Goal: Task Accomplishment & Management: Use online tool/utility

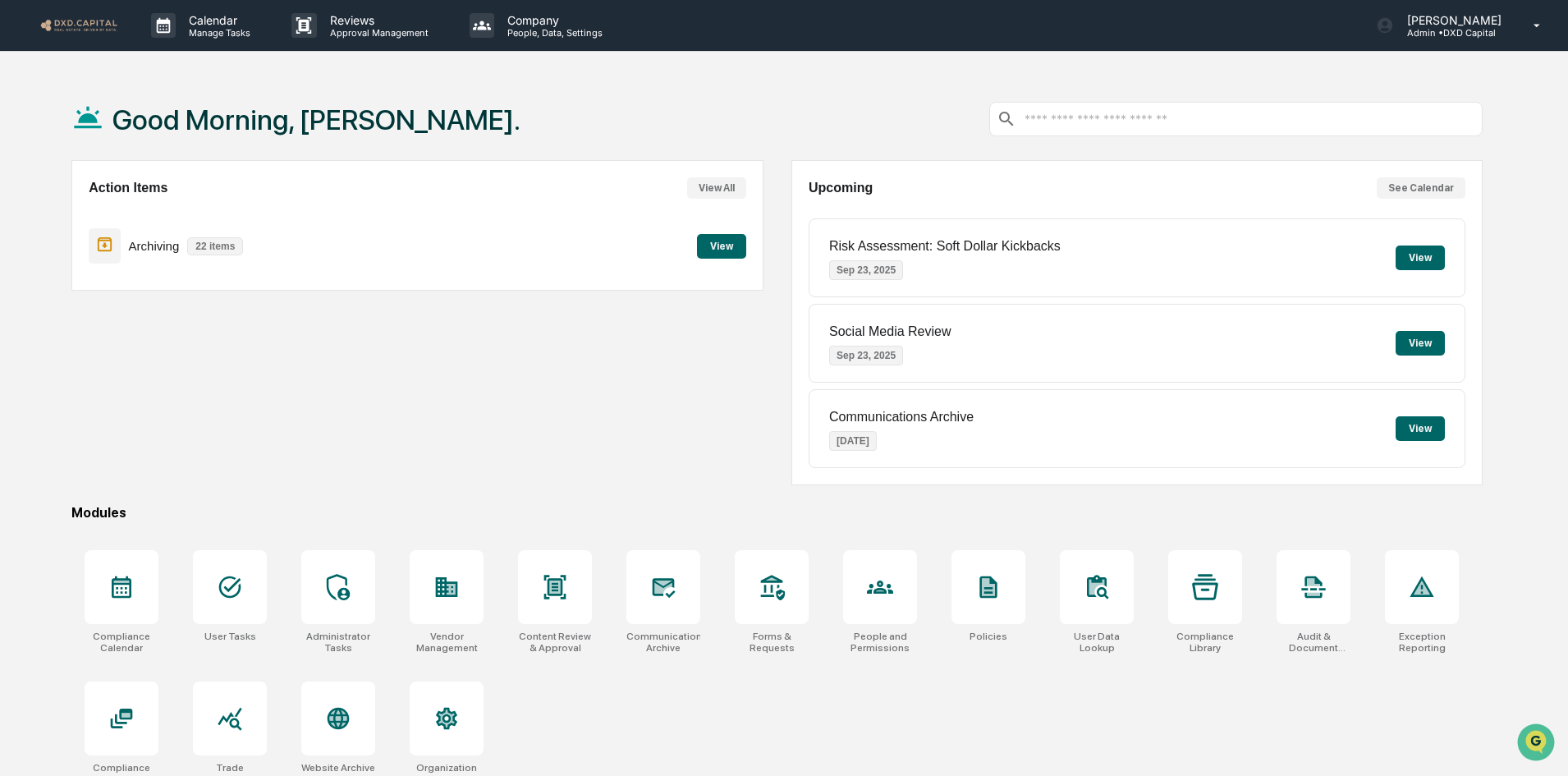
click at [736, 248] on button "View" at bounding box center [722, 246] width 50 height 24
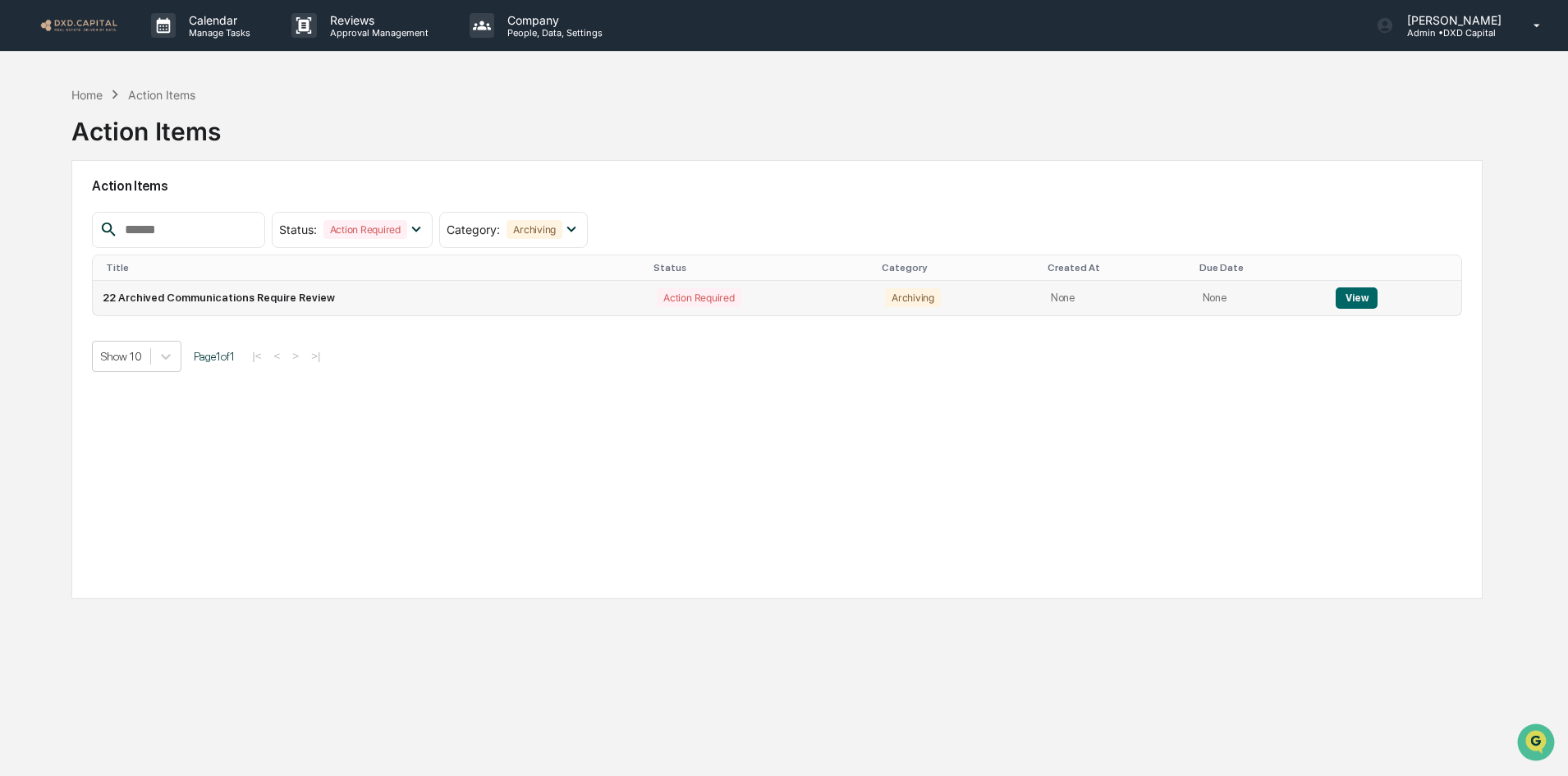
click at [1346, 300] on button "View" at bounding box center [1357, 298] width 42 height 22
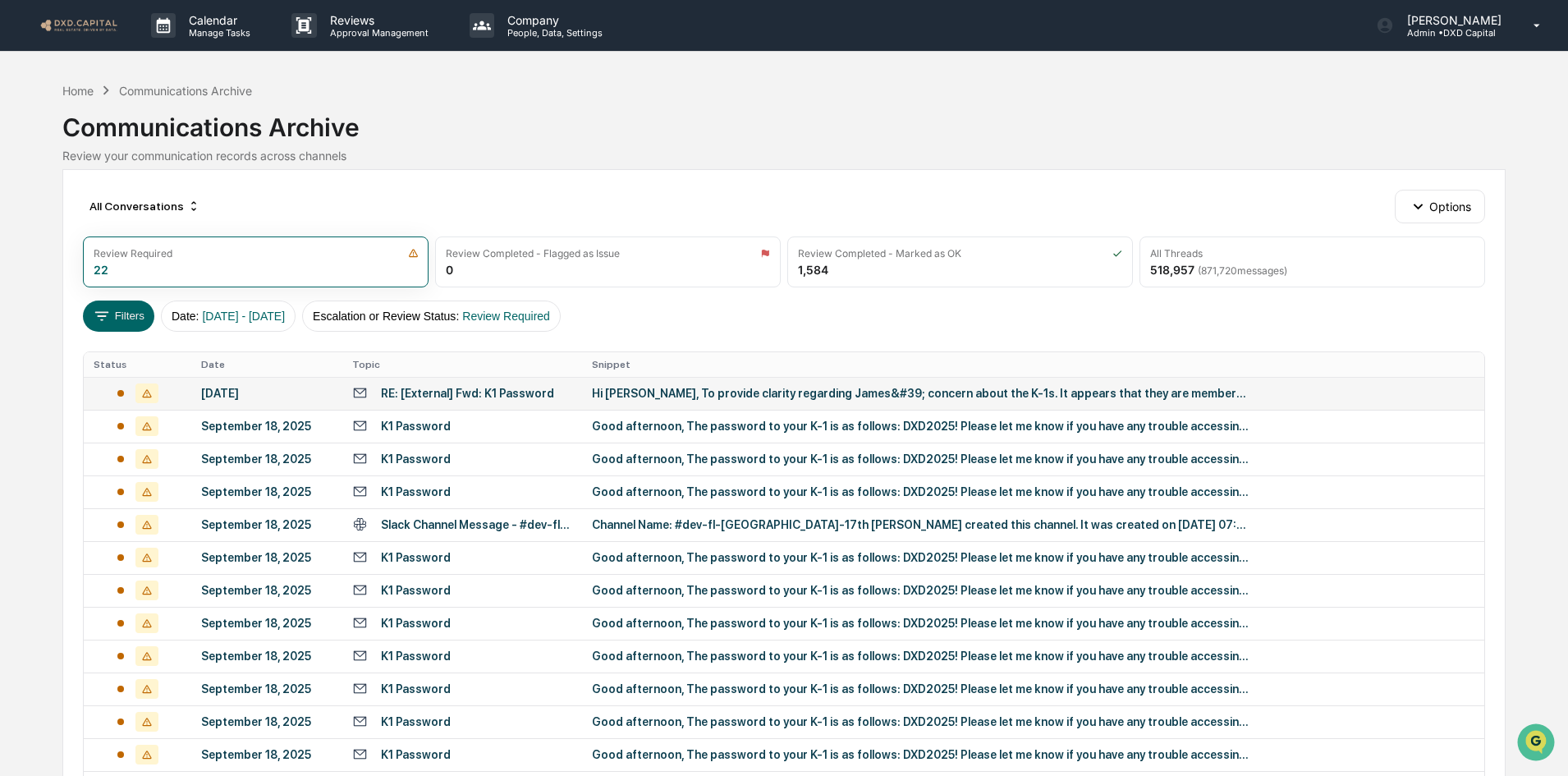
click at [766, 402] on td "Hi [PERSON_NAME], To provide clarity regarding James&#39; concern about the K-1…" at bounding box center [1032, 393] width 902 height 33
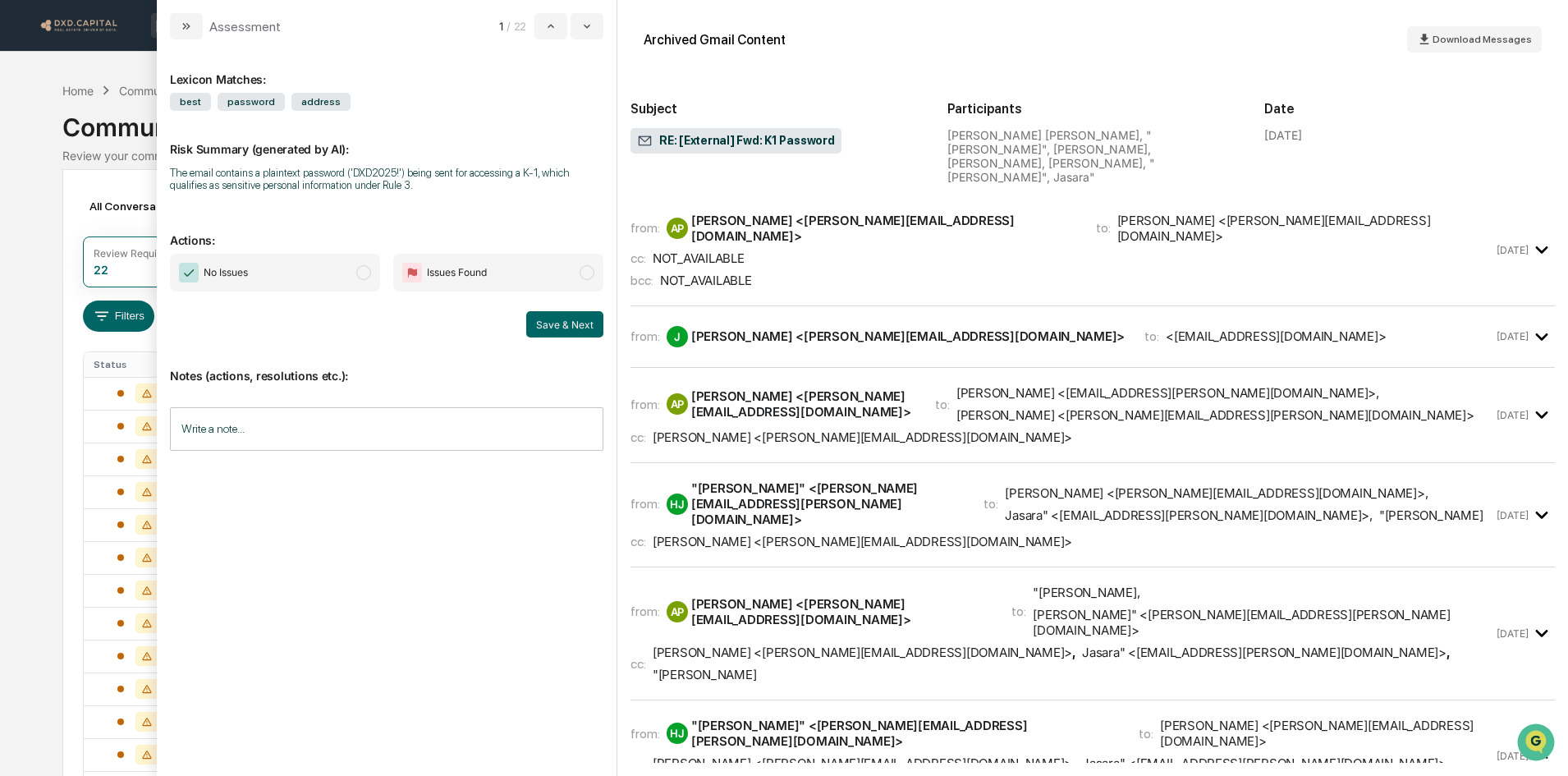
click at [293, 268] on span "No Issues" at bounding box center [275, 273] width 210 height 38
click at [319, 445] on input "Write a note..." at bounding box center [387, 429] width 434 height 43
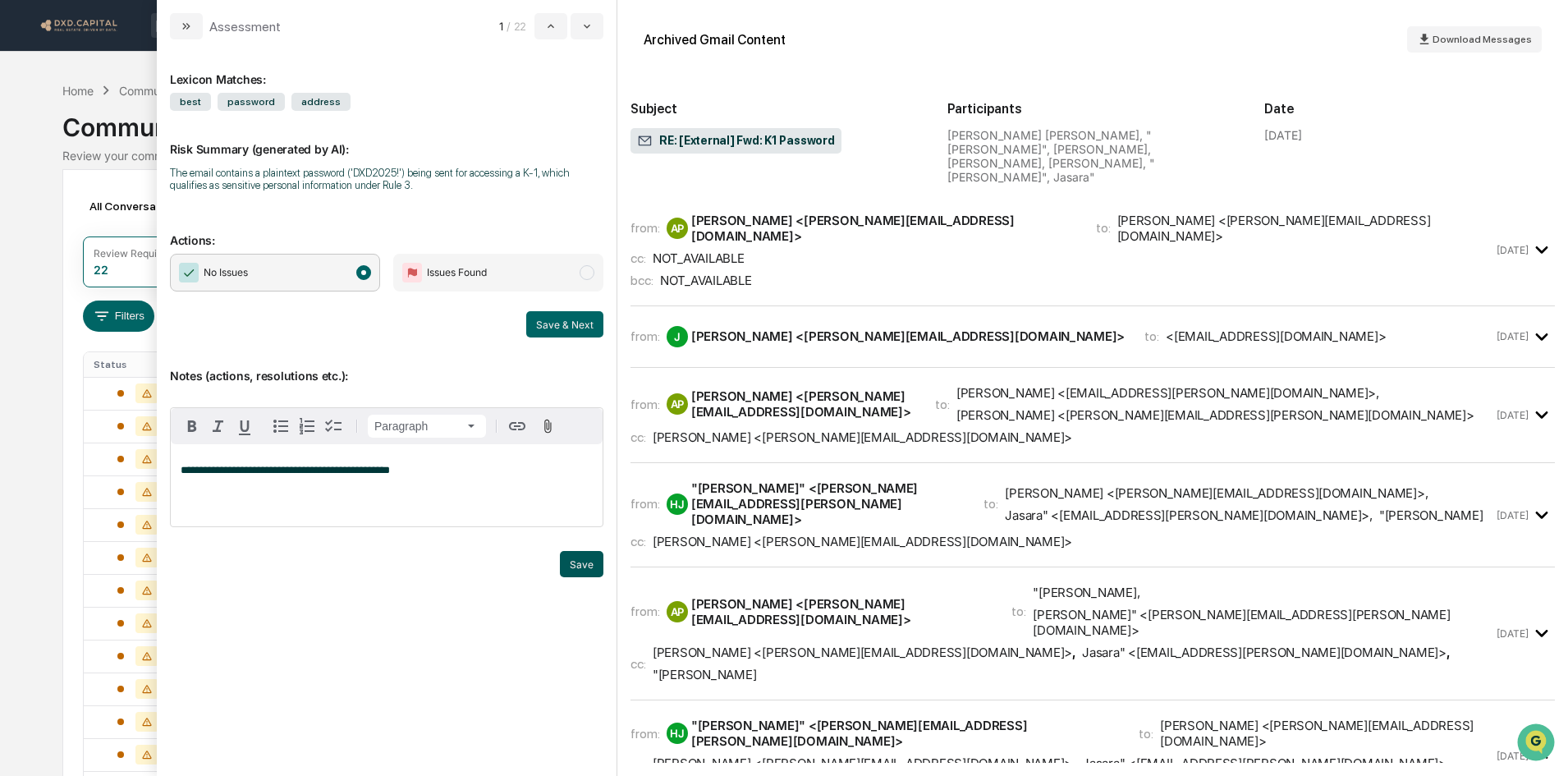
click at [583, 554] on button "Save" at bounding box center [582, 564] width 43 height 26
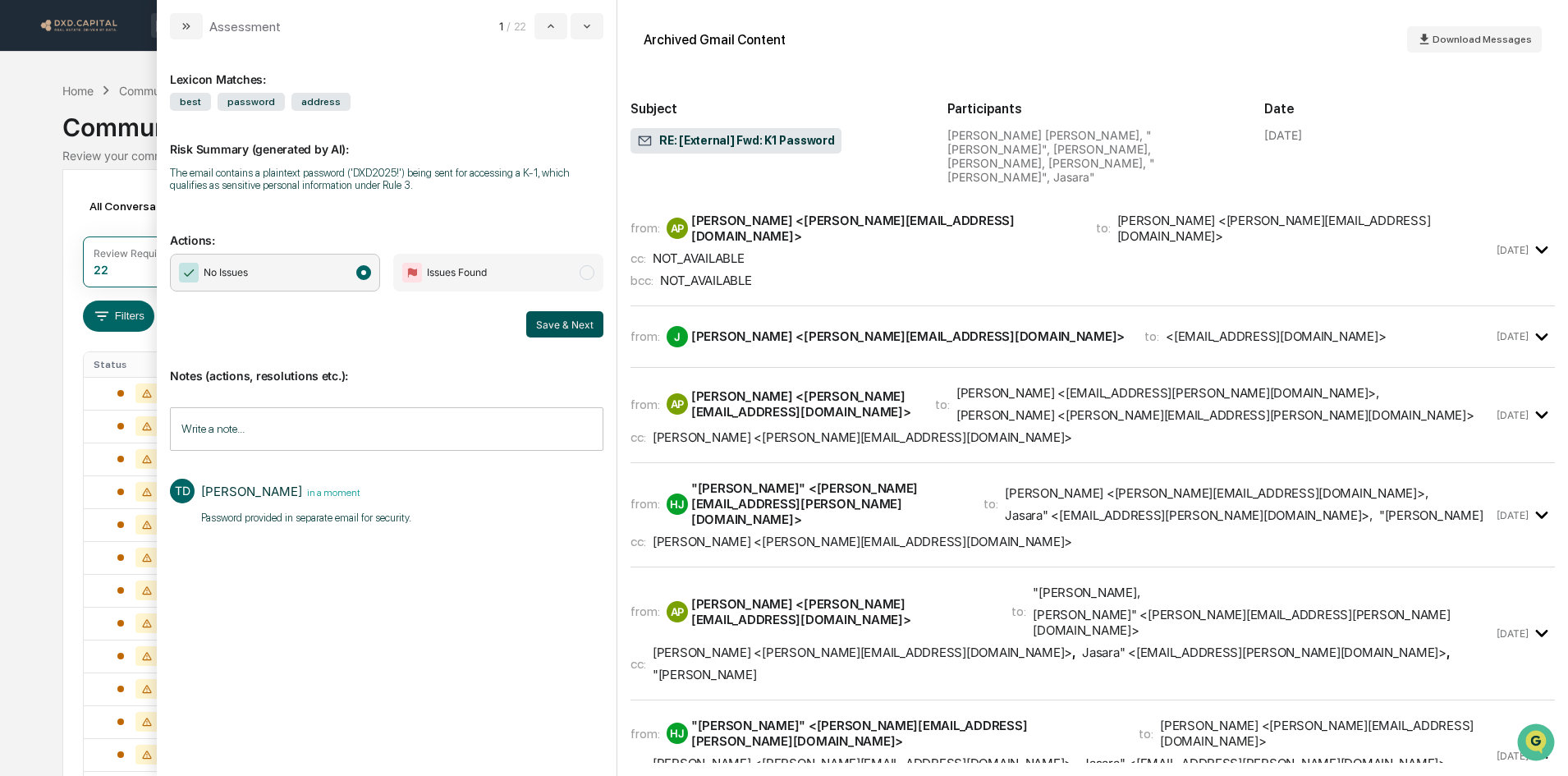
click at [562, 319] on button "Save & Next" at bounding box center [565, 323] width 77 height 26
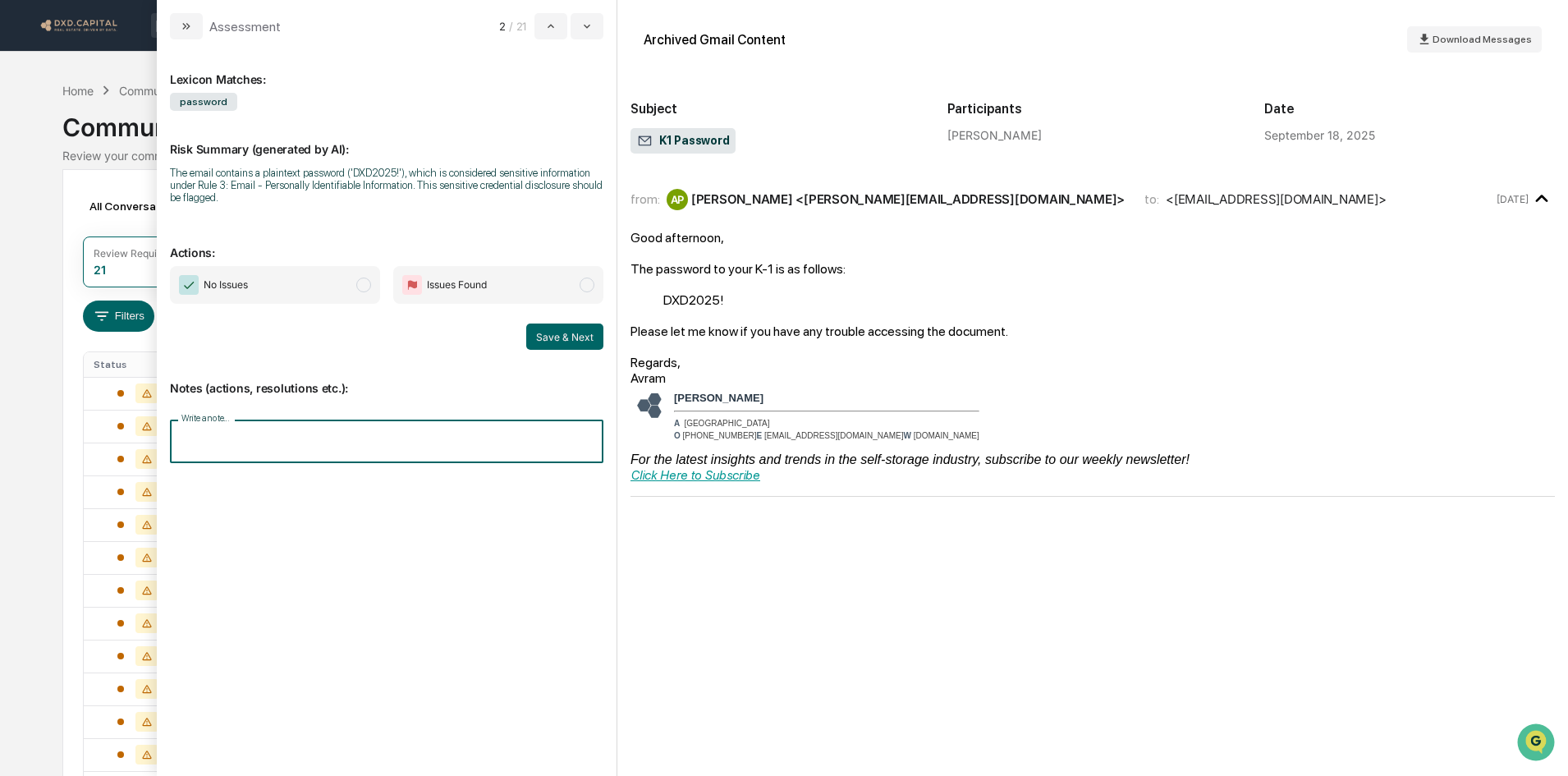
click at [296, 447] on input "Write a note..." at bounding box center [387, 441] width 434 height 43
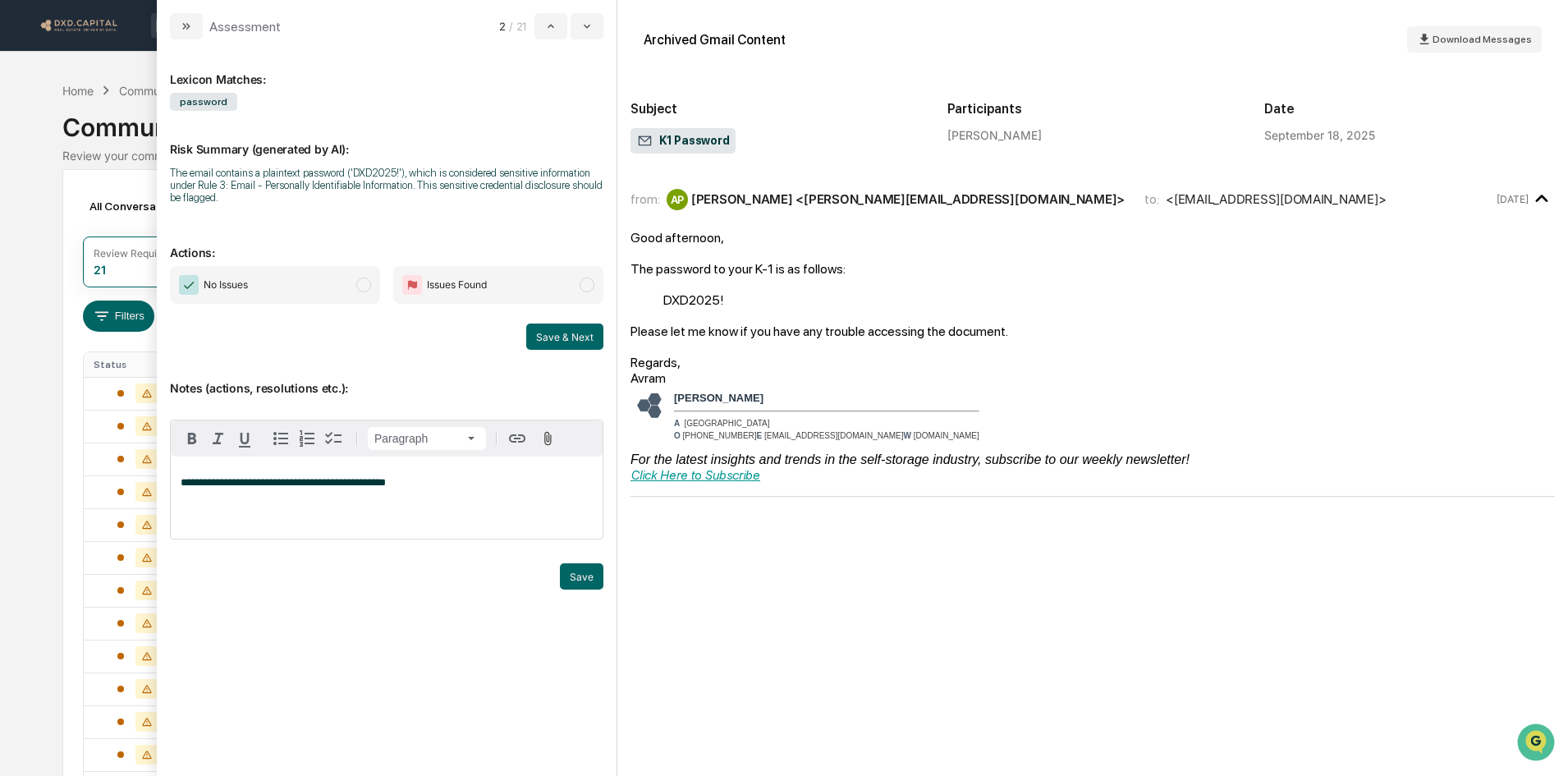
drag, startPoint x: 370, startPoint y: 480, endPoint x: 359, endPoint y: 481, distance: 11.0
click at [359, 482] on span "**********" at bounding box center [283, 482] width 205 height 11
click at [420, 483] on p "**********" at bounding box center [387, 482] width 412 height 12
drag, startPoint x: 421, startPoint y: 482, endPoint x: 173, endPoint y: 481, distance: 248.0
click at [173, 481] on div "**********" at bounding box center [387, 497] width 432 height 82
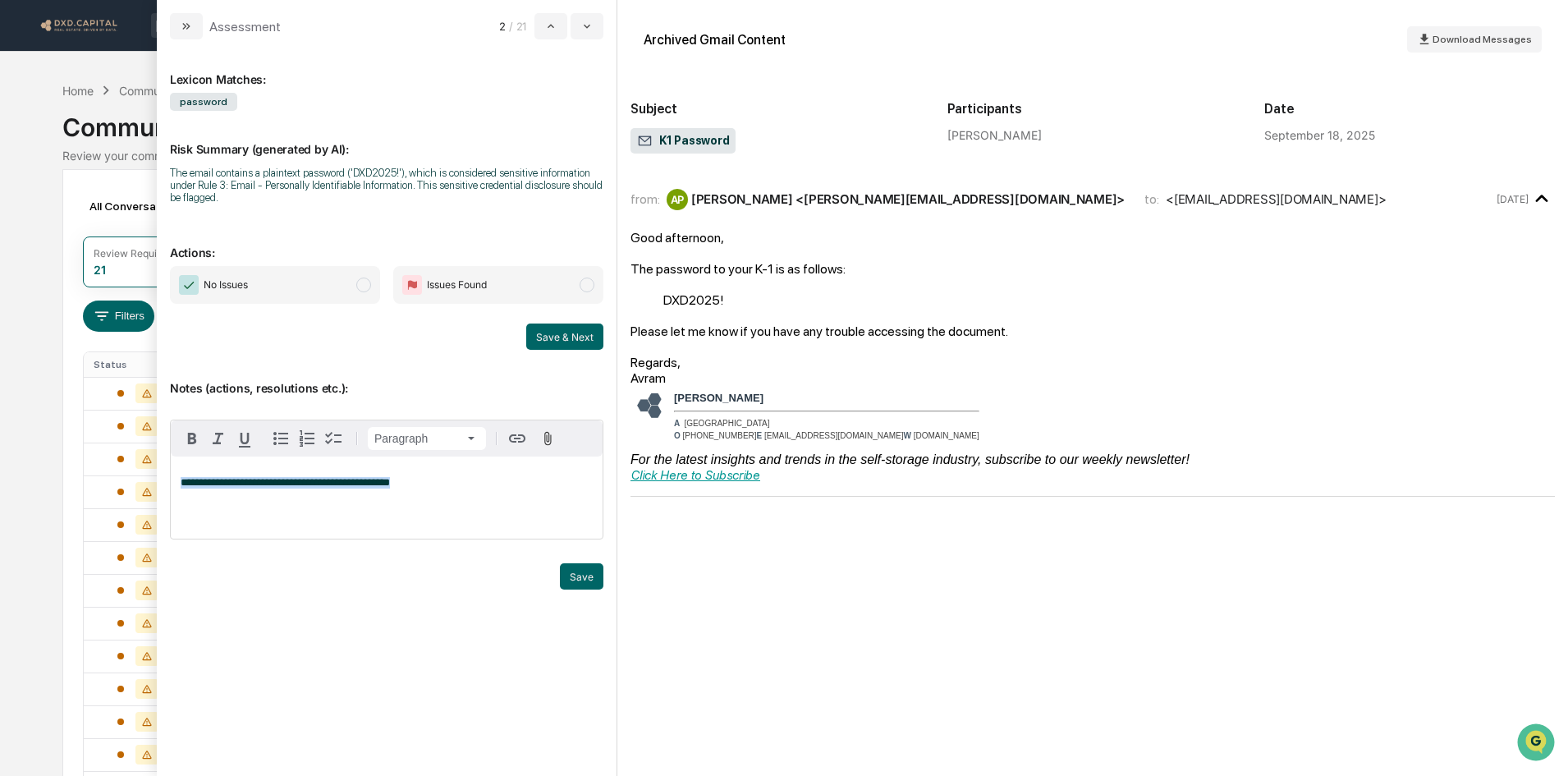
copy span "**********"
click at [535, 499] on div "**********" at bounding box center [387, 497] width 432 height 82
drag, startPoint x: 286, startPoint y: 487, endPoint x: 286, endPoint y: 505, distance: 18.0
click at [278, 498] on div "**********" at bounding box center [387, 497] width 432 height 82
click at [304, 487] on span "**********" at bounding box center [285, 482] width 210 height 11
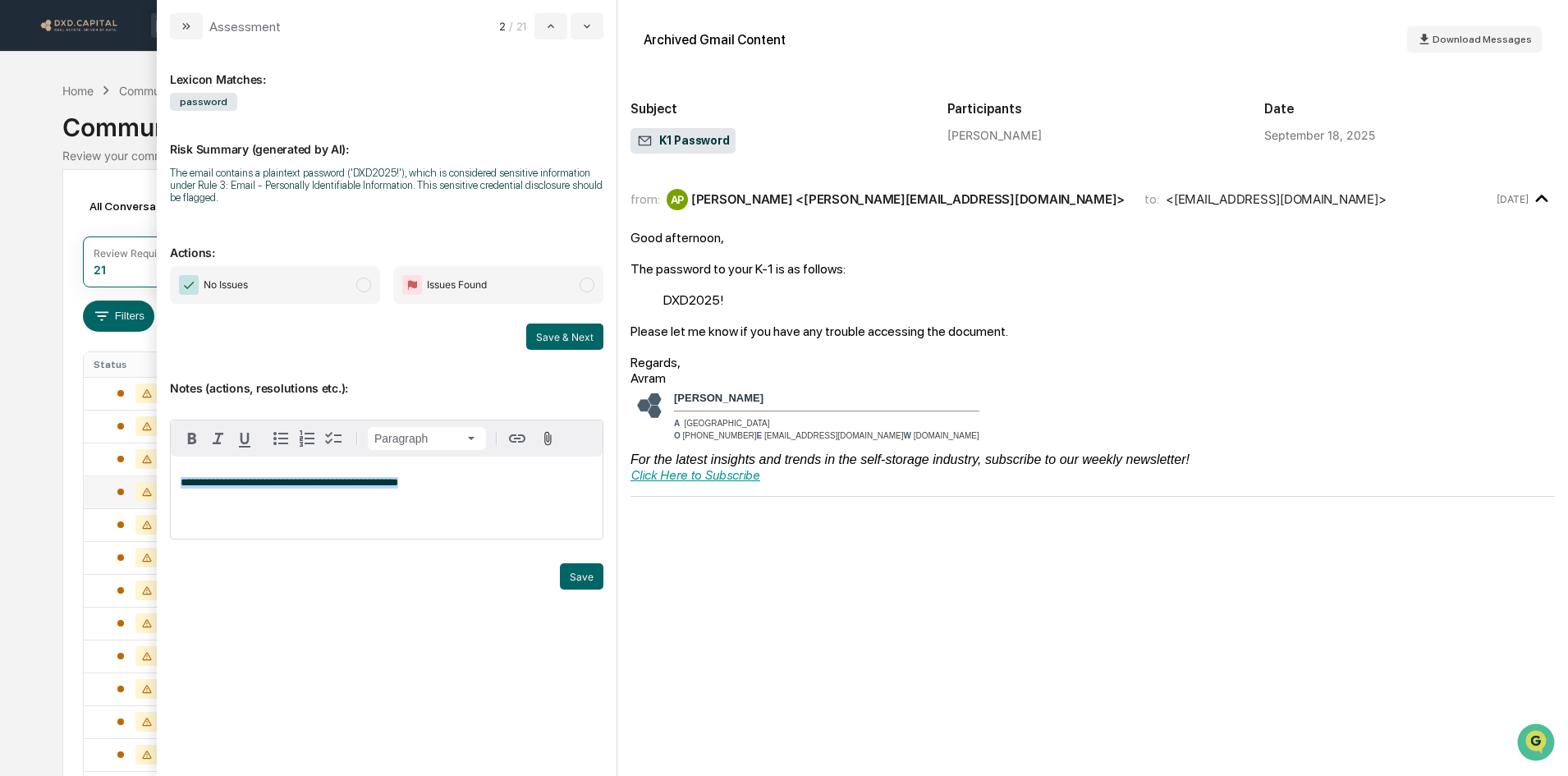
drag, startPoint x: 453, startPoint y: 482, endPoint x: 148, endPoint y: 487, distance: 305.0
click at [148, 487] on body "Calendar Manage Tasks Reviews Approval Management Company People, Data, Setting…" at bounding box center [784, 580] width 1568 height 1160
copy span "**********"
click at [579, 577] on button "Save" at bounding box center [582, 575] width 43 height 26
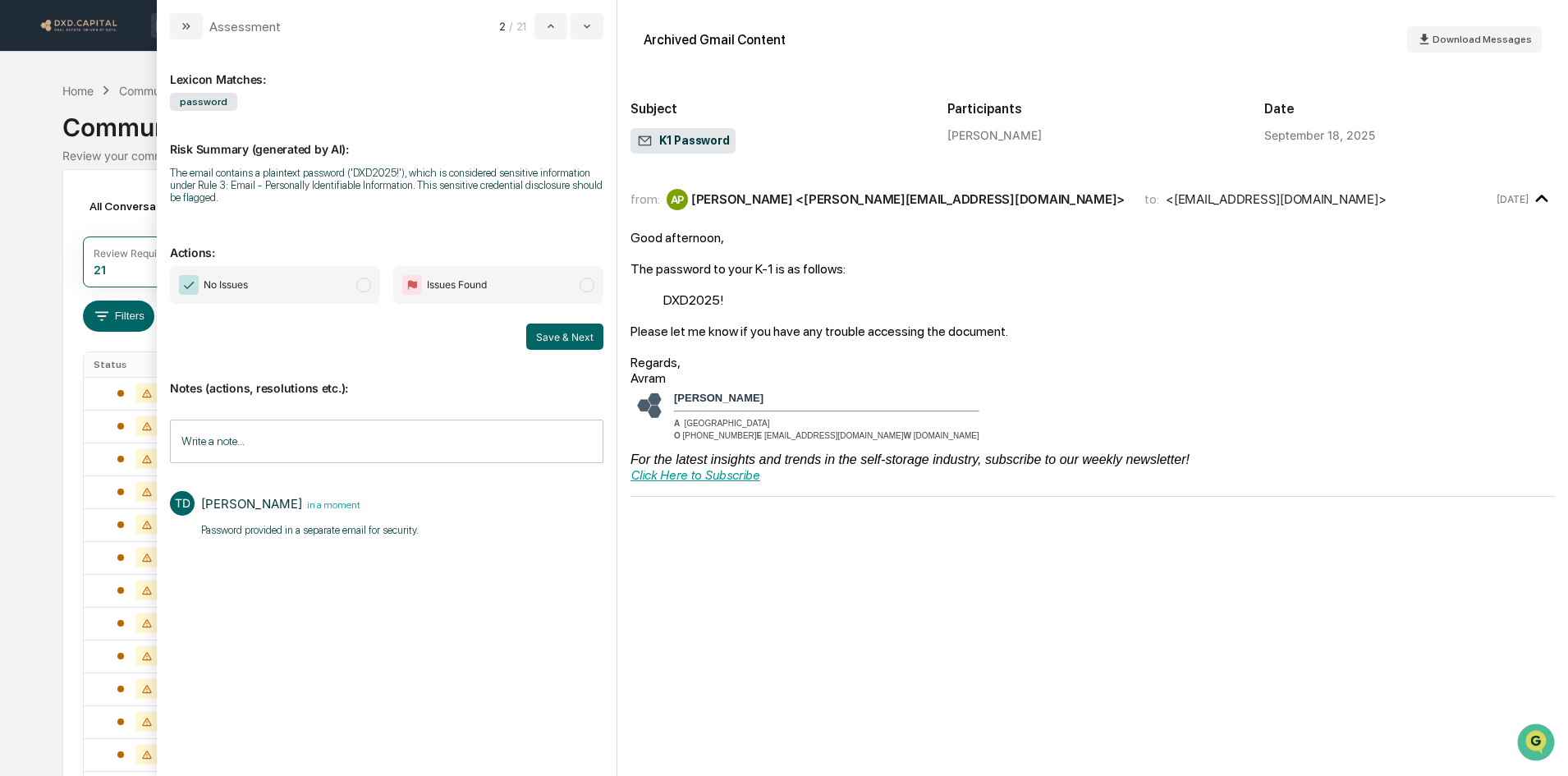
click at [289, 276] on span "No Issues" at bounding box center [275, 285] width 210 height 38
click at [554, 332] on button "Save & Next" at bounding box center [565, 336] width 77 height 26
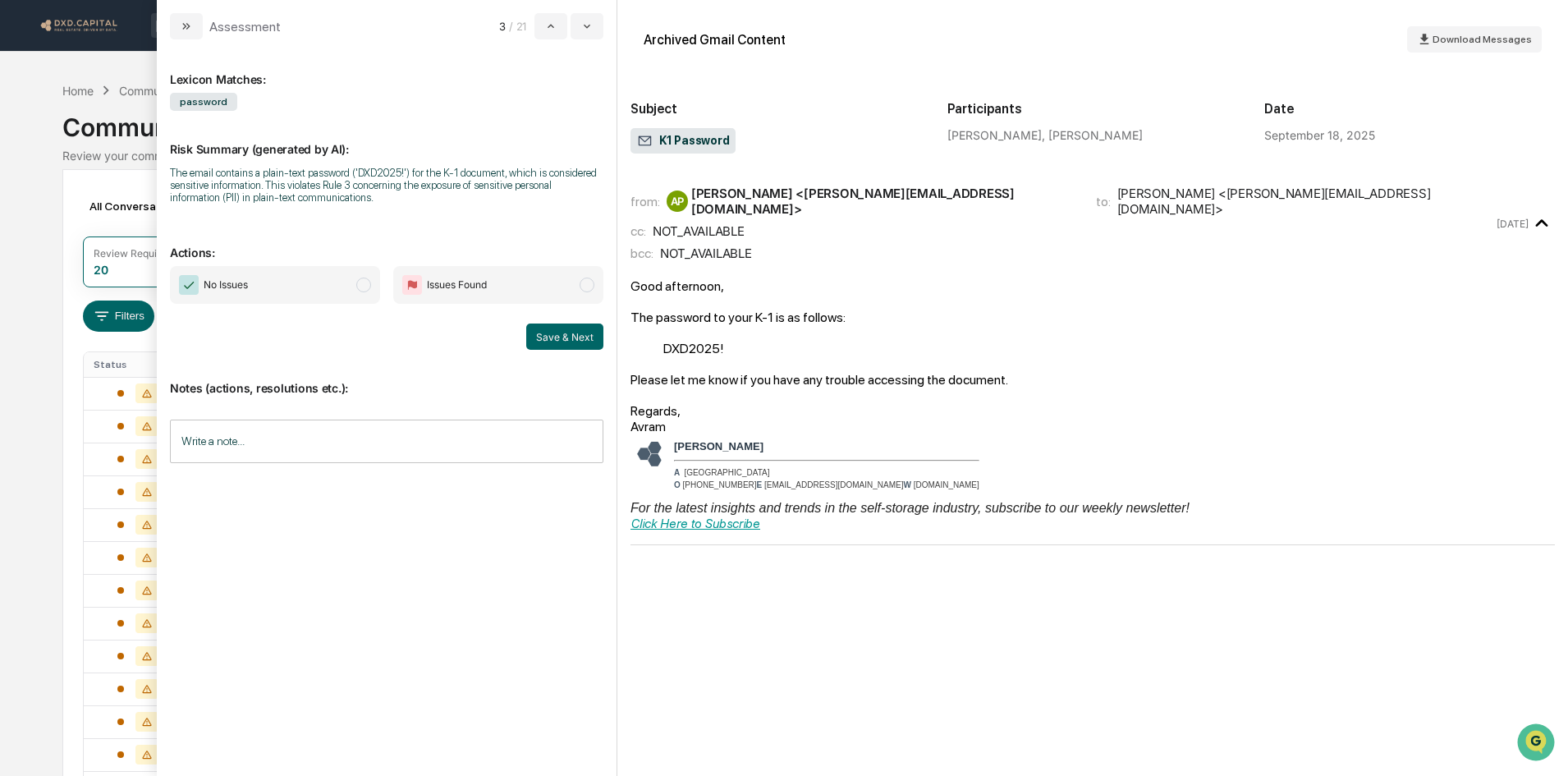
click at [302, 441] on input "Write a note..." at bounding box center [387, 441] width 434 height 43
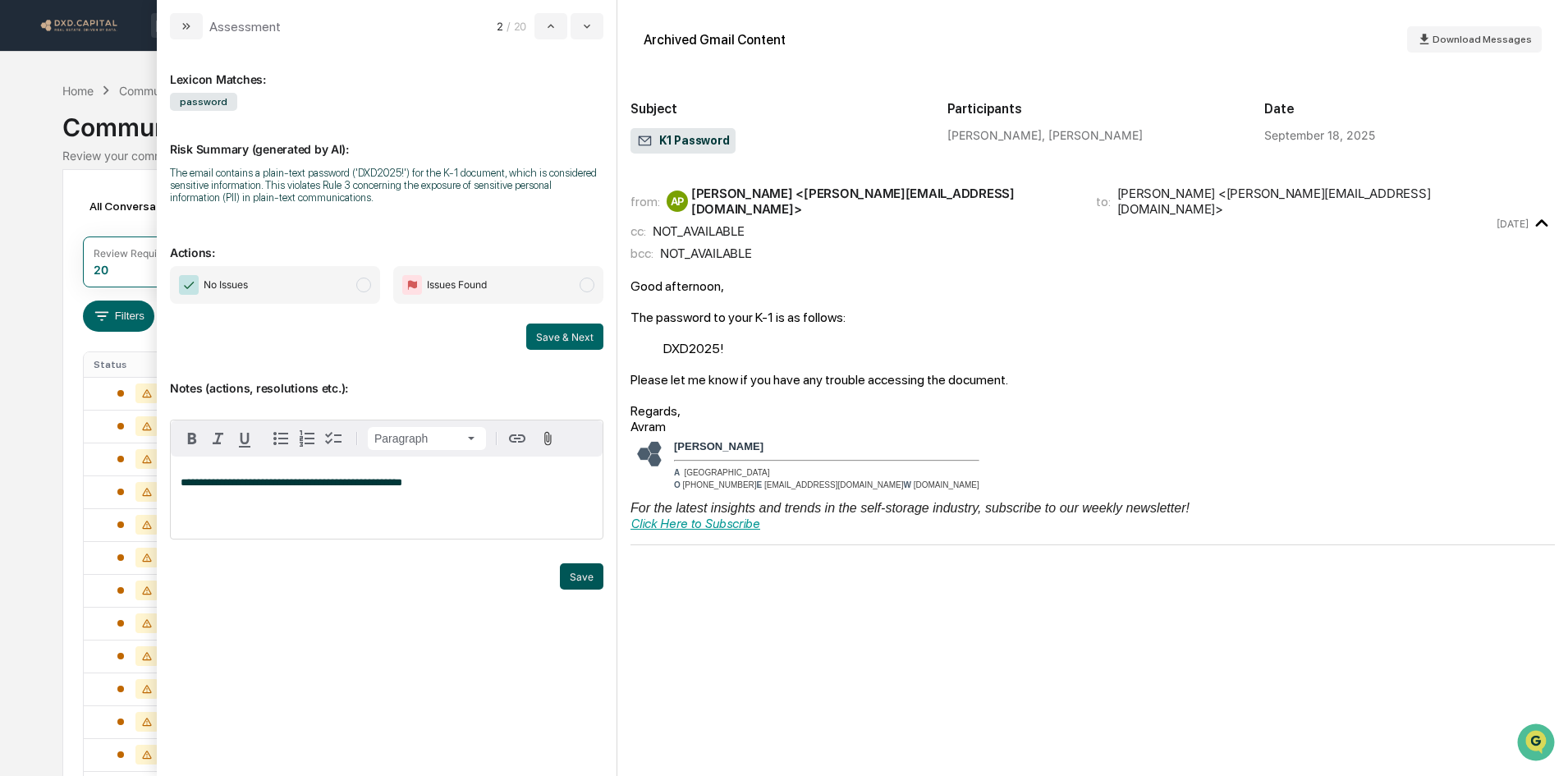
click at [569, 569] on button "Save" at bounding box center [582, 575] width 43 height 26
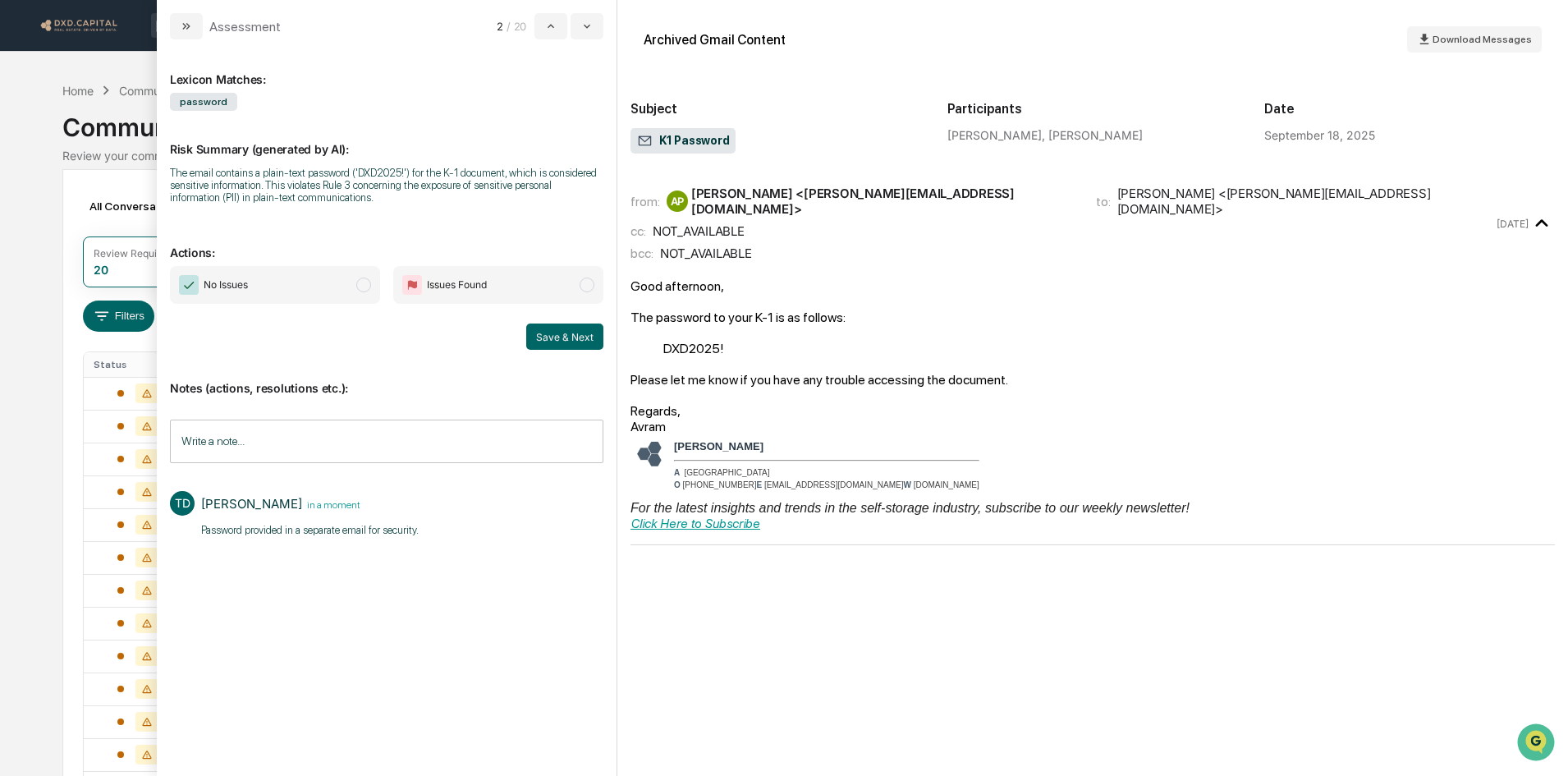
click at [334, 280] on span "No Issues" at bounding box center [275, 285] width 210 height 38
click at [580, 342] on button "Save & Next" at bounding box center [565, 336] width 77 height 26
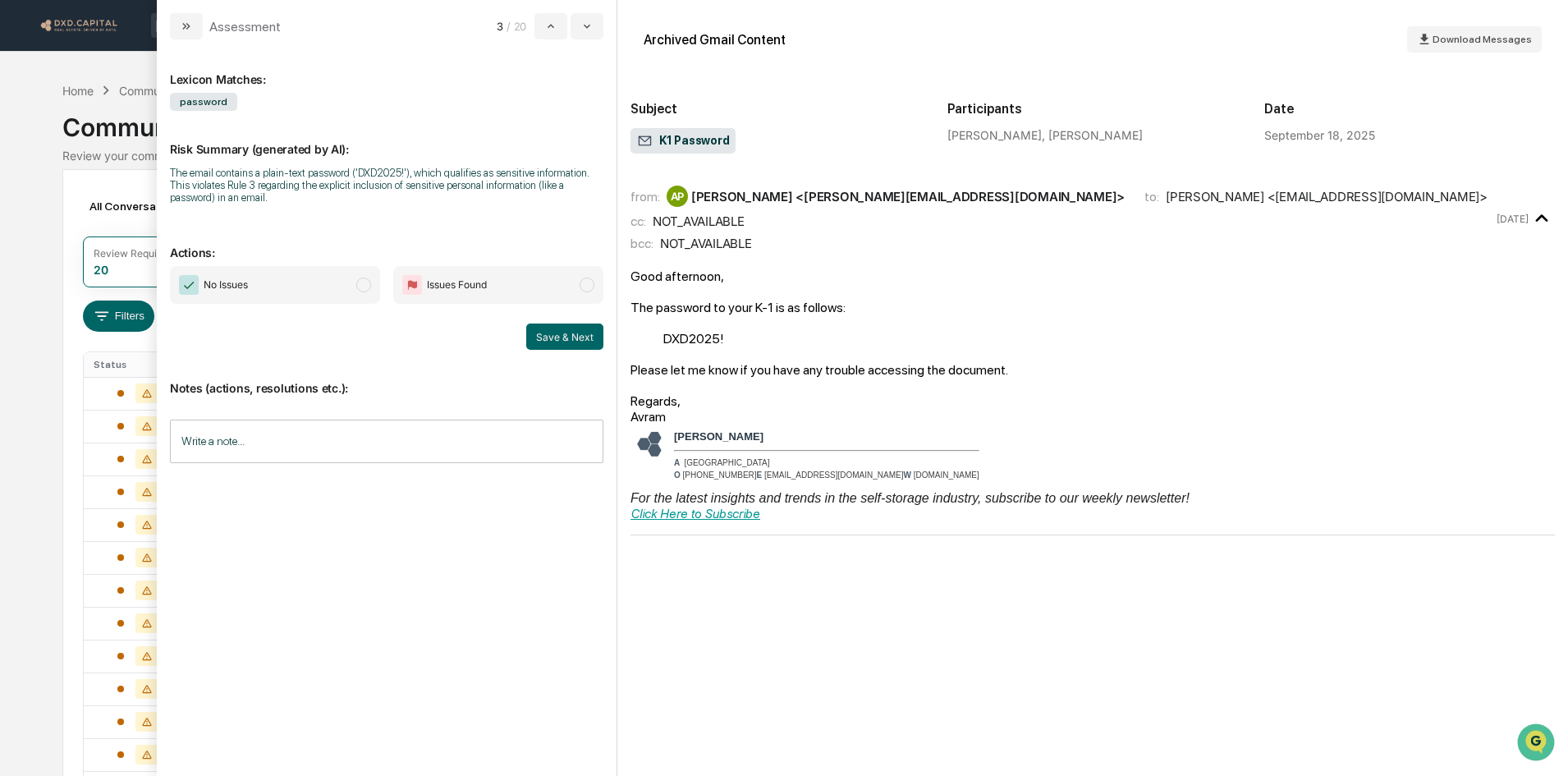
click at [313, 453] on input "Write a note..." at bounding box center [387, 441] width 434 height 43
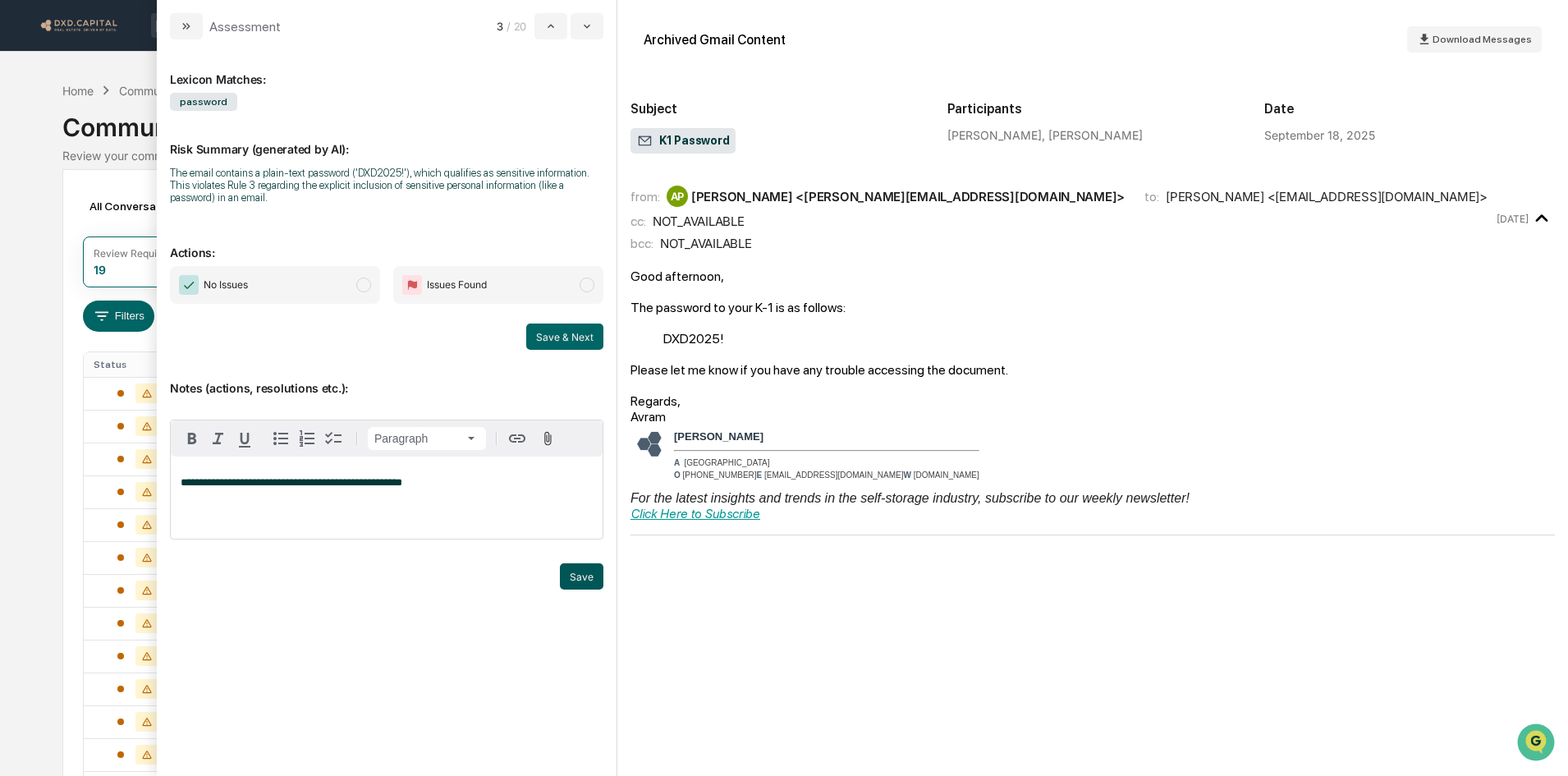
click at [585, 575] on button "Save" at bounding box center [582, 575] width 43 height 26
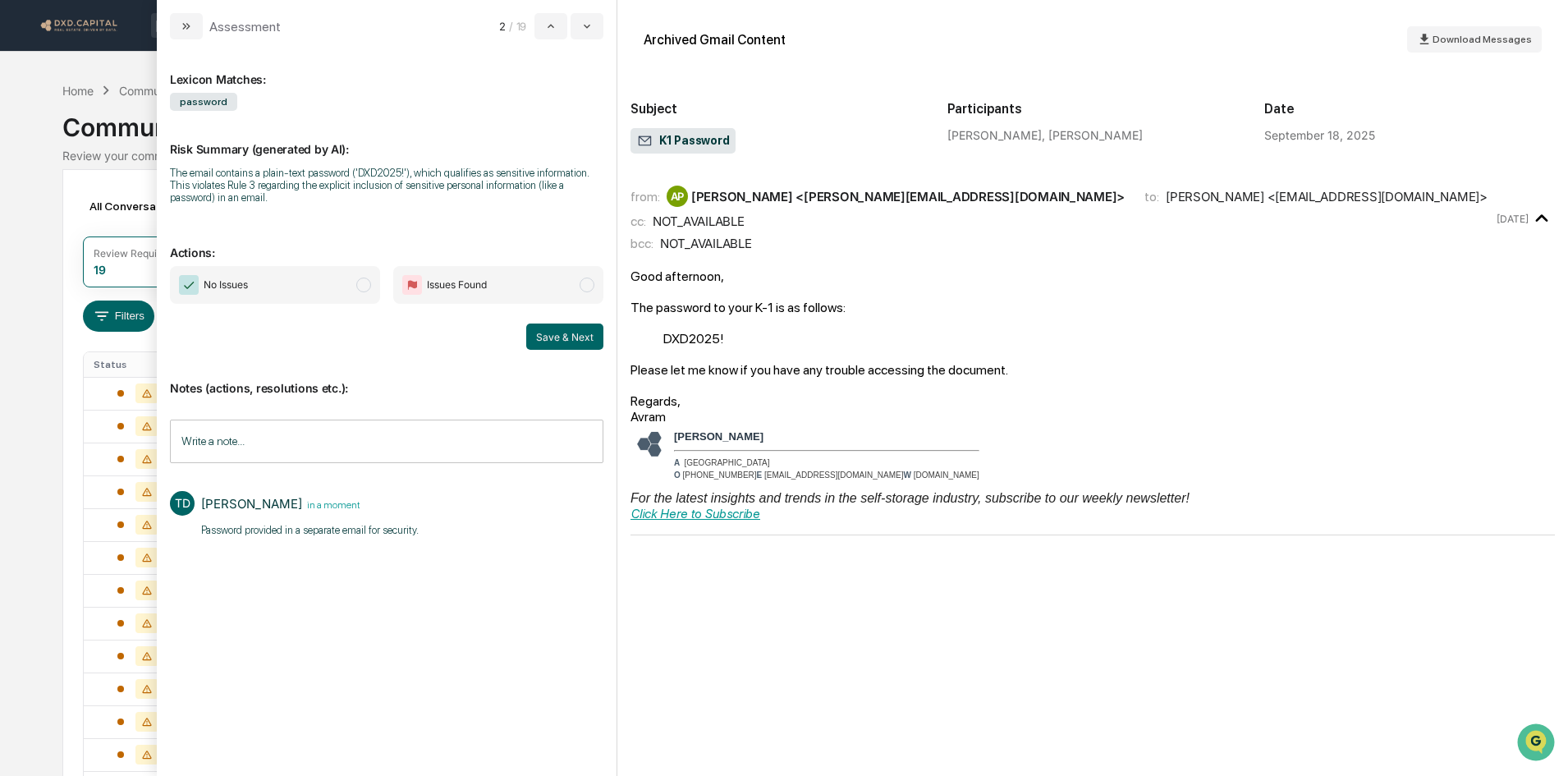
click at [316, 279] on span "No Issues" at bounding box center [275, 285] width 210 height 38
click at [552, 338] on button "Save & Next" at bounding box center [565, 336] width 77 height 26
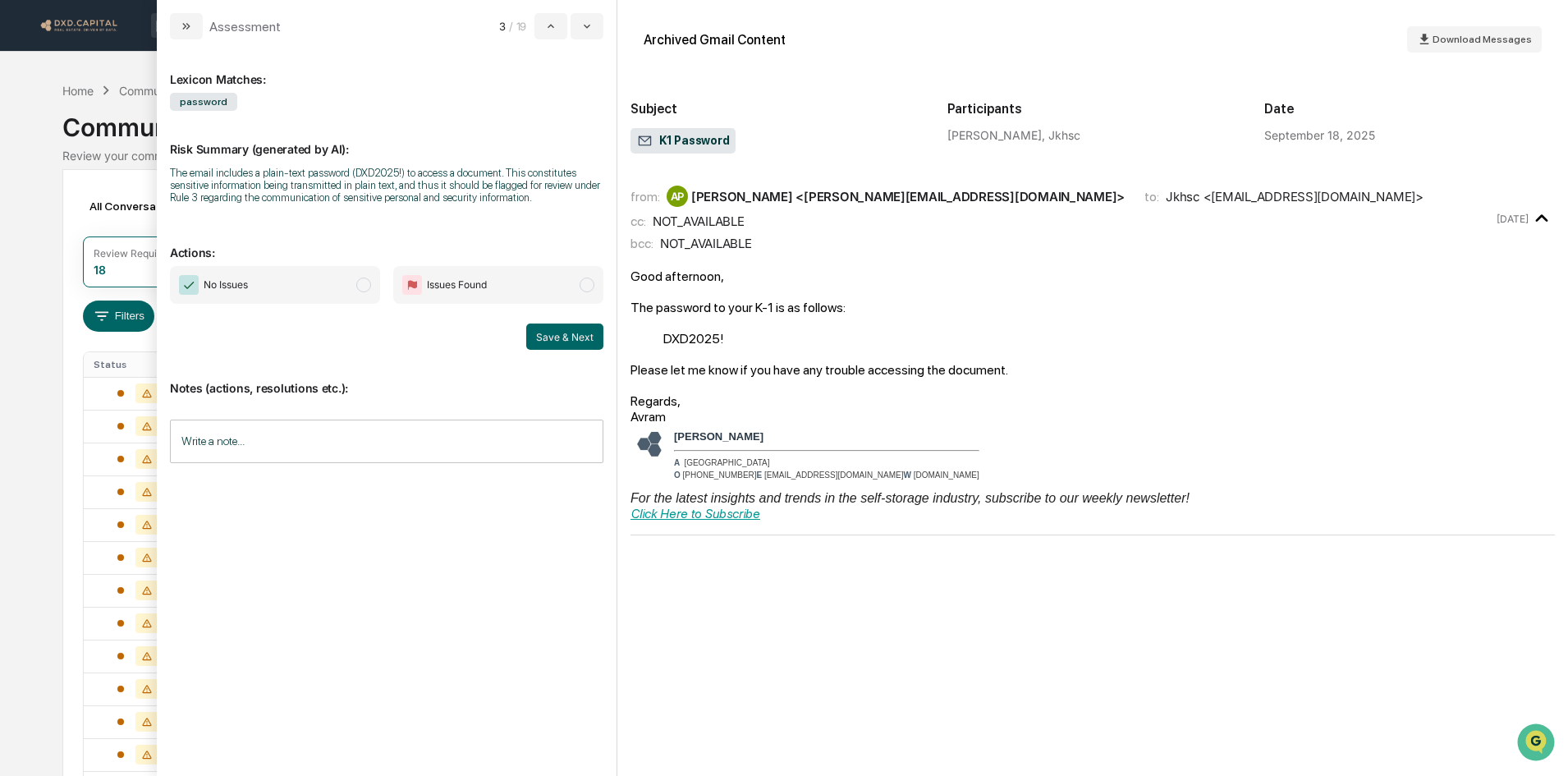
click at [325, 445] on input "Write a note..." at bounding box center [387, 441] width 434 height 43
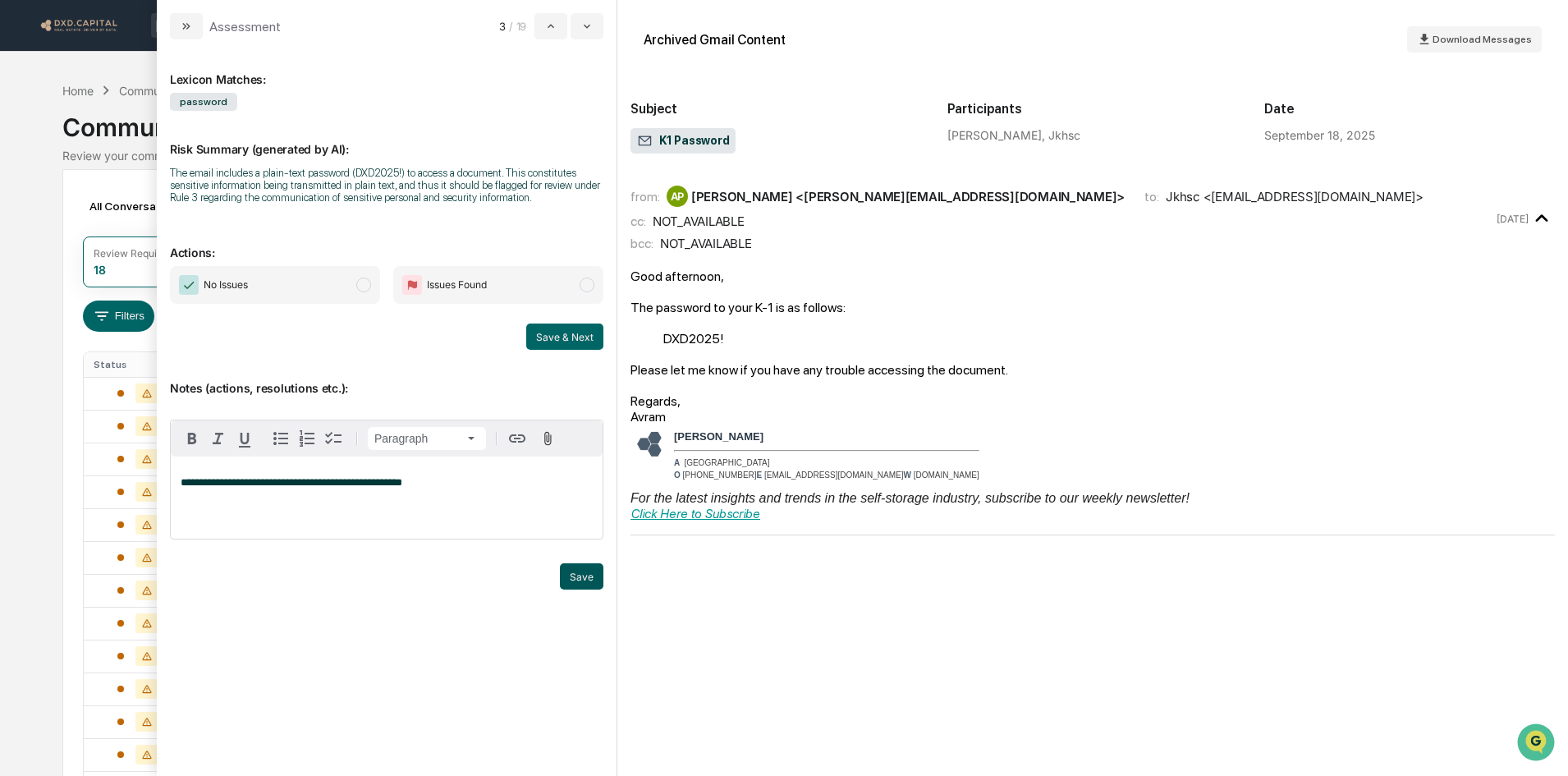
click at [581, 574] on button "Save" at bounding box center [582, 575] width 43 height 26
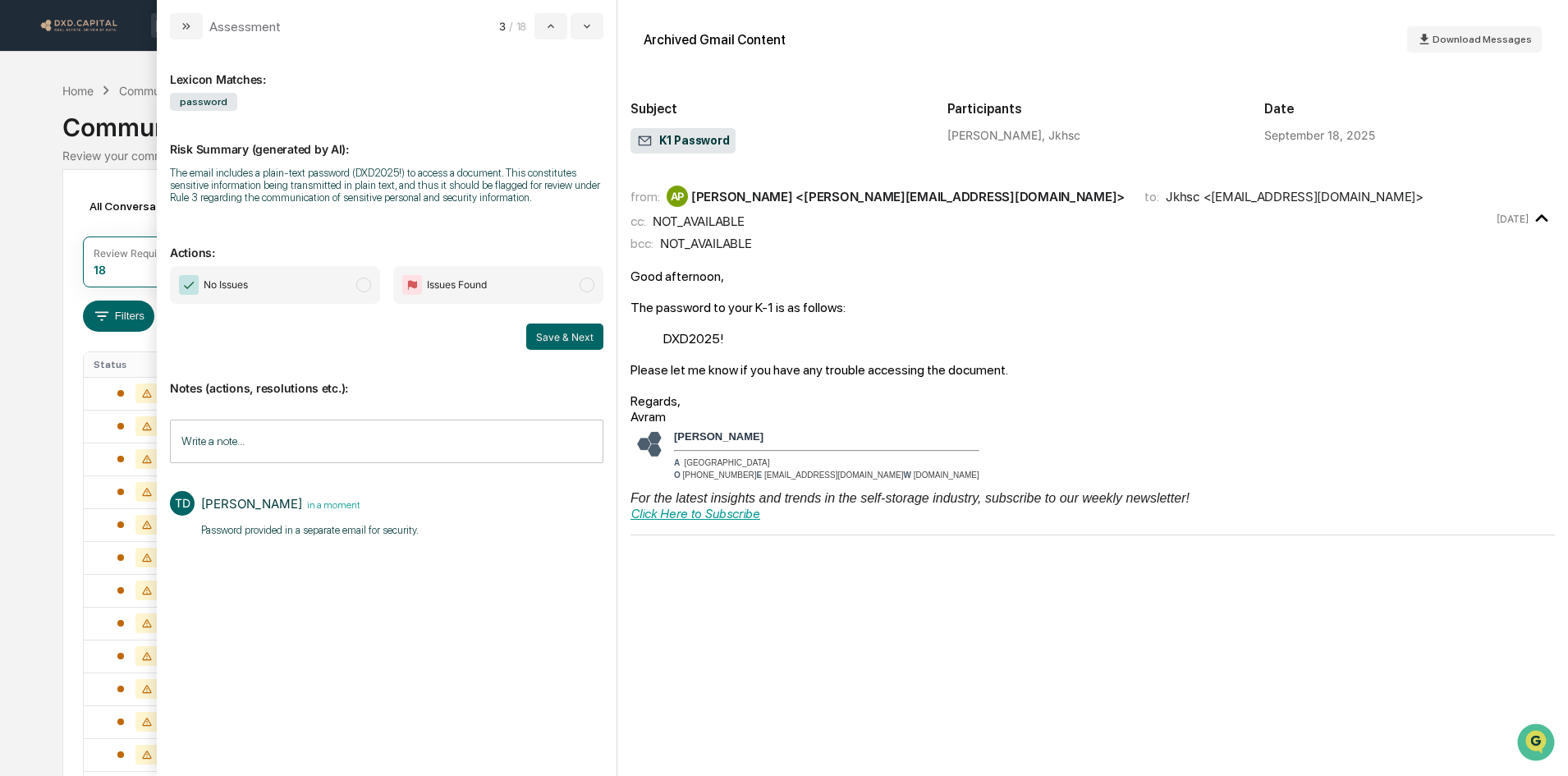
click at [357, 290] on span "No Issues" at bounding box center [275, 285] width 210 height 38
click at [542, 334] on button "Save & Next" at bounding box center [565, 336] width 77 height 26
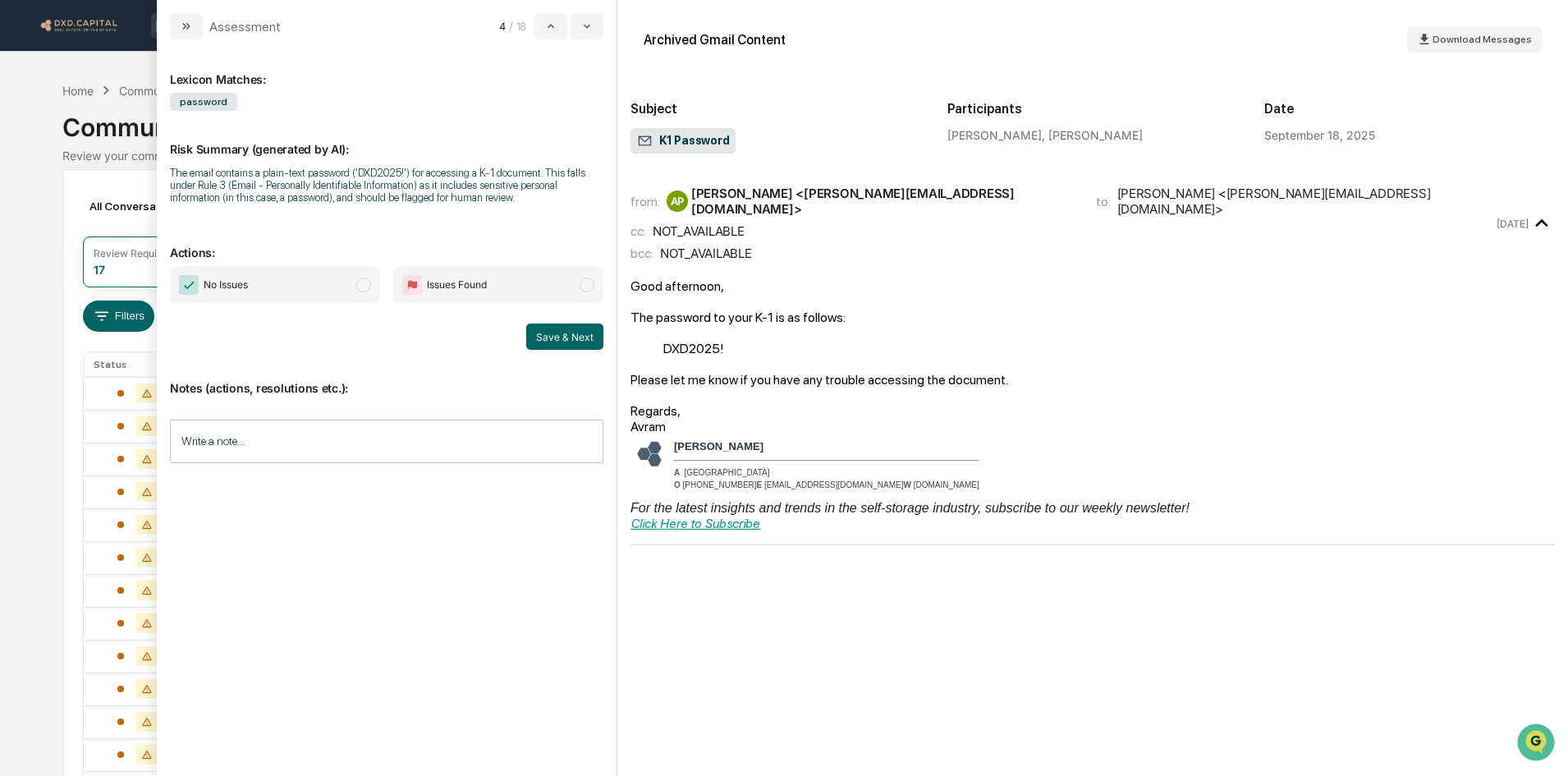
click at [428, 451] on input "Write a note..." at bounding box center [387, 441] width 434 height 43
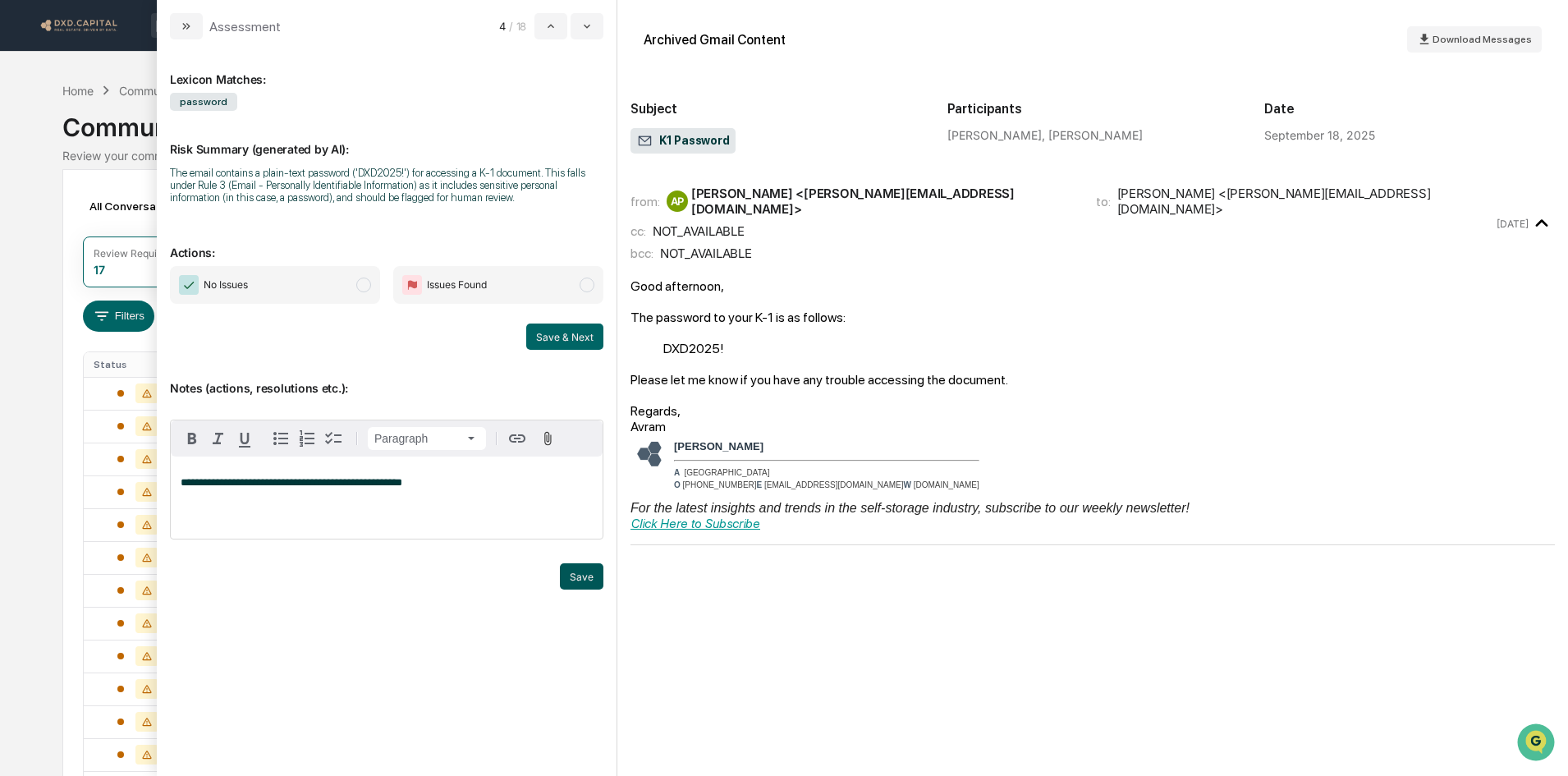
click at [569, 581] on button "Save" at bounding box center [582, 575] width 43 height 26
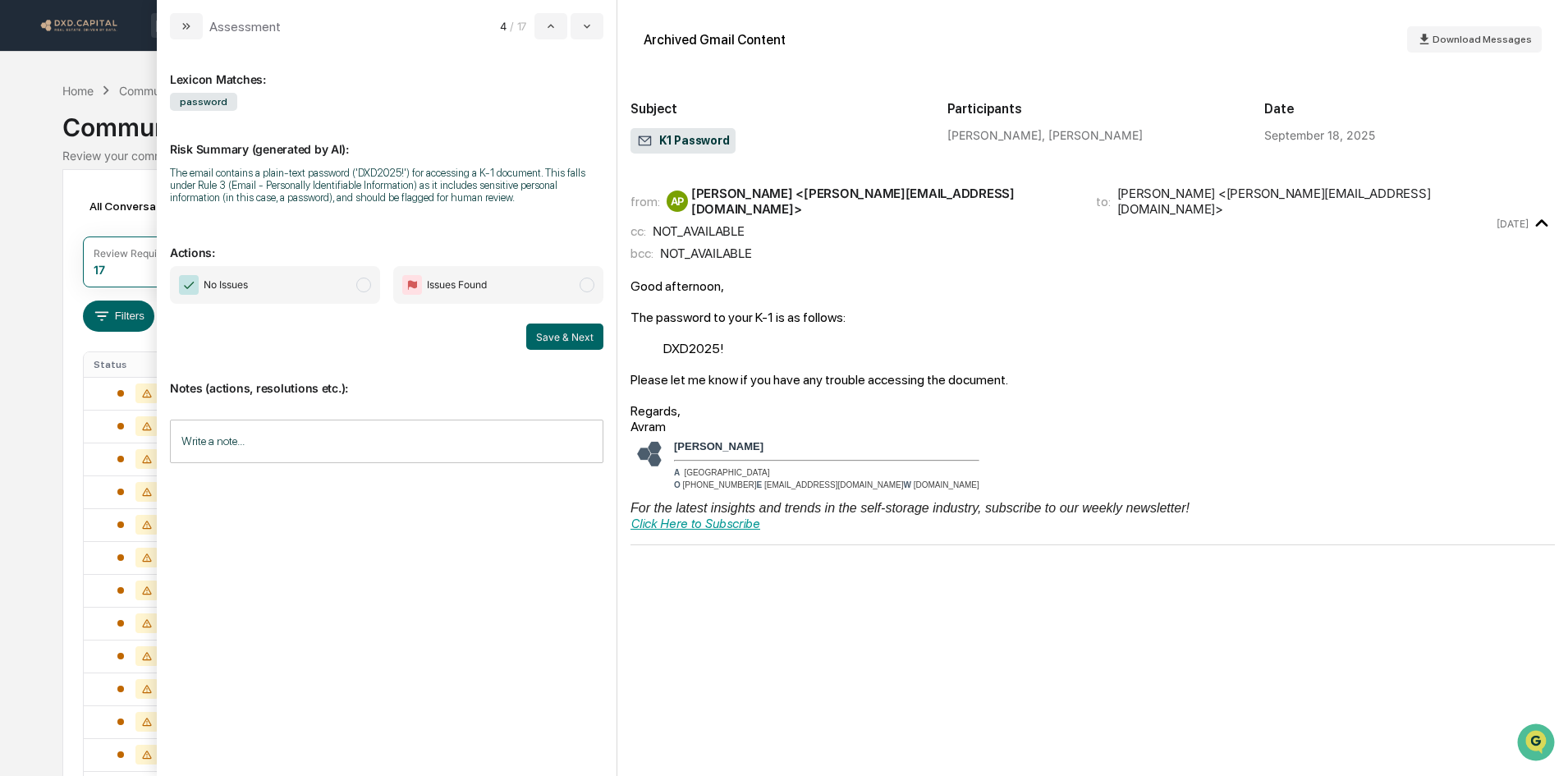
click at [365, 285] on span "modal" at bounding box center [363, 285] width 14 height 14
click at [562, 336] on button "Save & Next" at bounding box center [565, 336] width 77 height 26
click at [338, 430] on input "Write a note..." at bounding box center [387, 441] width 434 height 43
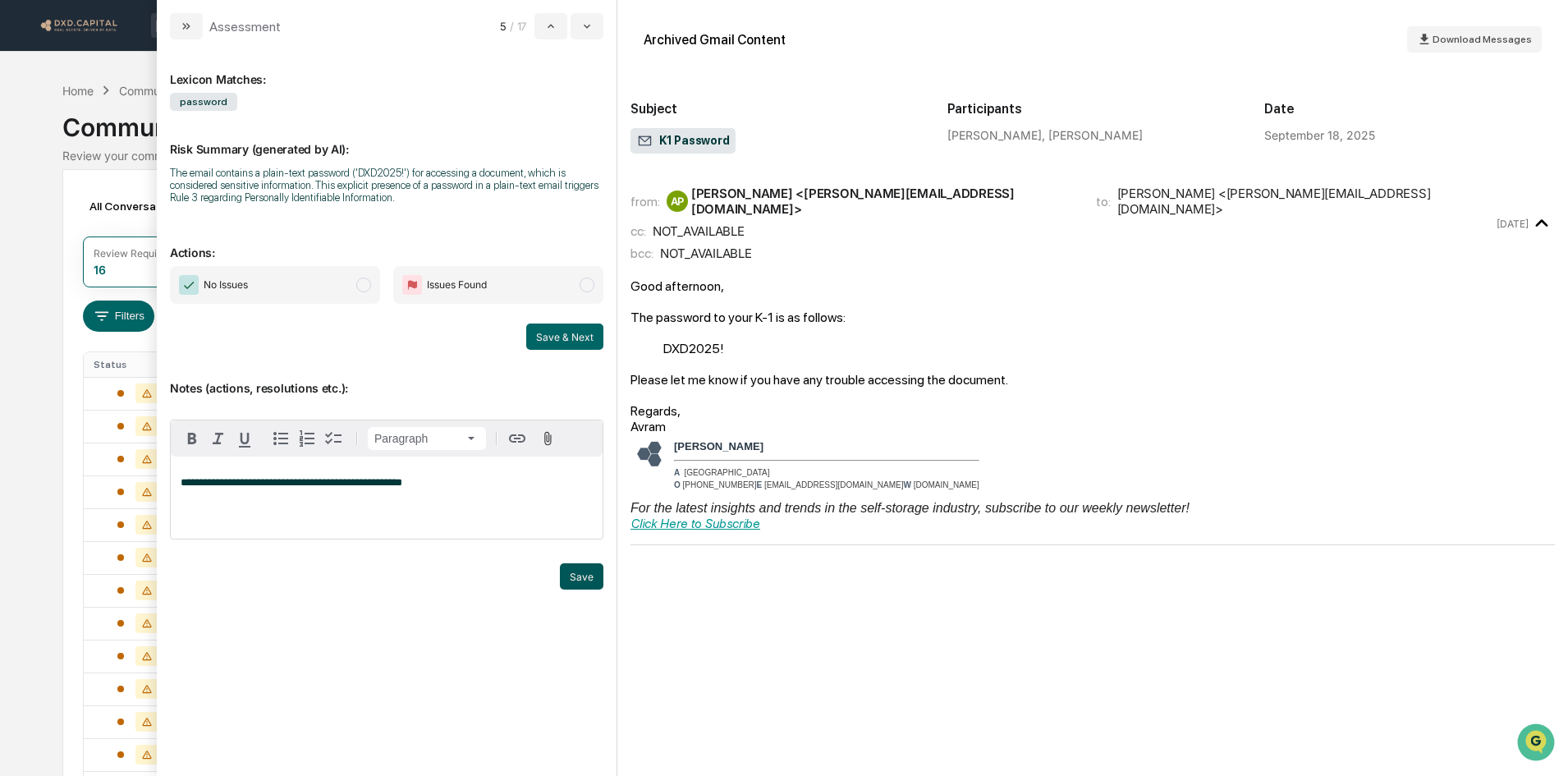
click at [581, 569] on button "Save" at bounding box center [582, 575] width 43 height 26
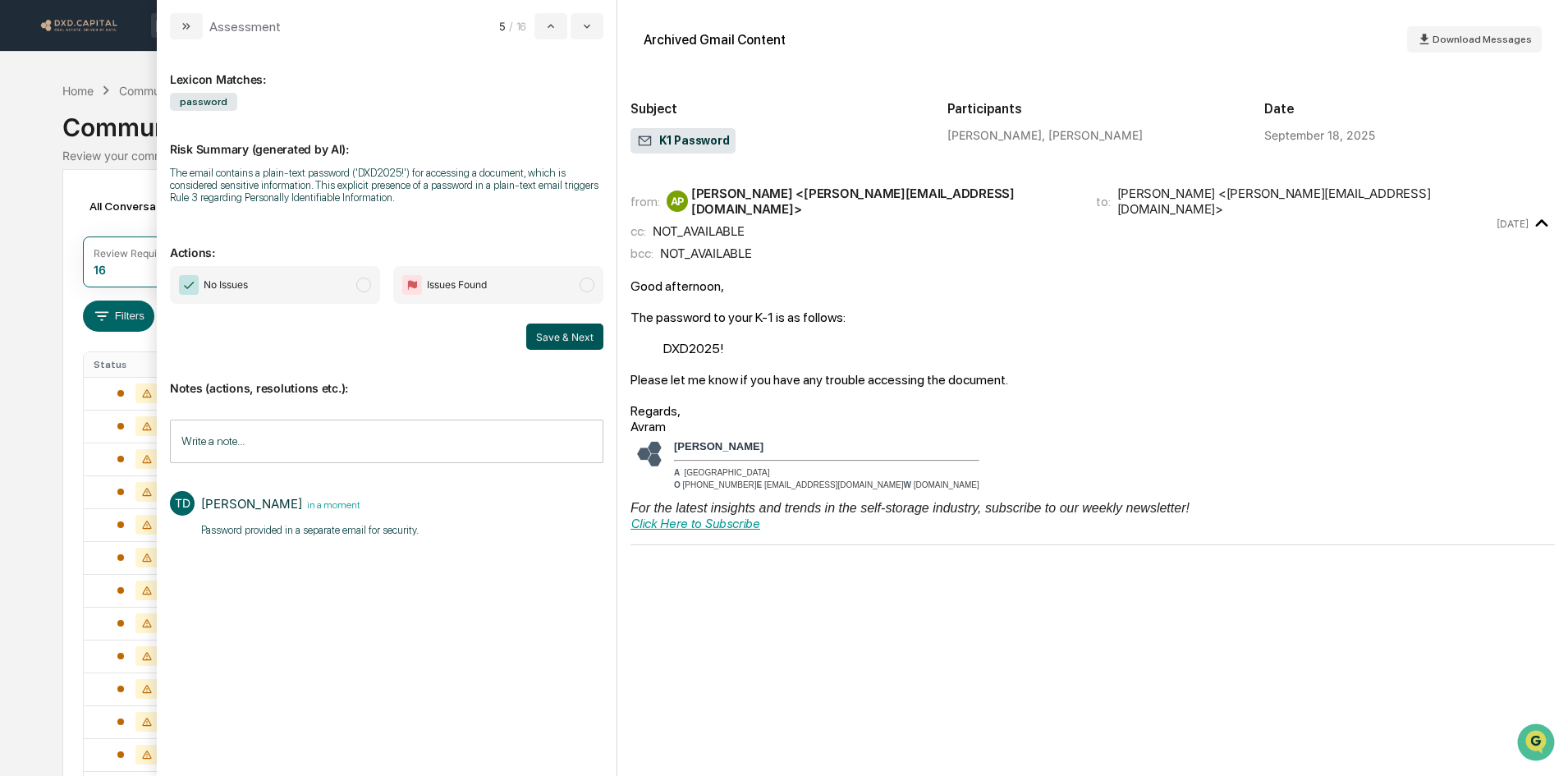
click at [546, 336] on button "Save & Next" at bounding box center [565, 336] width 77 height 26
click at [365, 285] on span "modal" at bounding box center [363, 285] width 14 height 14
click at [583, 341] on button "Save & Next" at bounding box center [565, 336] width 77 height 26
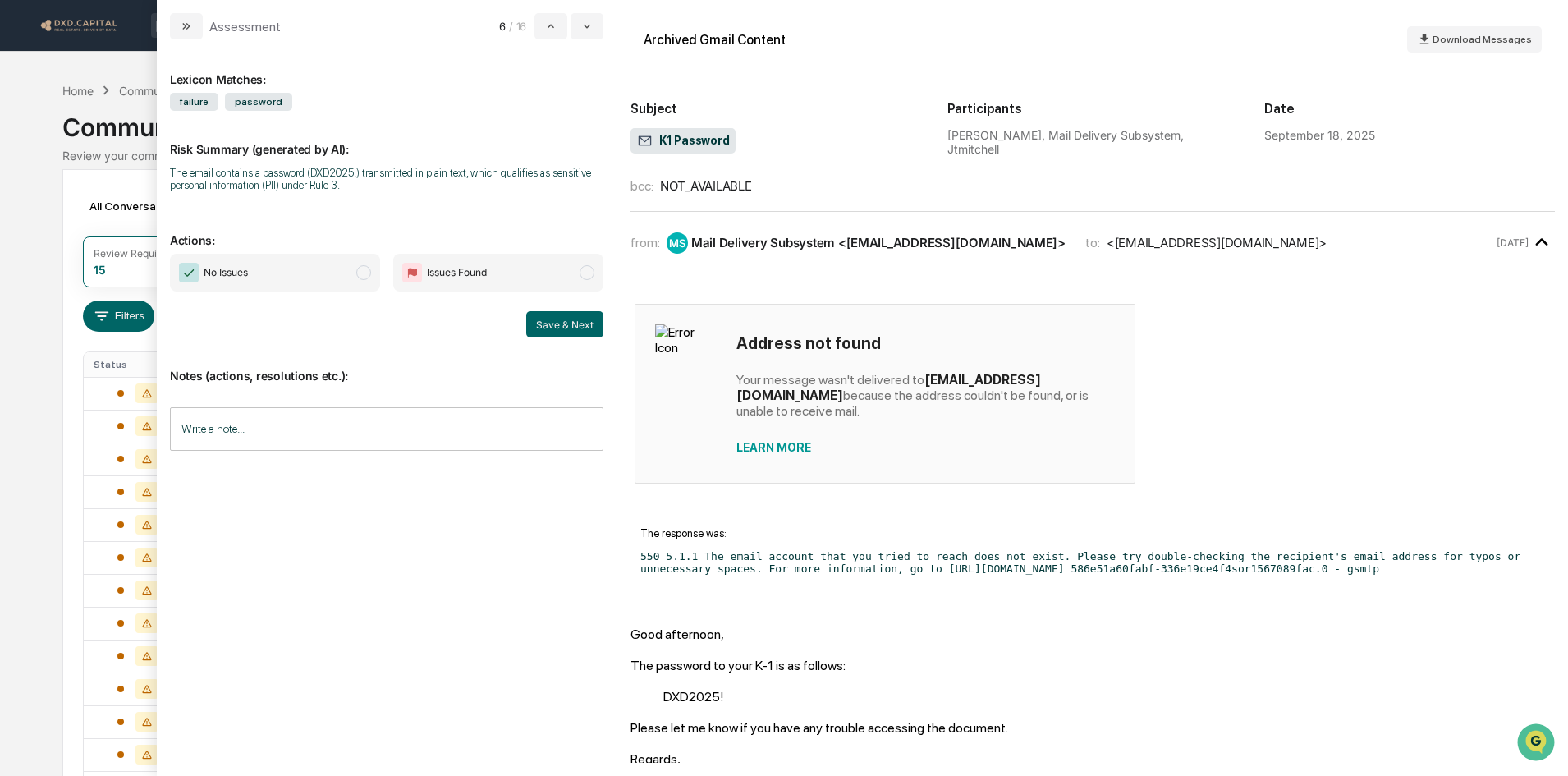
scroll to position [82, 0]
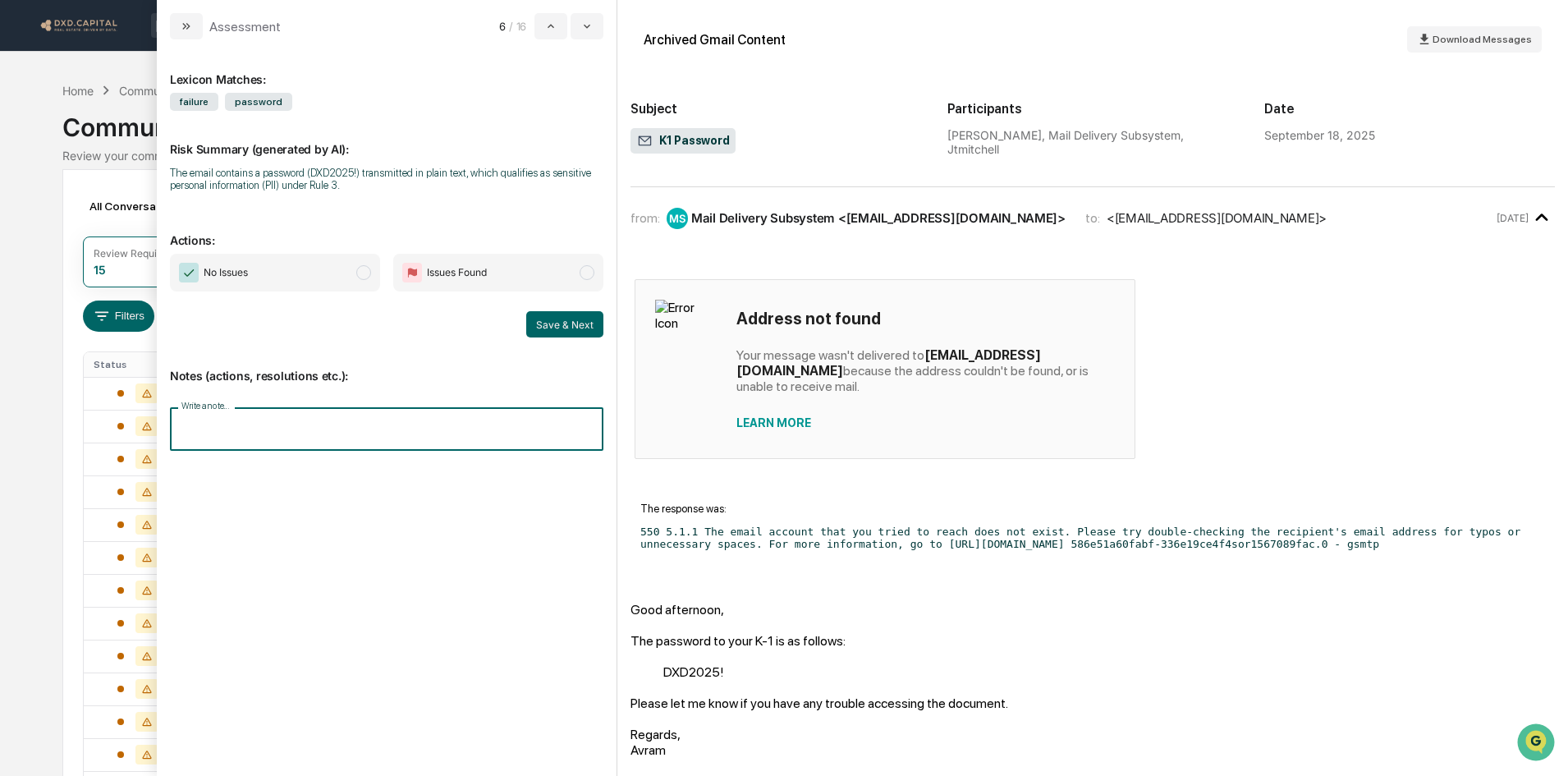
click at [277, 433] on input "Write a note..." at bounding box center [387, 429] width 434 height 43
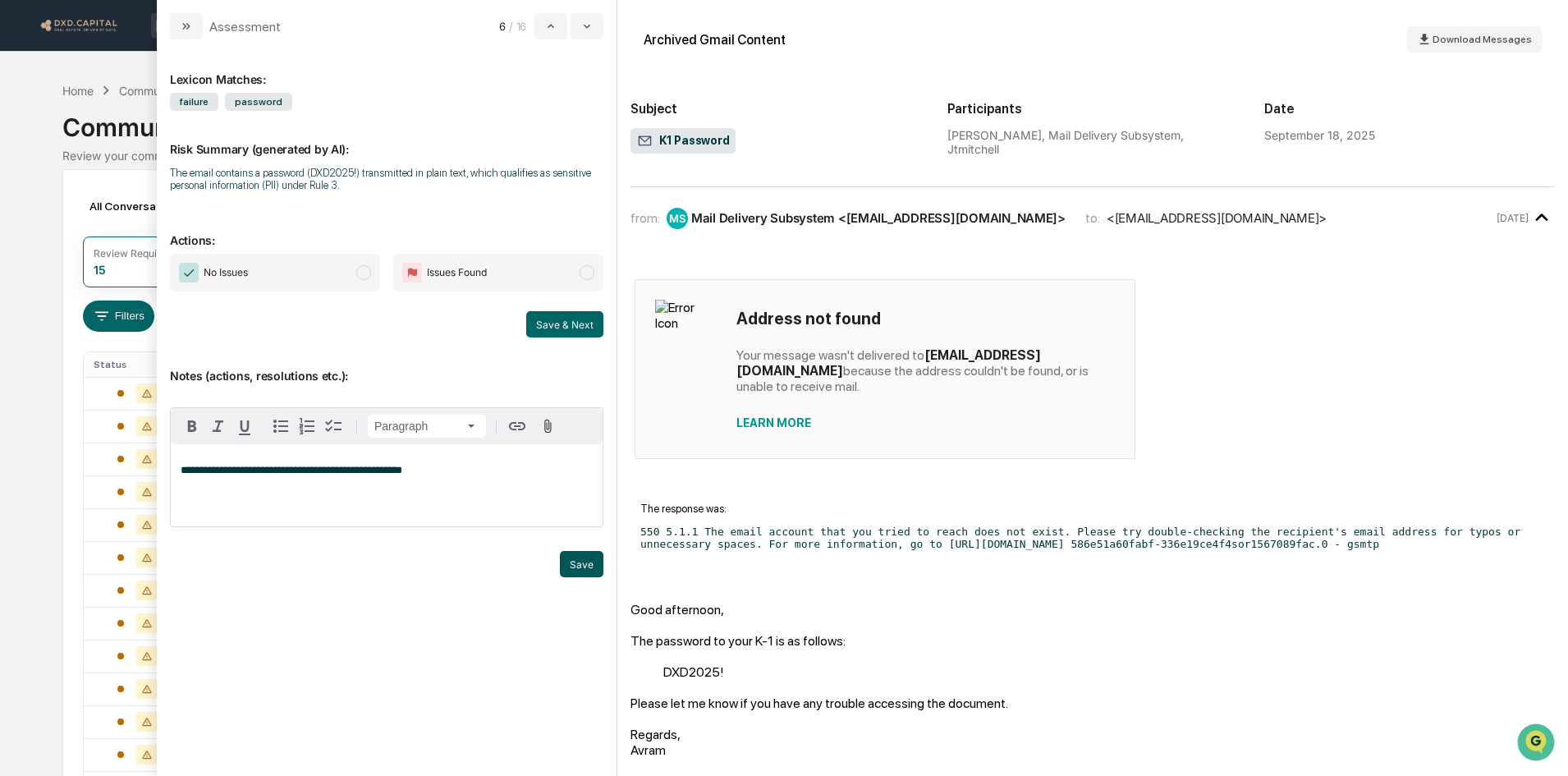
click at [583, 560] on button "Save" at bounding box center [582, 564] width 43 height 26
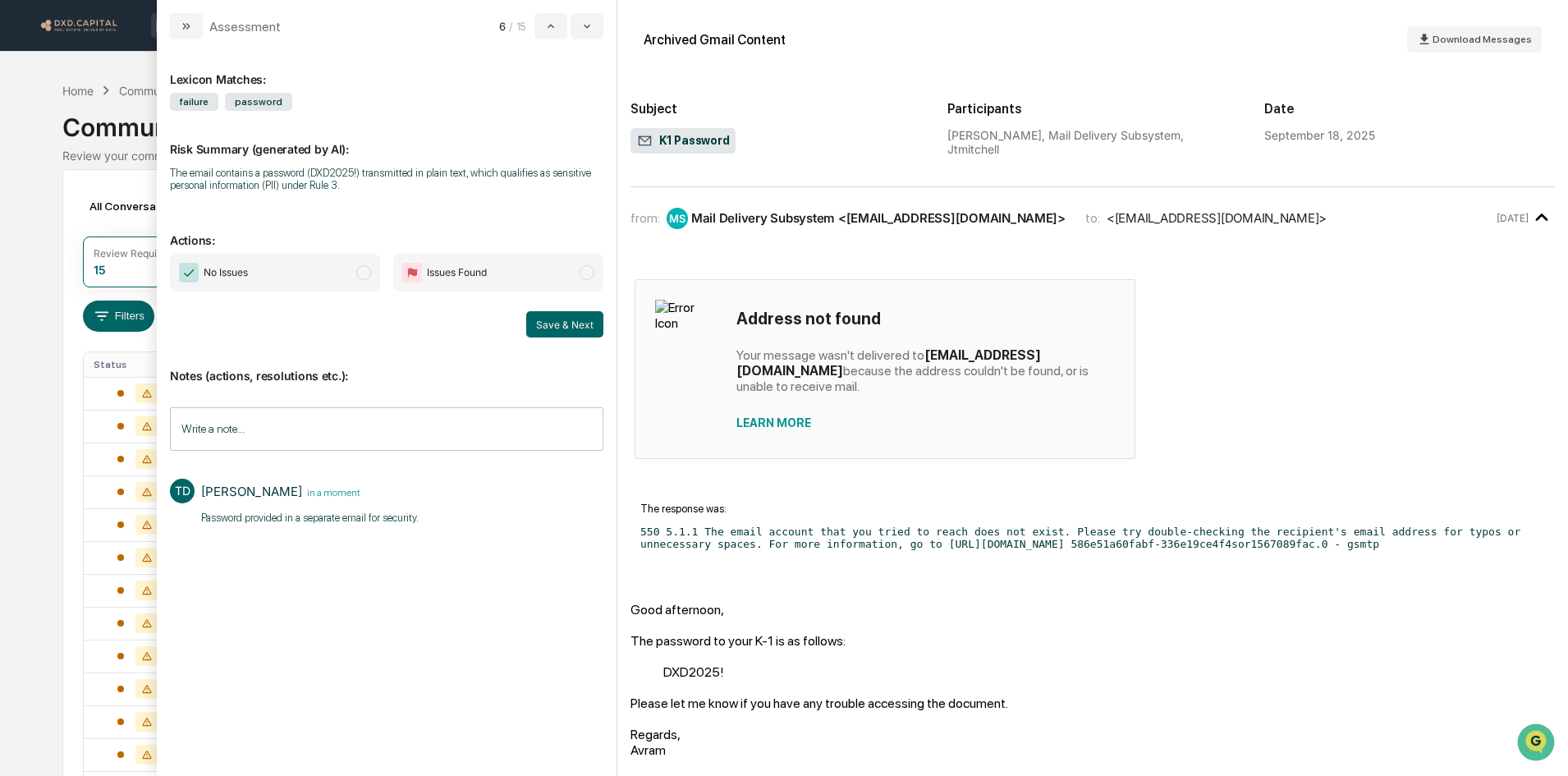
drag, startPoint x: 308, startPoint y: 282, endPoint x: 333, endPoint y: 288, distance: 25.7
click at [307, 282] on span "No Issues" at bounding box center [275, 273] width 210 height 38
click at [544, 324] on button "Save & Next" at bounding box center [565, 323] width 77 height 26
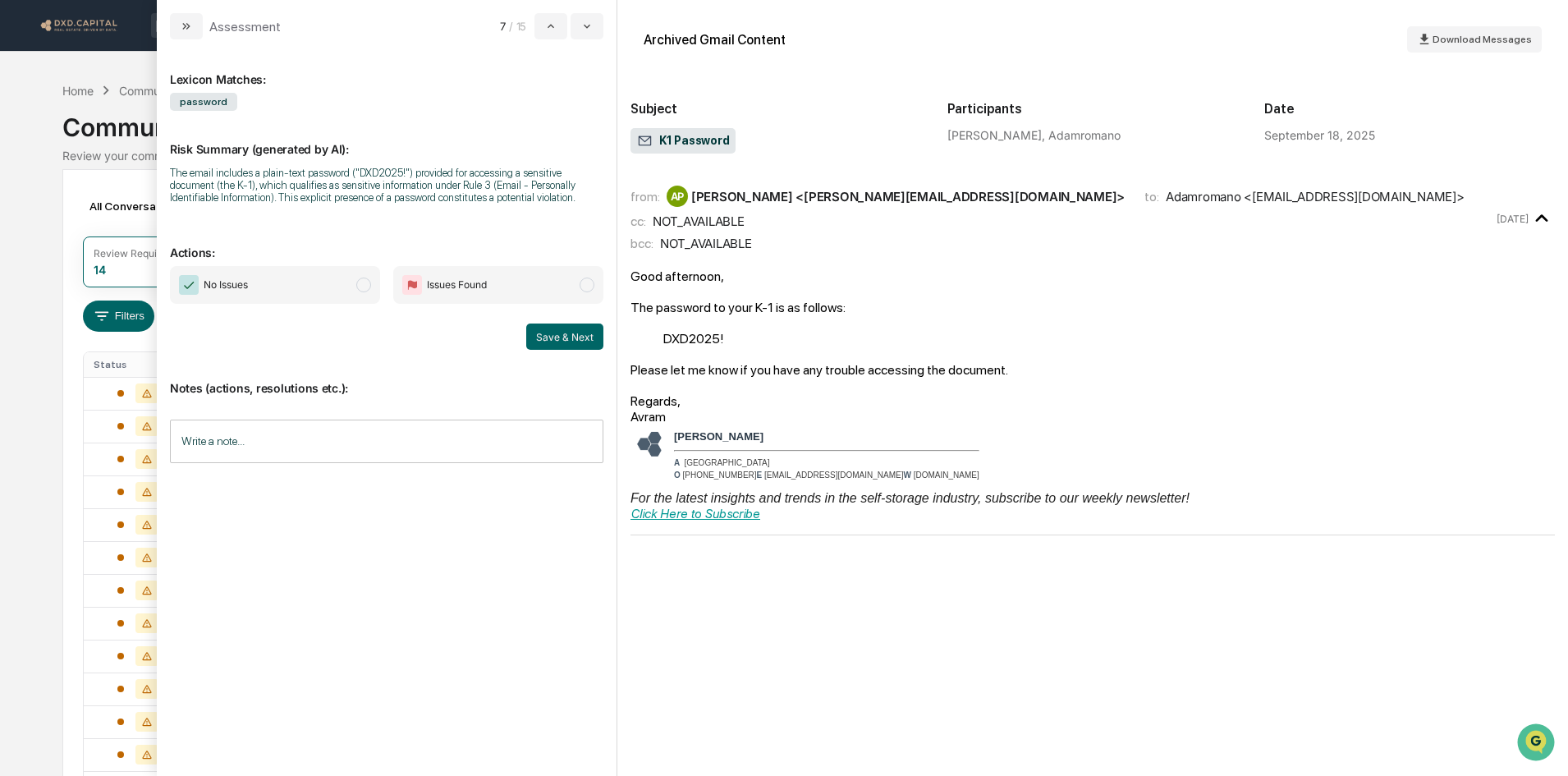
click at [369, 446] on input "Write a note..." at bounding box center [387, 441] width 434 height 43
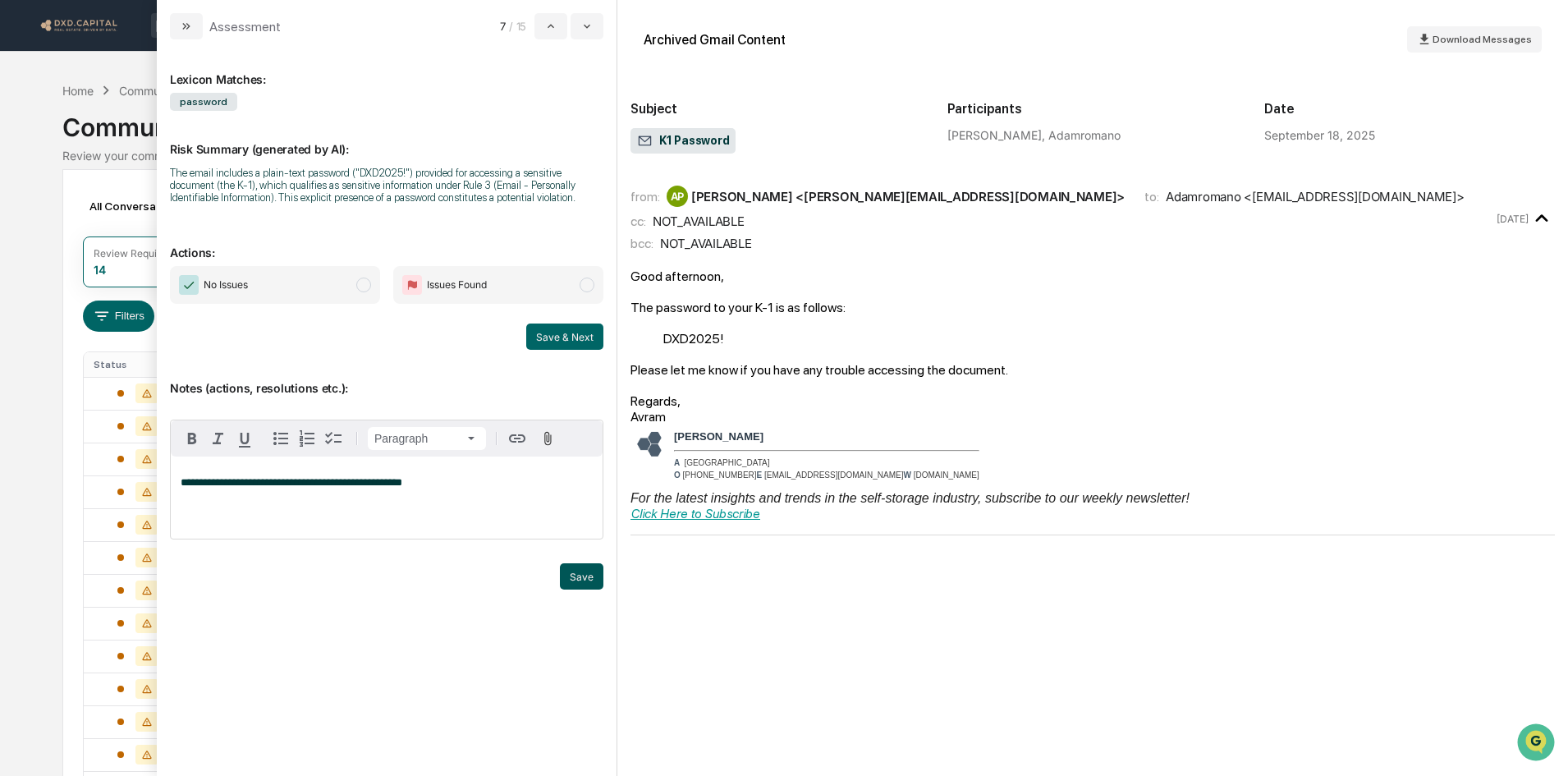
click at [575, 577] on button "Save" at bounding box center [582, 575] width 43 height 26
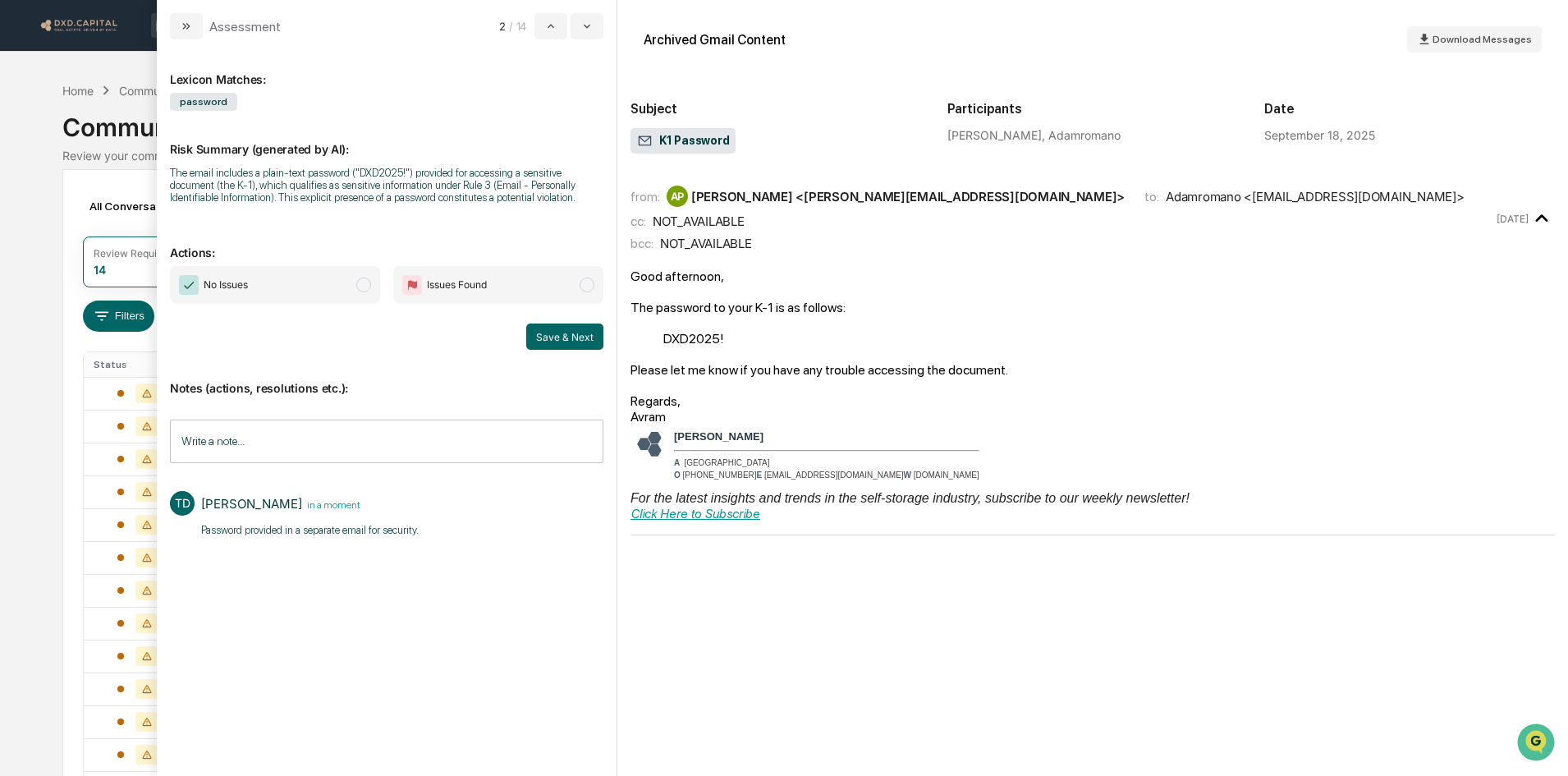
drag, startPoint x: 354, startPoint y: 276, endPoint x: 379, endPoint y: 279, distance: 25.2
click at [354, 276] on span "No Issues" at bounding box center [275, 285] width 210 height 38
click at [554, 331] on button "Save & Next" at bounding box center [565, 336] width 77 height 26
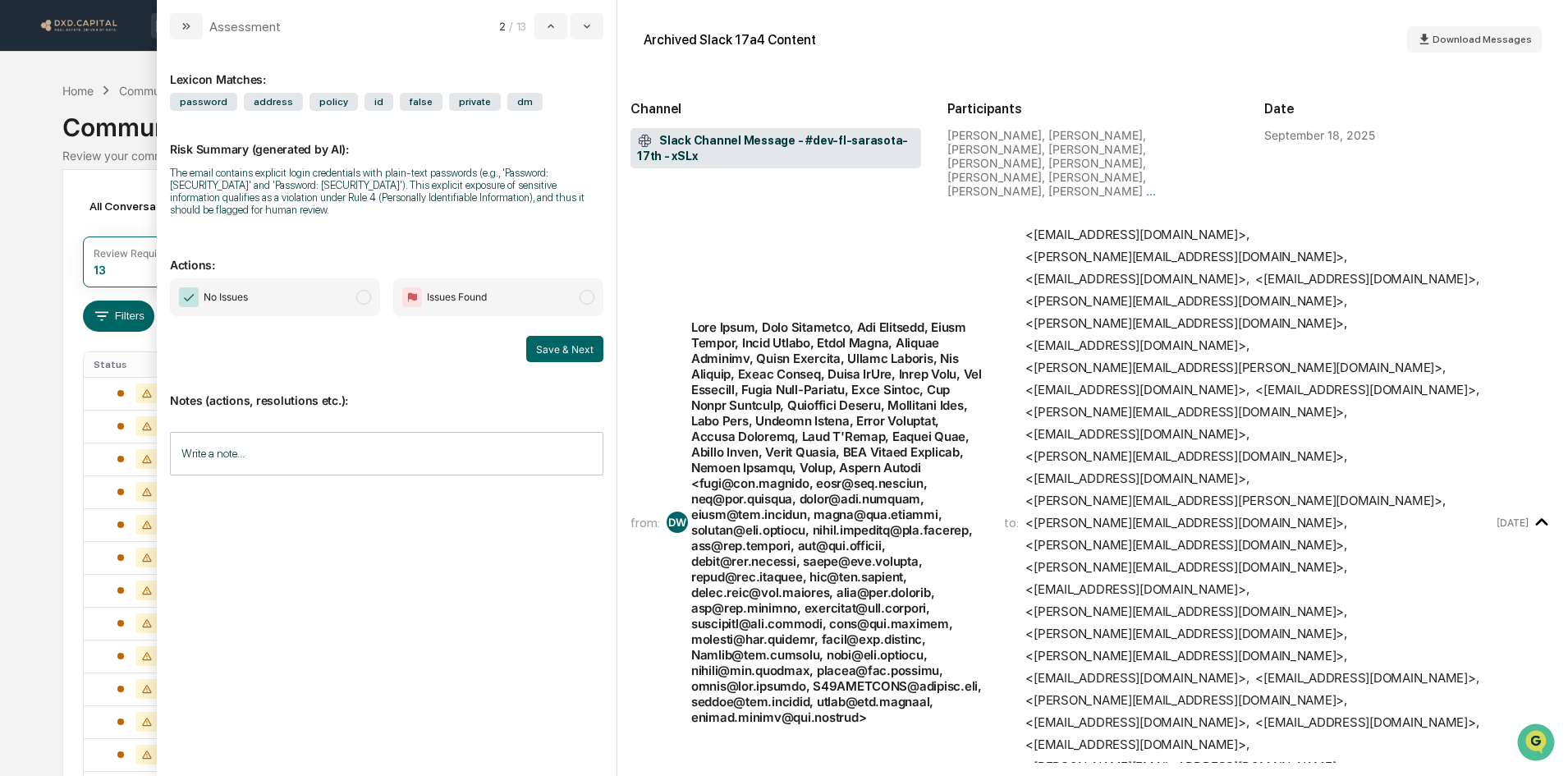
drag, startPoint x: 304, startPoint y: 275, endPoint x: 334, endPoint y: 276, distance: 30.0
click at [306, 278] on span "No Issues" at bounding box center [275, 297] width 210 height 38
click at [561, 336] on button "Save & Next" at bounding box center [565, 349] width 77 height 26
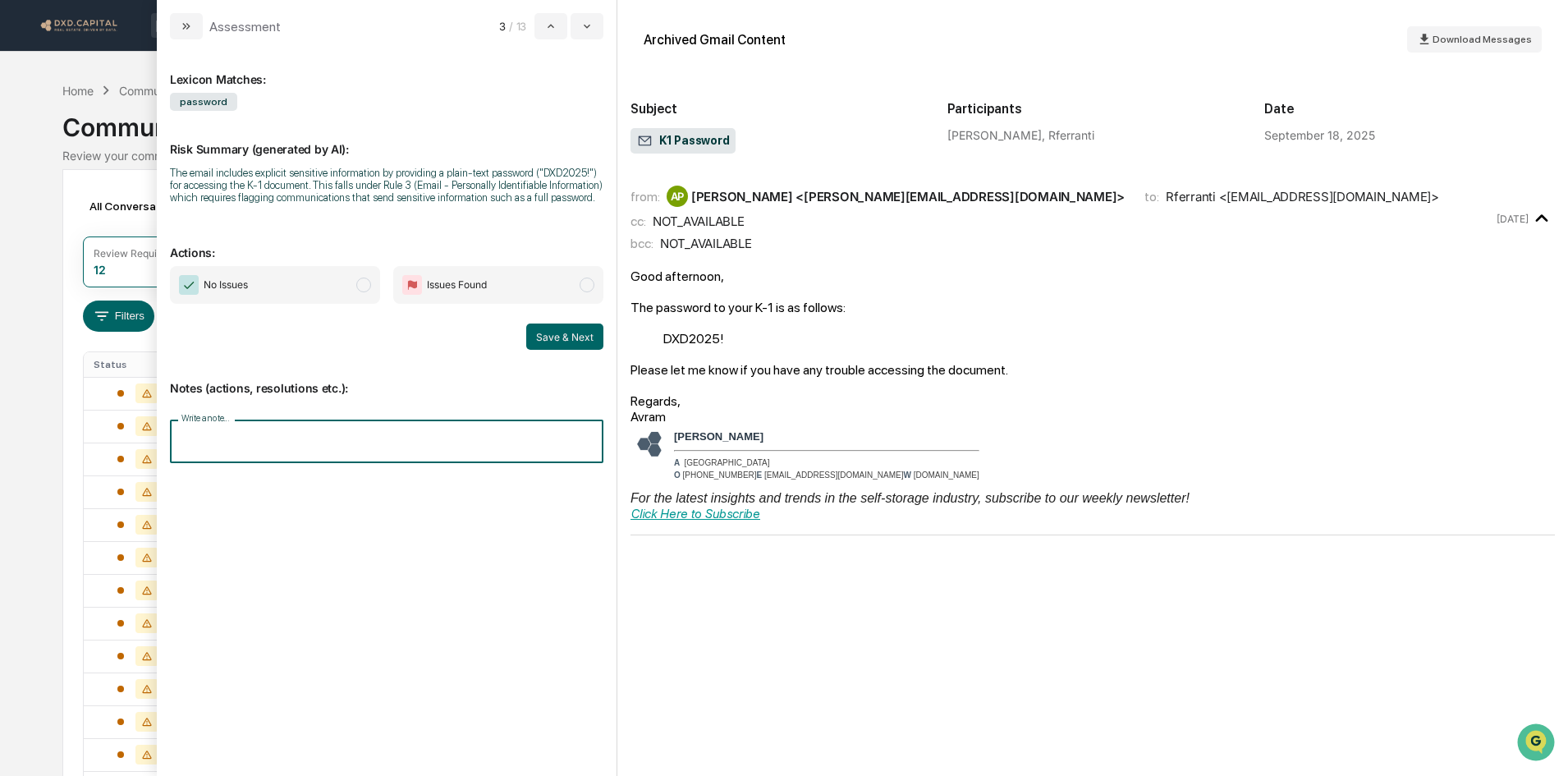
click at [389, 450] on input "Write a note..." at bounding box center [387, 441] width 434 height 43
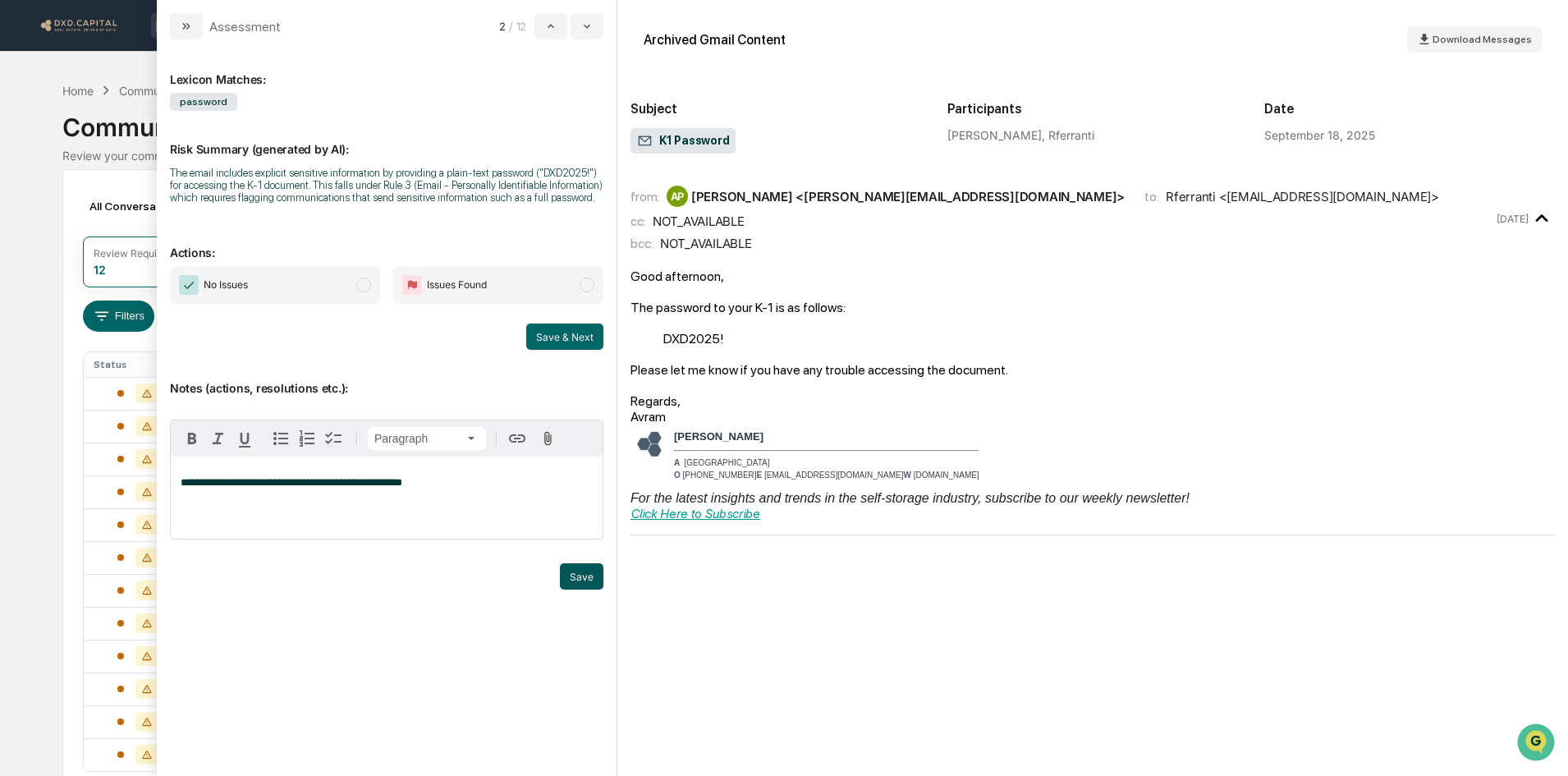
click at [574, 582] on button "Save" at bounding box center [582, 575] width 43 height 26
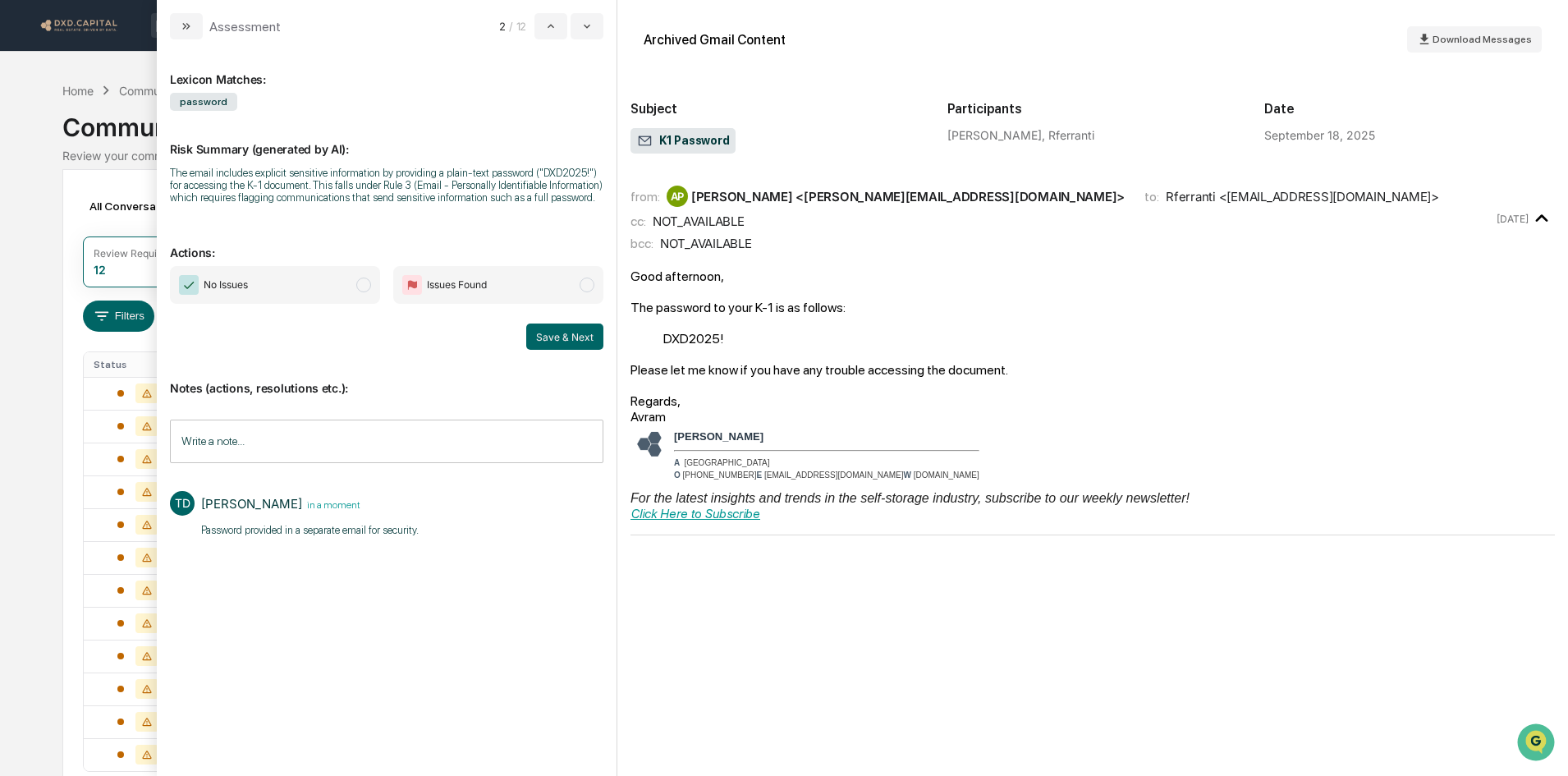
click at [285, 293] on span "No Issues" at bounding box center [275, 285] width 210 height 38
click at [563, 332] on button "Save & Next" at bounding box center [565, 336] width 77 height 26
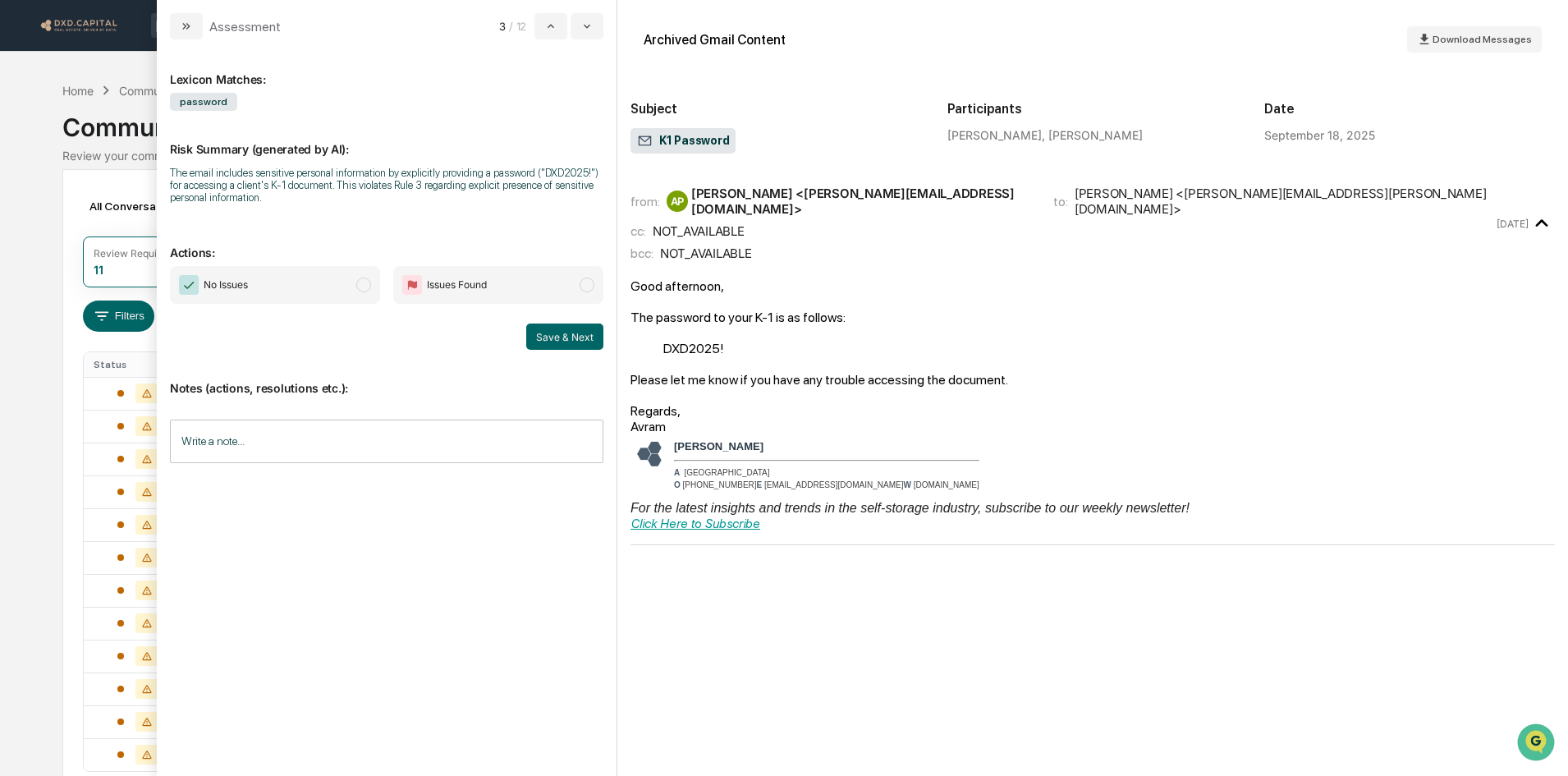
click at [322, 436] on input "Write a note..." at bounding box center [387, 441] width 434 height 43
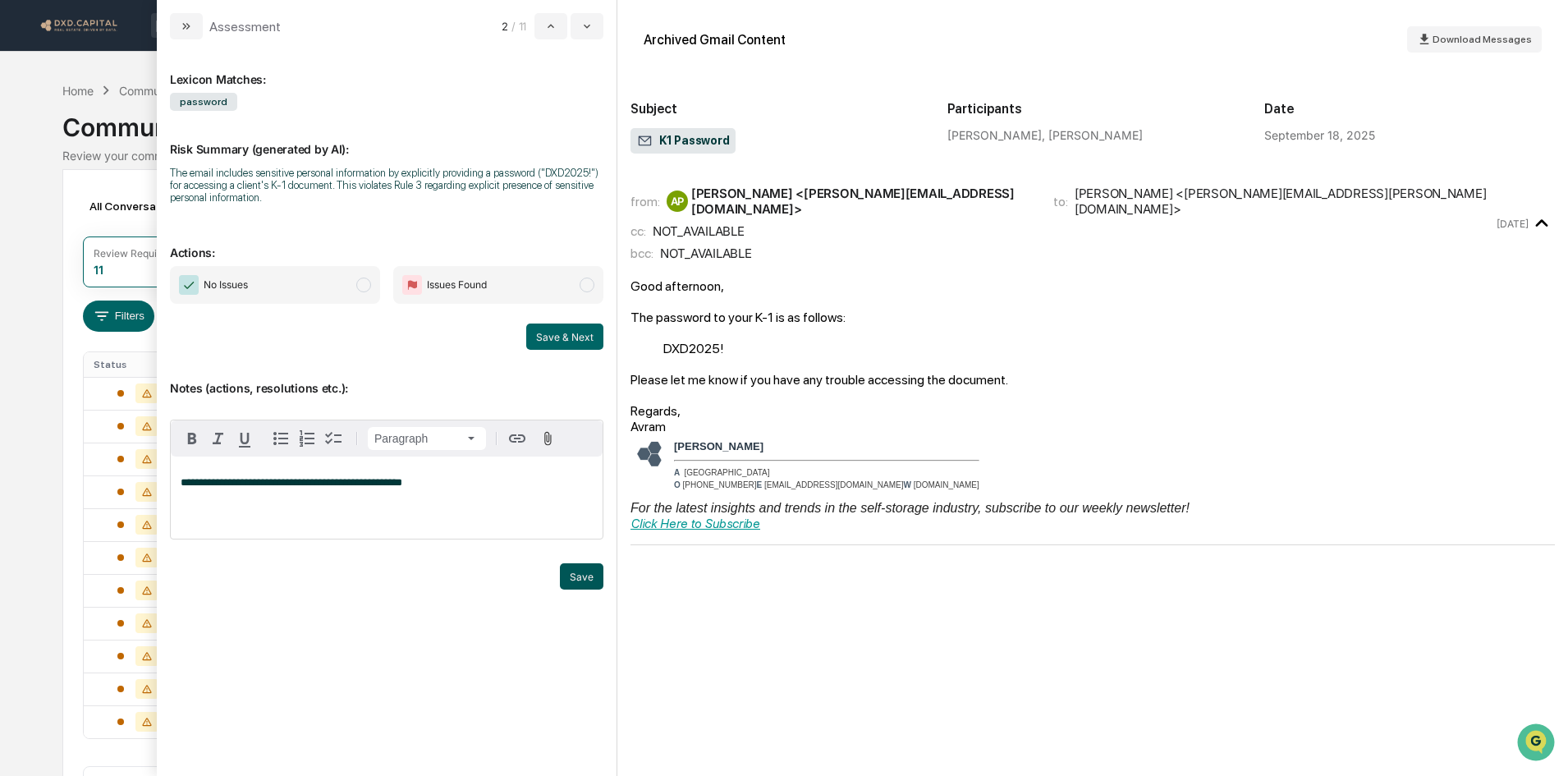
click at [572, 577] on button "Save" at bounding box center [582, 575] width 43 height 26
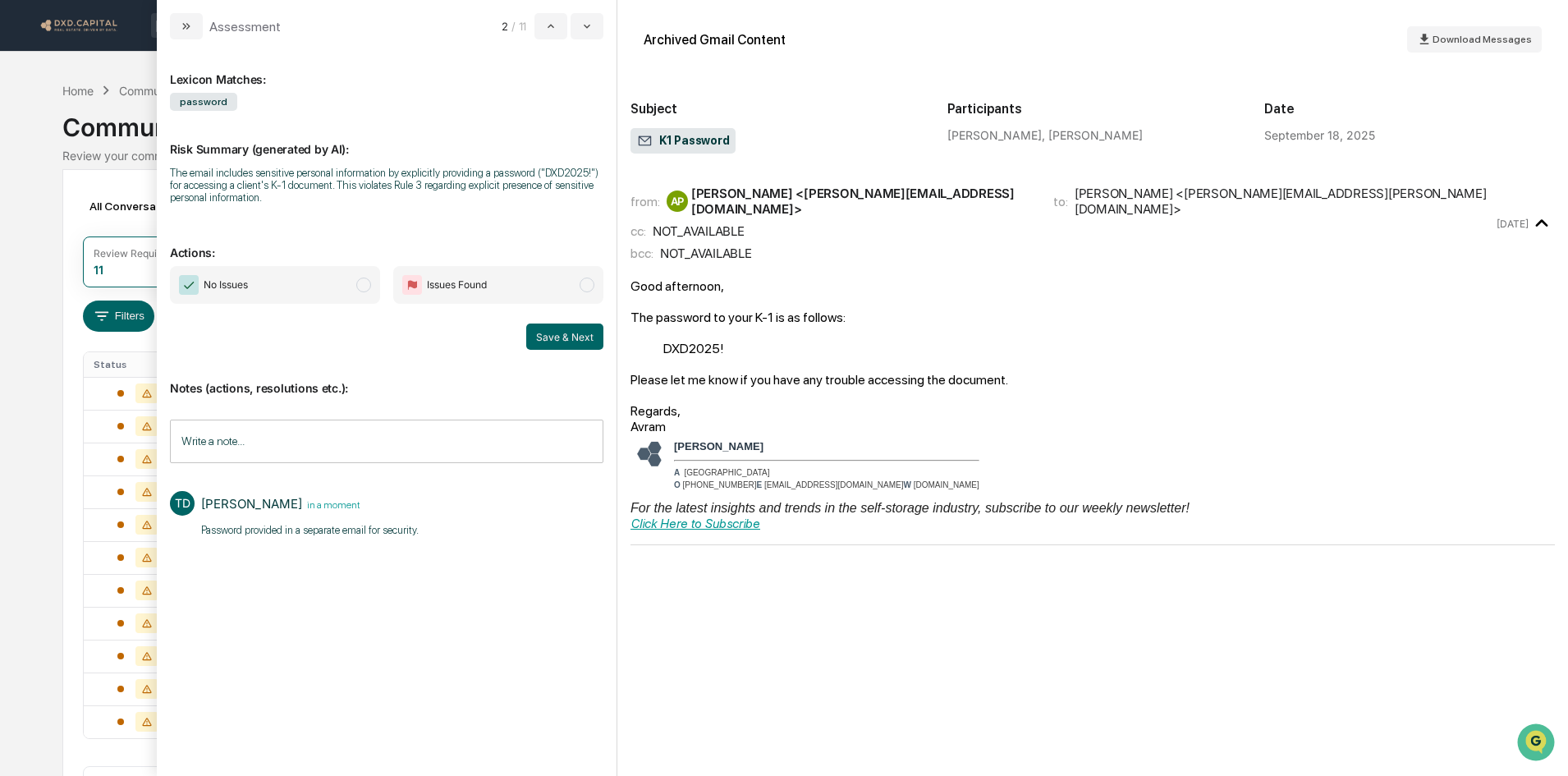
click at [353, 292] on span "No Issues" at bounding box center [275, 285] width 210 height 38
click at [547, 344] on button "Save & Next" at bounding box center [565, 336] width 77 height 26
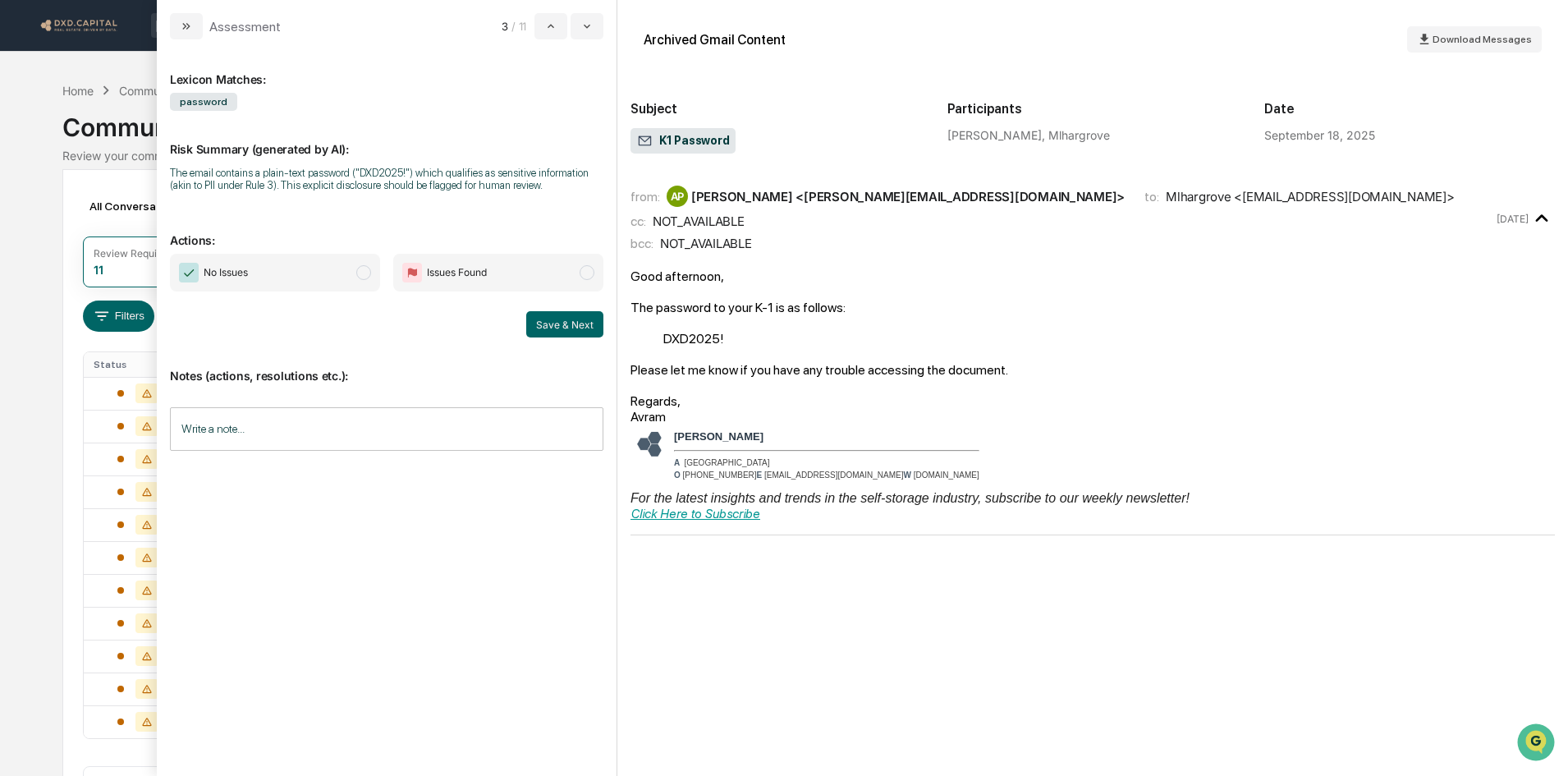
click at [411, 435] on input "Write a note..." at bounding box center [387, 429] width 434 height 43
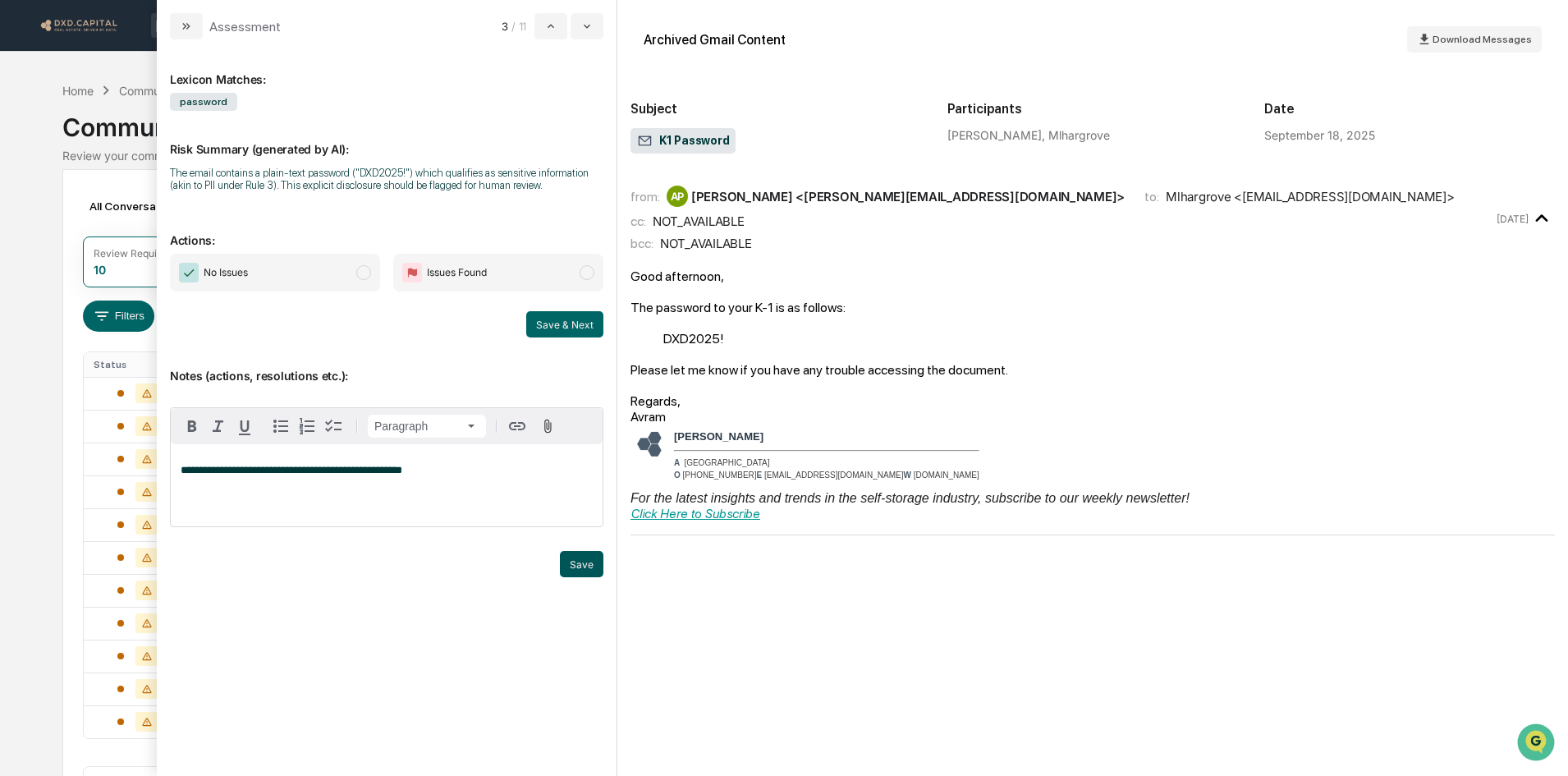
click at [570, 557] on button "Save" at bounding box center [582, 564] width 43 height 26
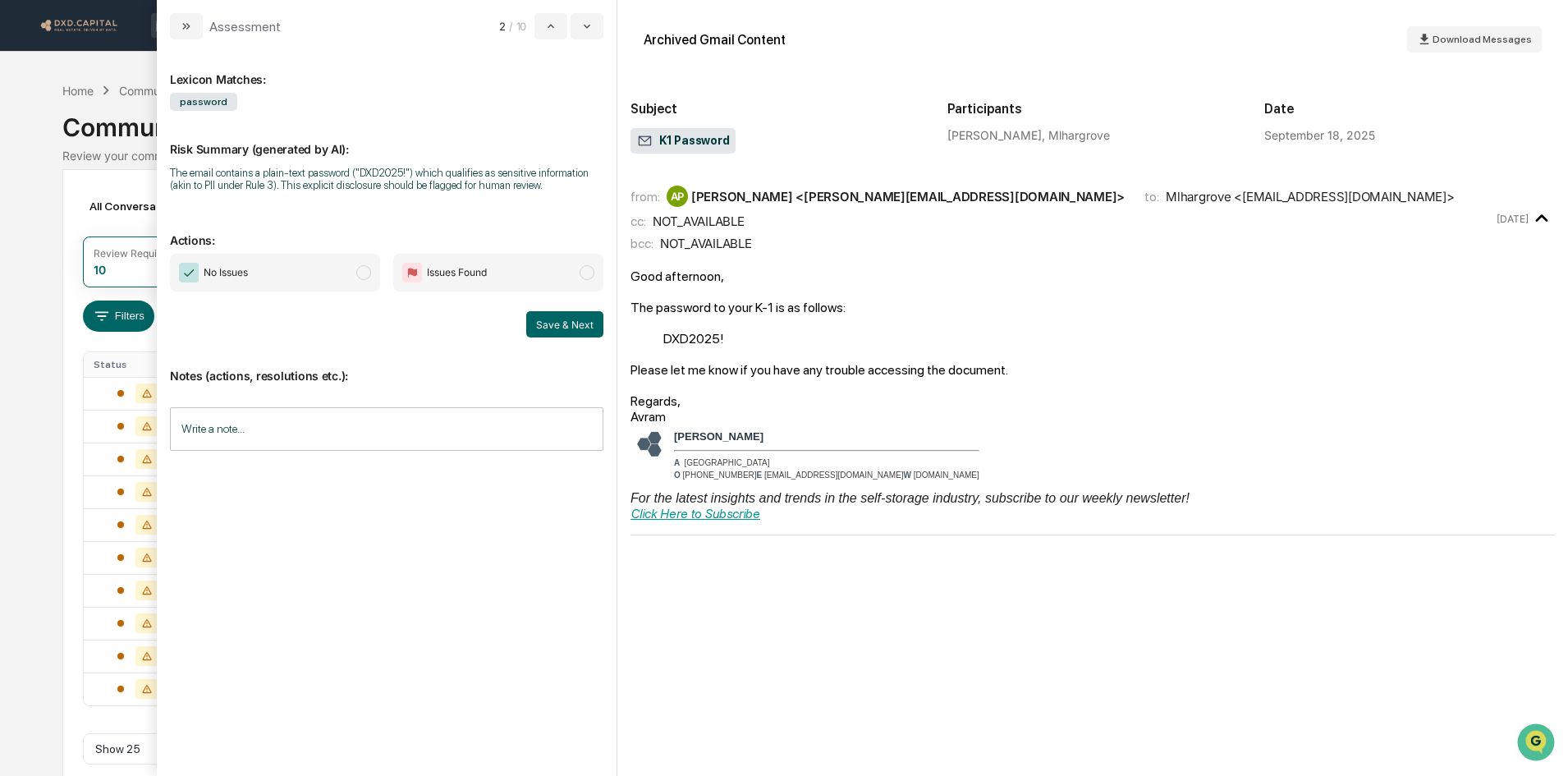
click at [335, 276] on span "No Issues" at bounding box center [275, 273] width 210 height 38
click at [562, 323] on button "Save & Next" at bounding box center [565, 323] width 77 height 26
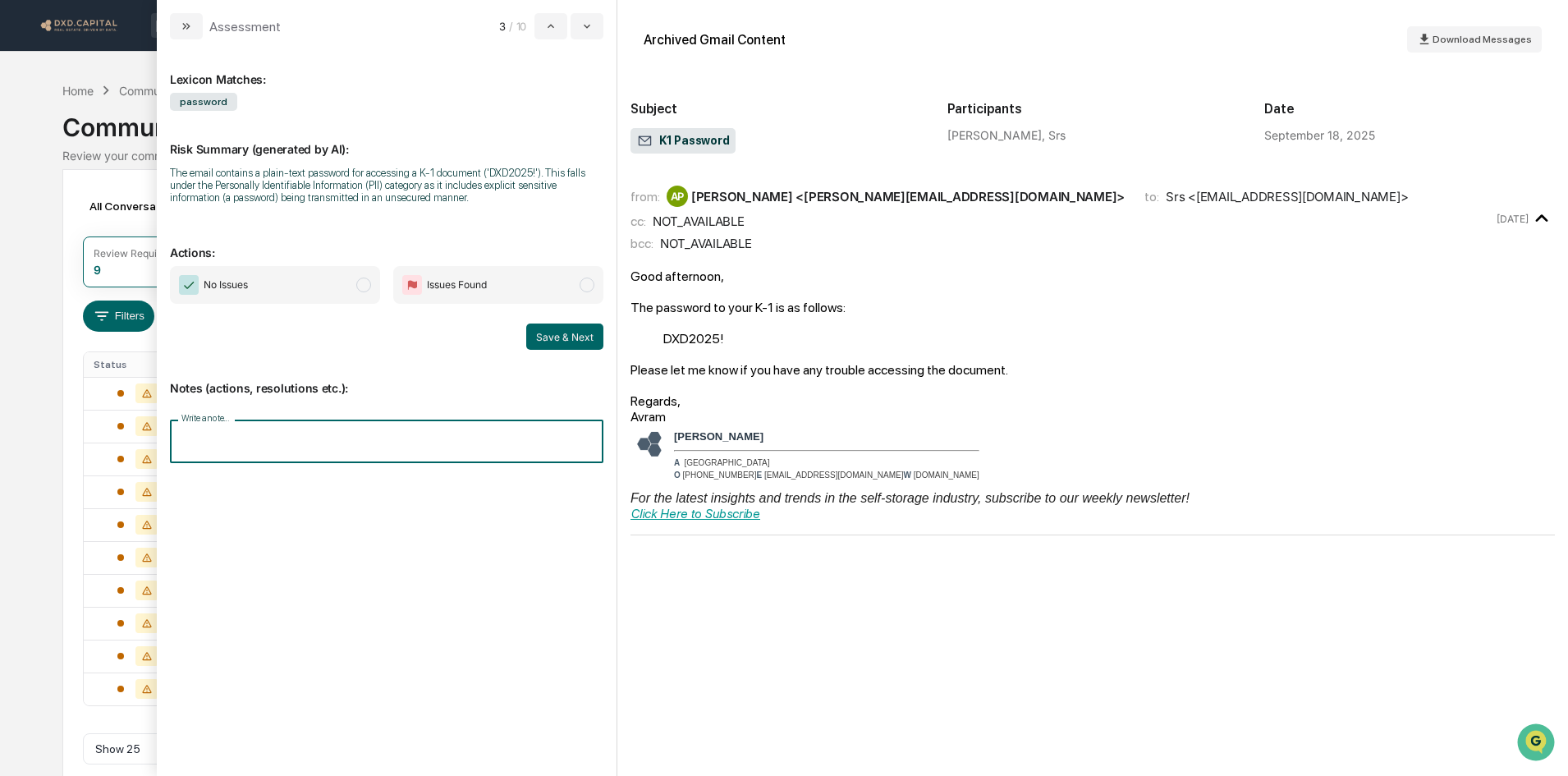
click at [425, 442] on input "Write a note..." at bounding box center [387, 441] width 434 height 43
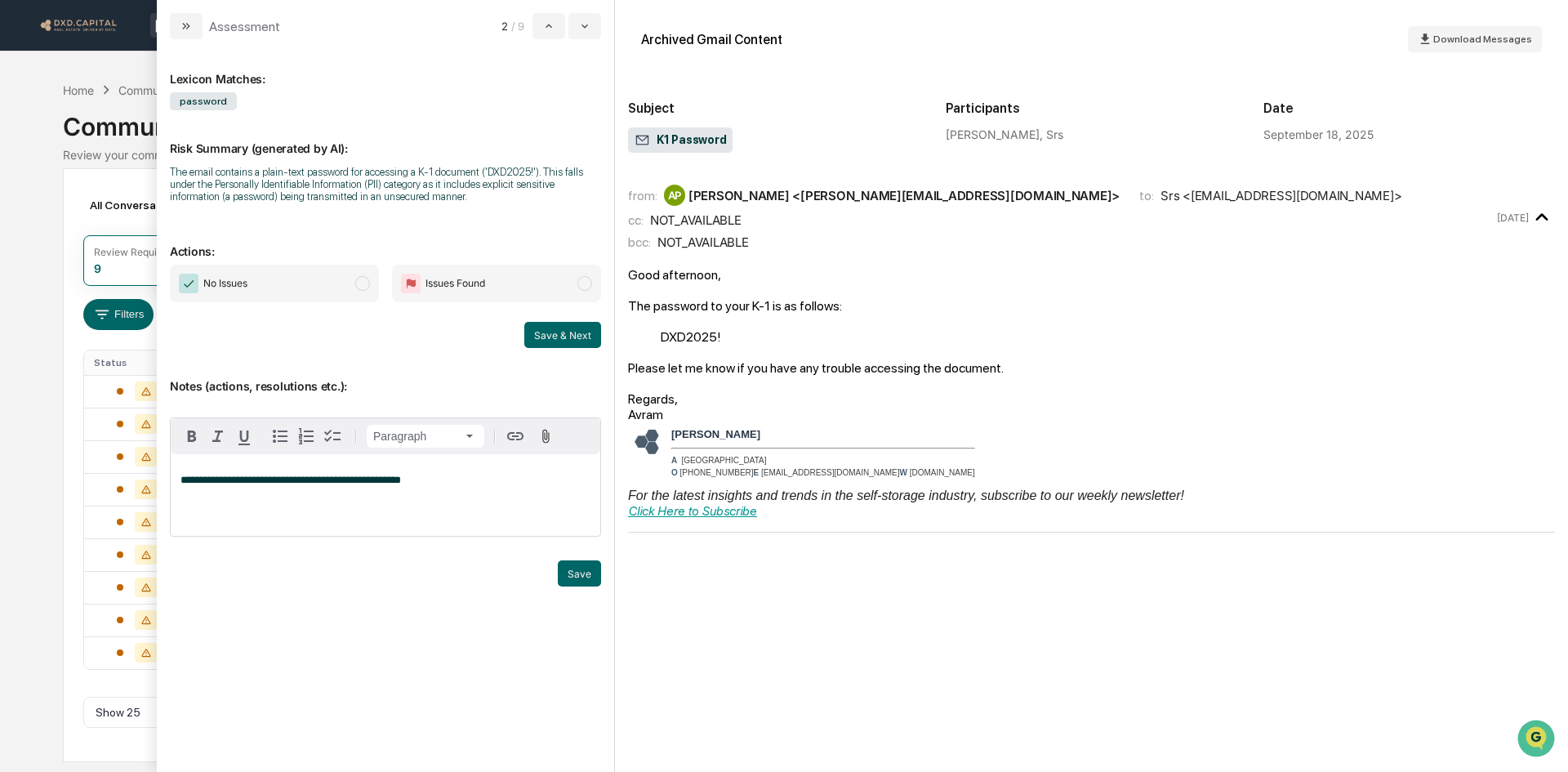
drag, startPoint x: 586, startPoint y: 576, endPoint x: 398, endPoint y: 363, distance: 284.1
click at [583, 576] on button "Save" at bounding box center [580, 572] width 43 height 26
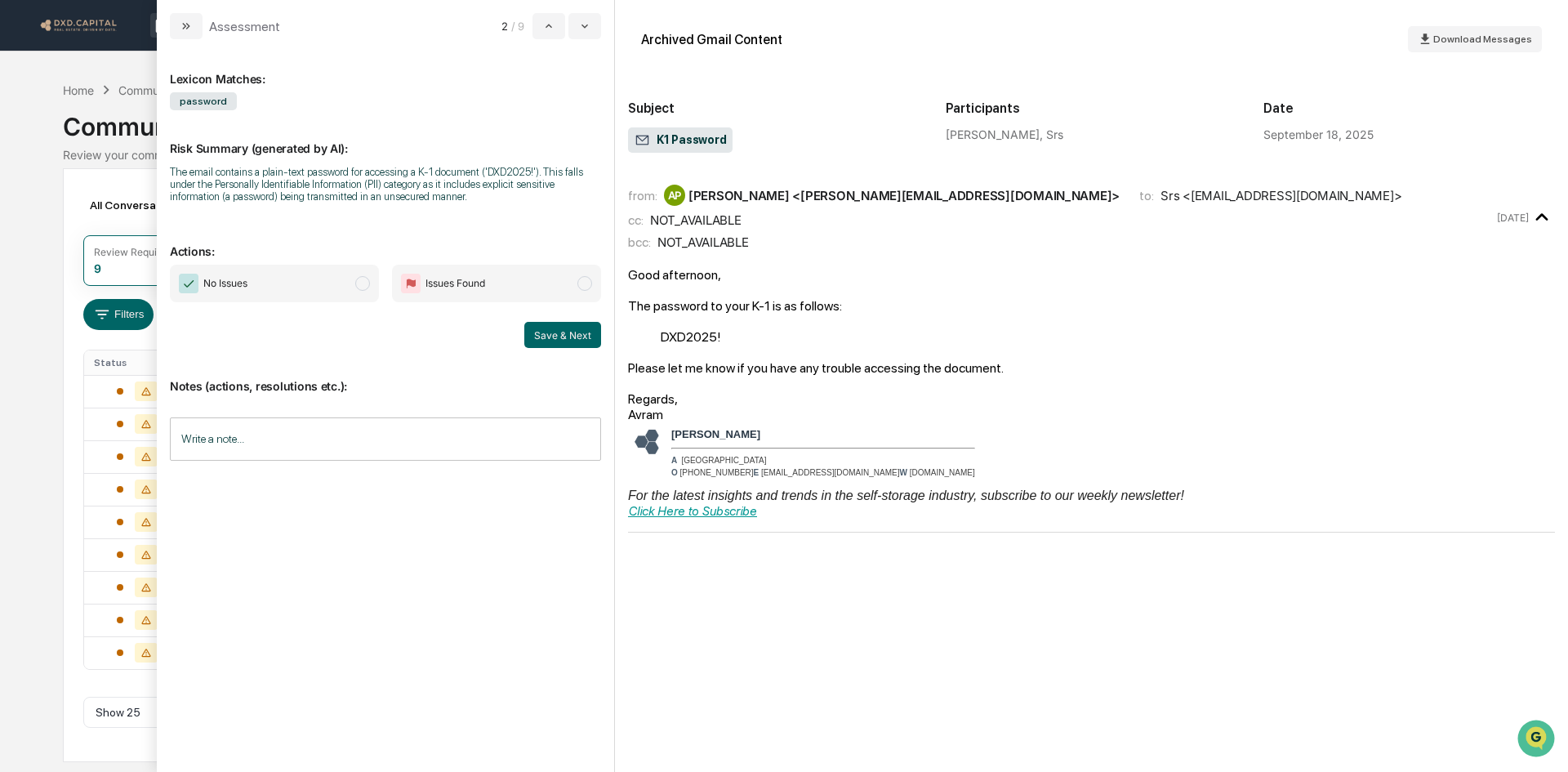
drag, startPoint x: 329, startPoint y: 297, endPoint x: 376, endPoint y: 298, distance: 47.0
click at [329, 297] on span "No Issues" at bounding box center [274, 283] width 209 height 38
click at [580, 334] on button "Save & Next" at bounding box center [562, 334] width 76 height 26
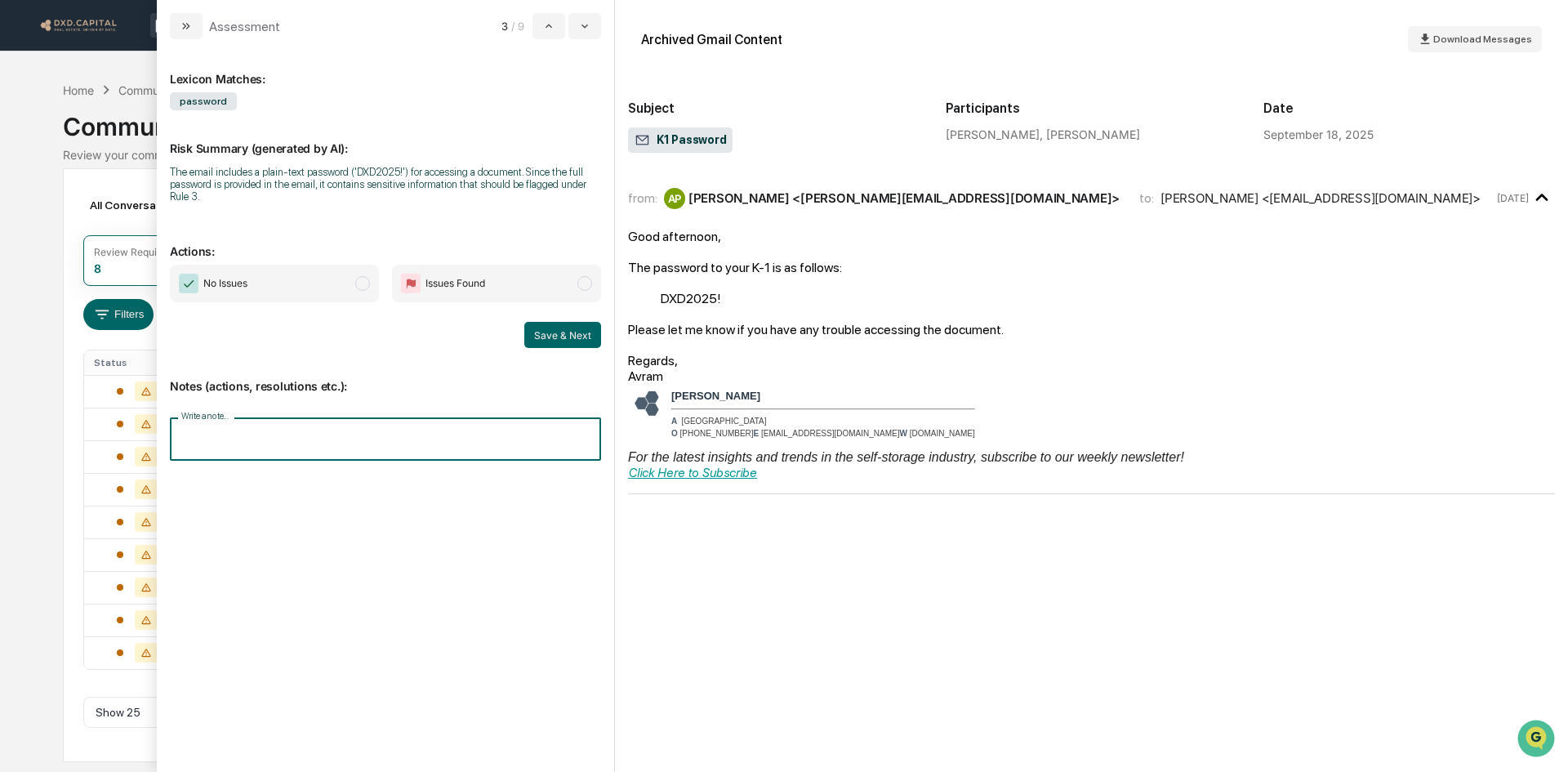
click at [272, 436] on input "Write a note..." at bounding box center [385, 439] width 431 height 43
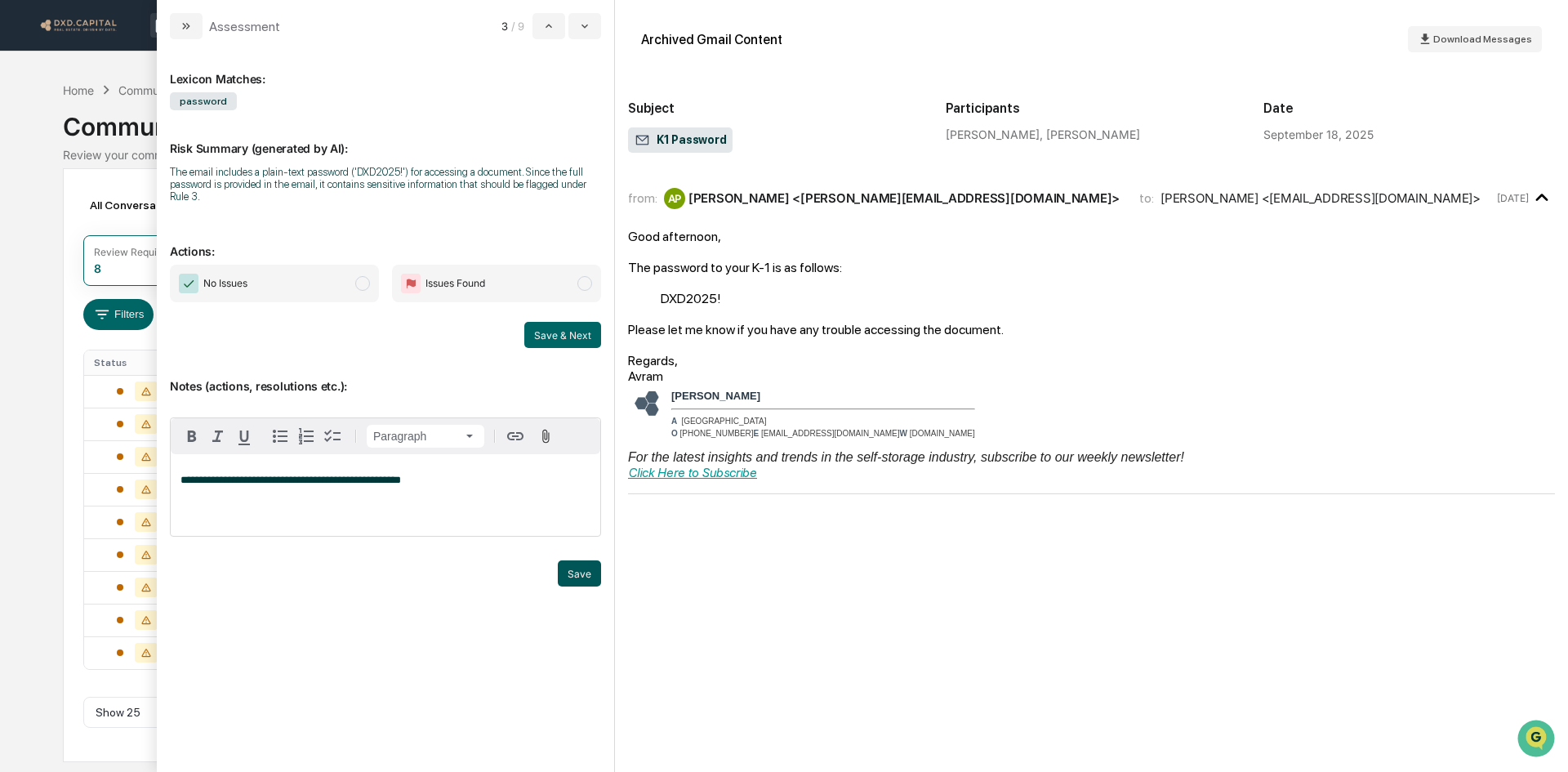
click at [570, 563] on button "Save" at bounding box center [580, 572] width 43 height 26
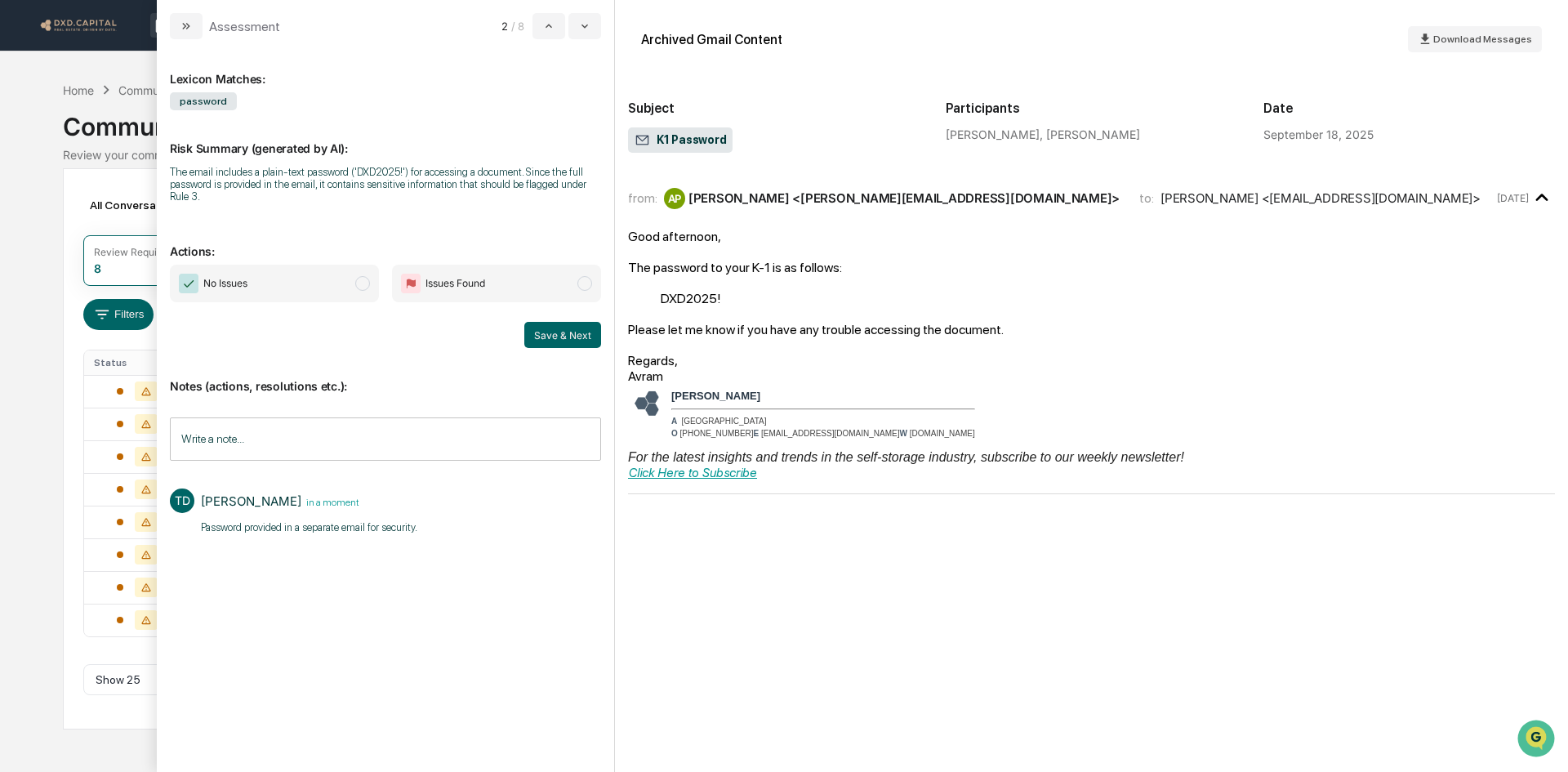
click at [339, 280] on span "No Issues" at bounding box center [274, 283] width 209 height 38
click at [557, 336] on button "Save & Next" at bounding box center [562, 334] width 76 height 26
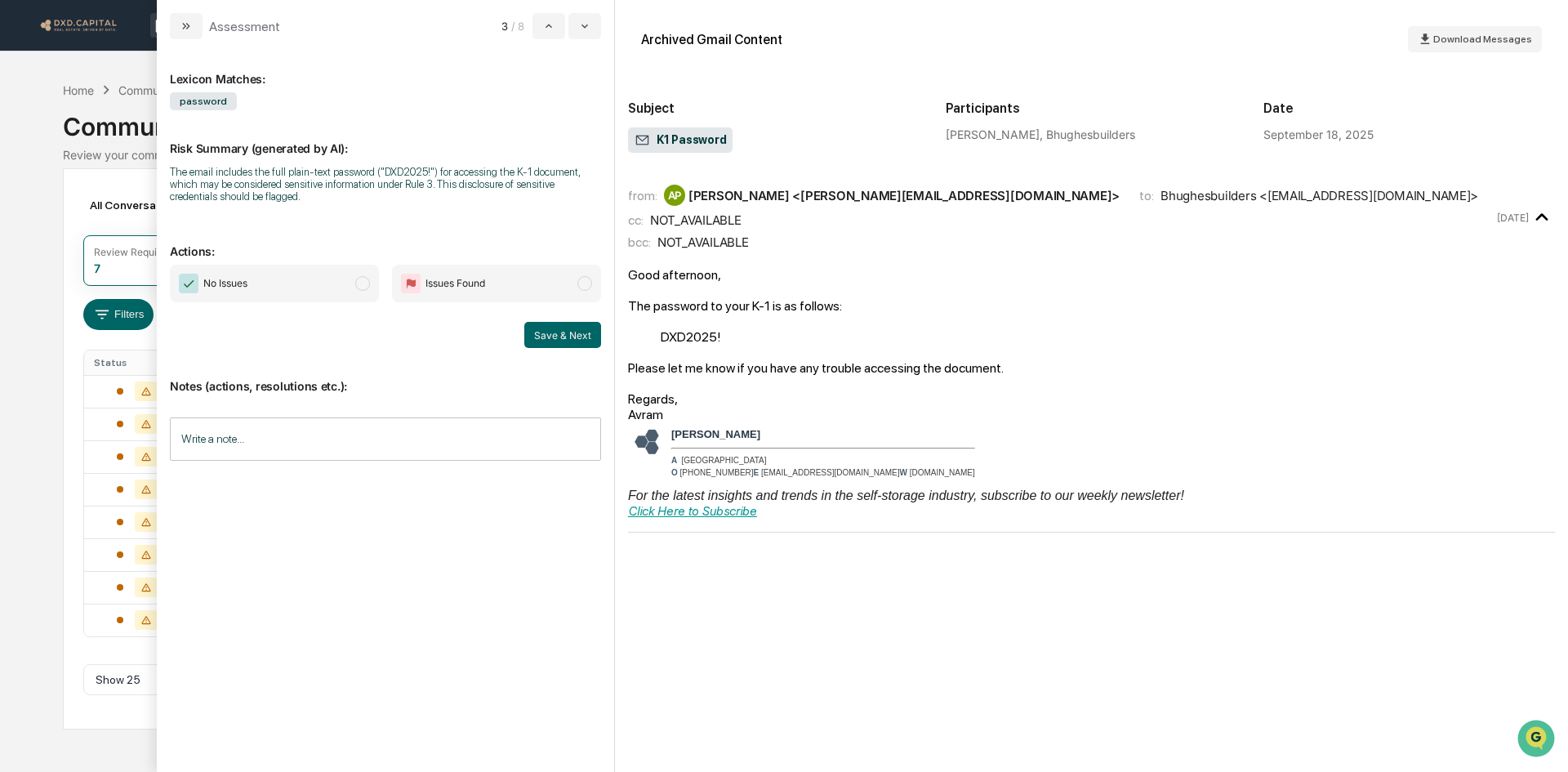
click at [400, 446] on input "Write a note..." at bounding box center [385, 439] width 431 height 43
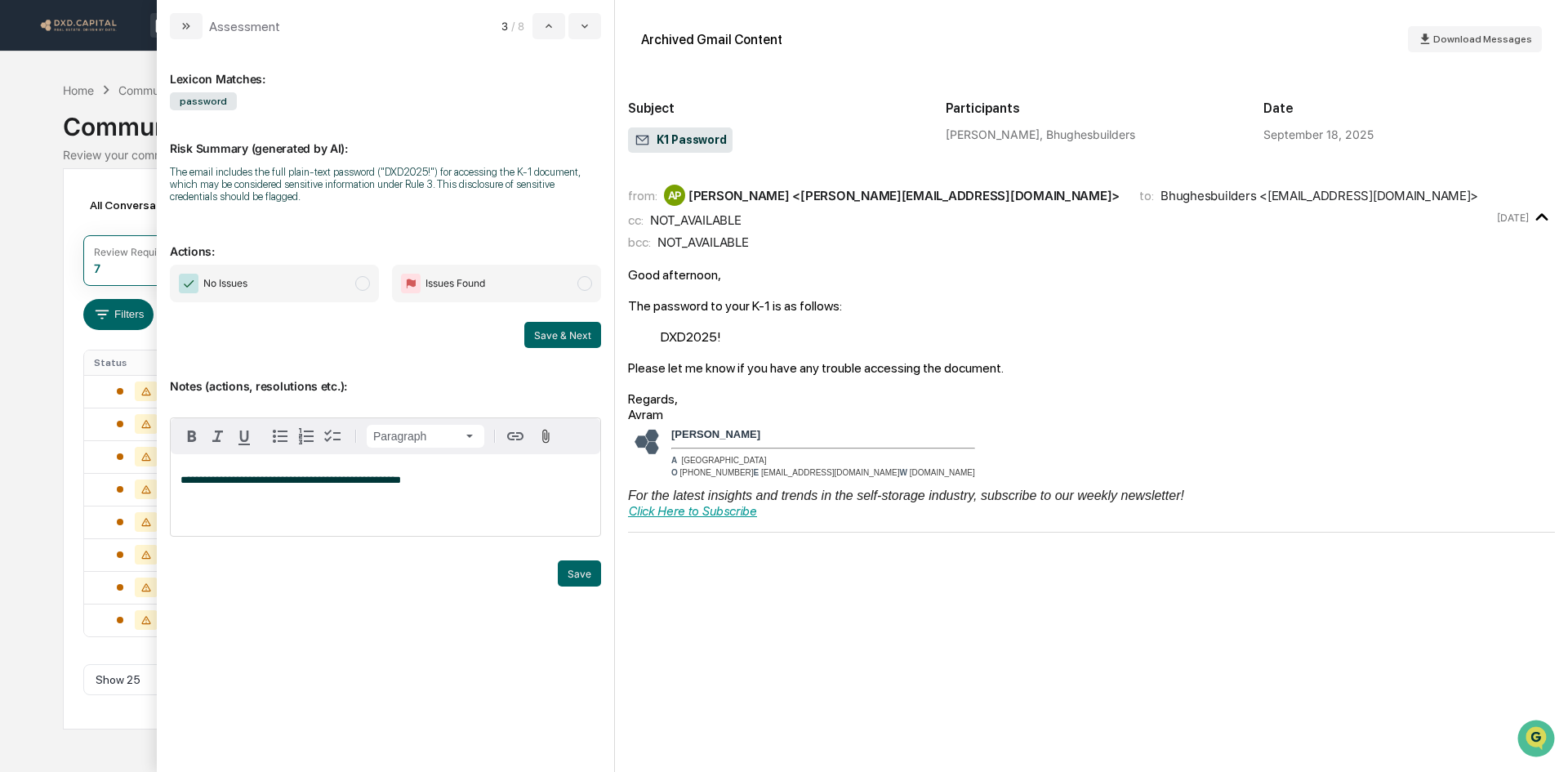
drag, startPoint x: 575, startPoint y: 572, endPoint x: 557, endPoint y: 528, distance: 47.5
click at [575, 572] on button "Save" at bounding box center [580, 572] width 43 height 26
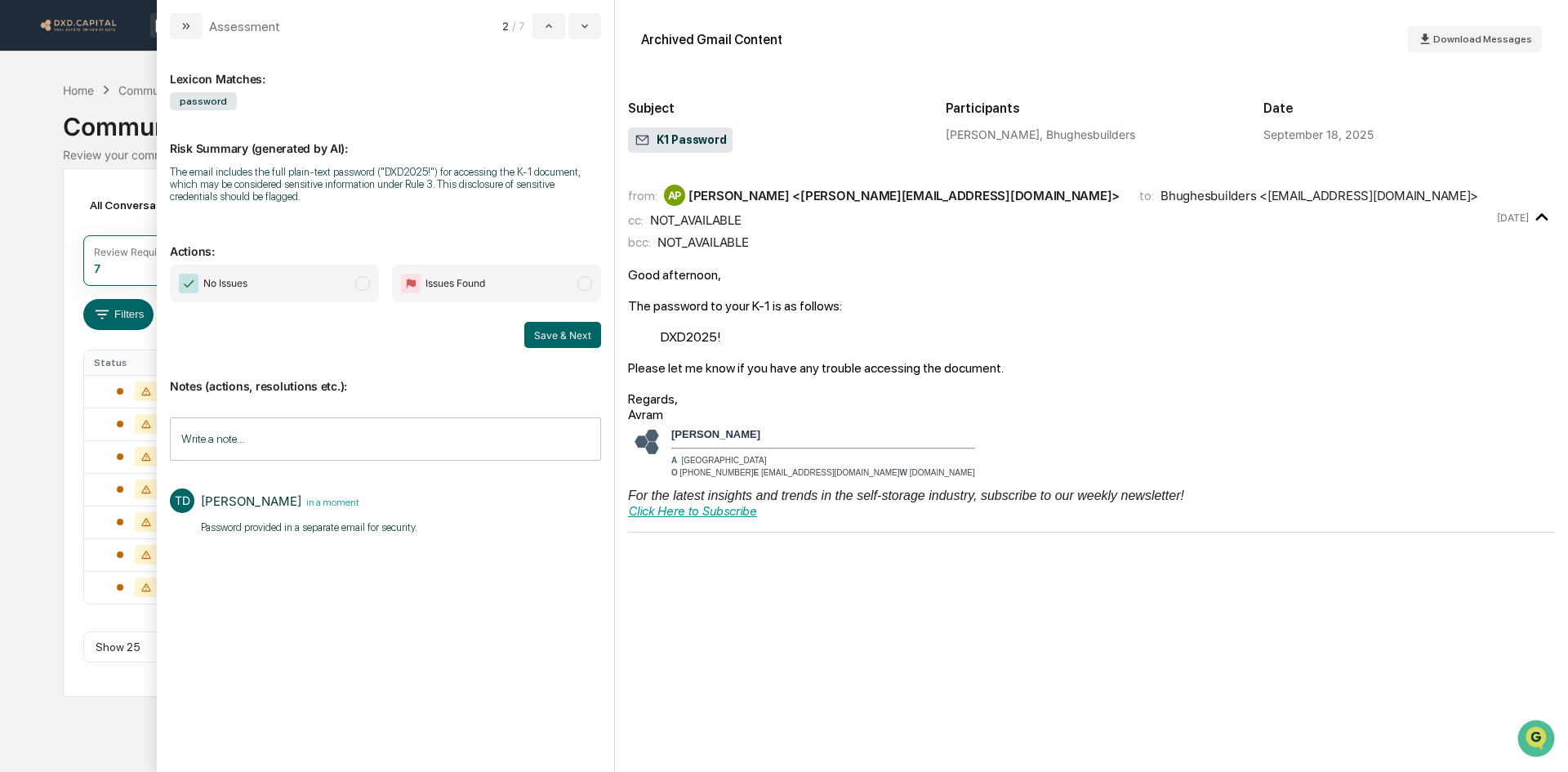
drag, startPoint x: 317, startPoint y: 284, endPoint x: 514, endPoint y: 319, distance: 200.1
click at [322, 285] on span "No Issues" at bounding box center [274, 283] width 209 height 38
click at [570, 328] on button "Save & Next" at bounding box center [562, 334] width 76 height 26
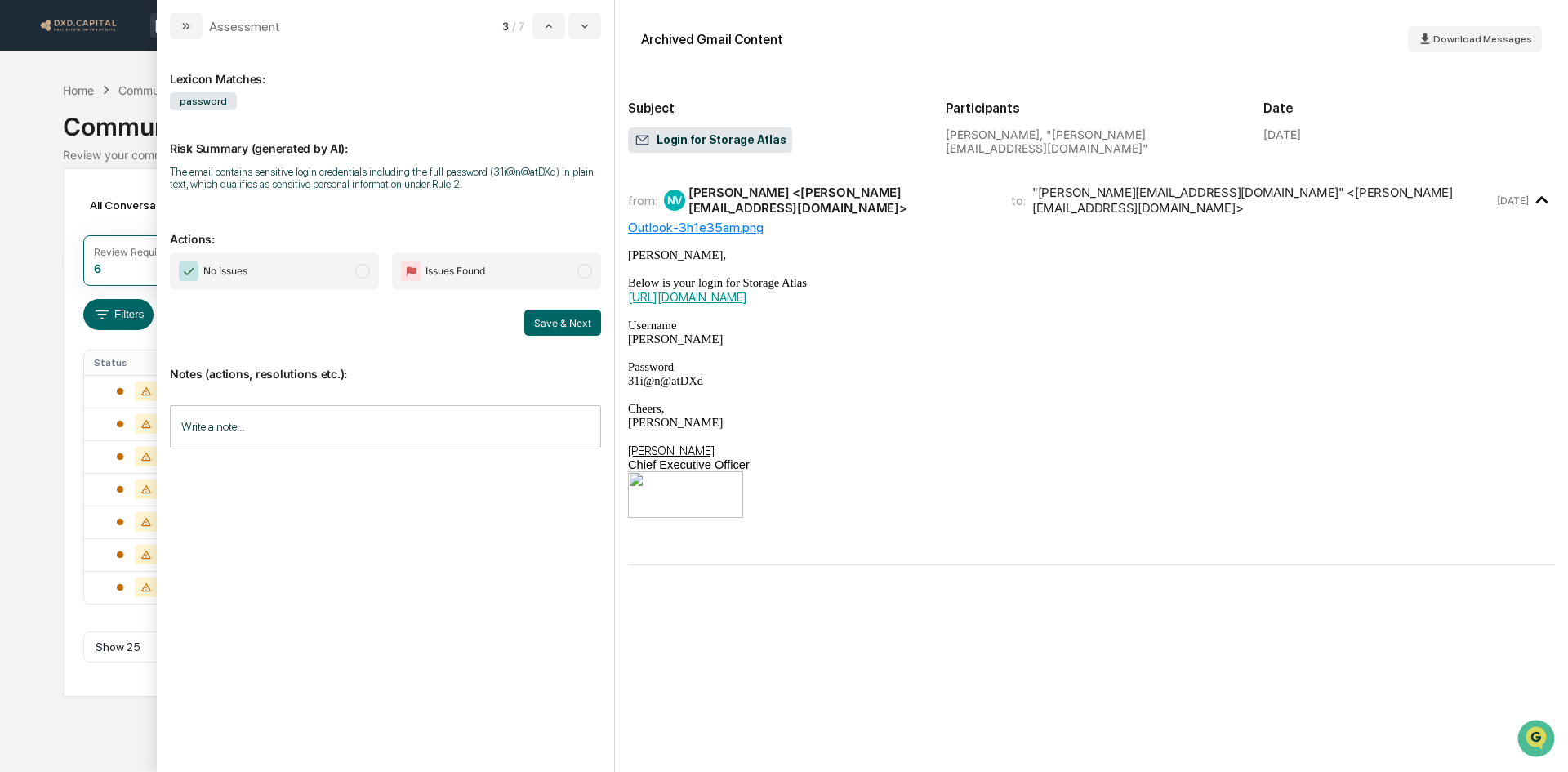
drag, startPoint x: 331, startPoint y: 271, endPoint x: 452, endPoint y: 297, distance: 123.8
click at [350, 275] on span "No Issues" at bounding box center [274, 271] width 209 height 38
click at [582, 329] on button "Save & Next" at bounding box center [562, 322] width 76 height 26
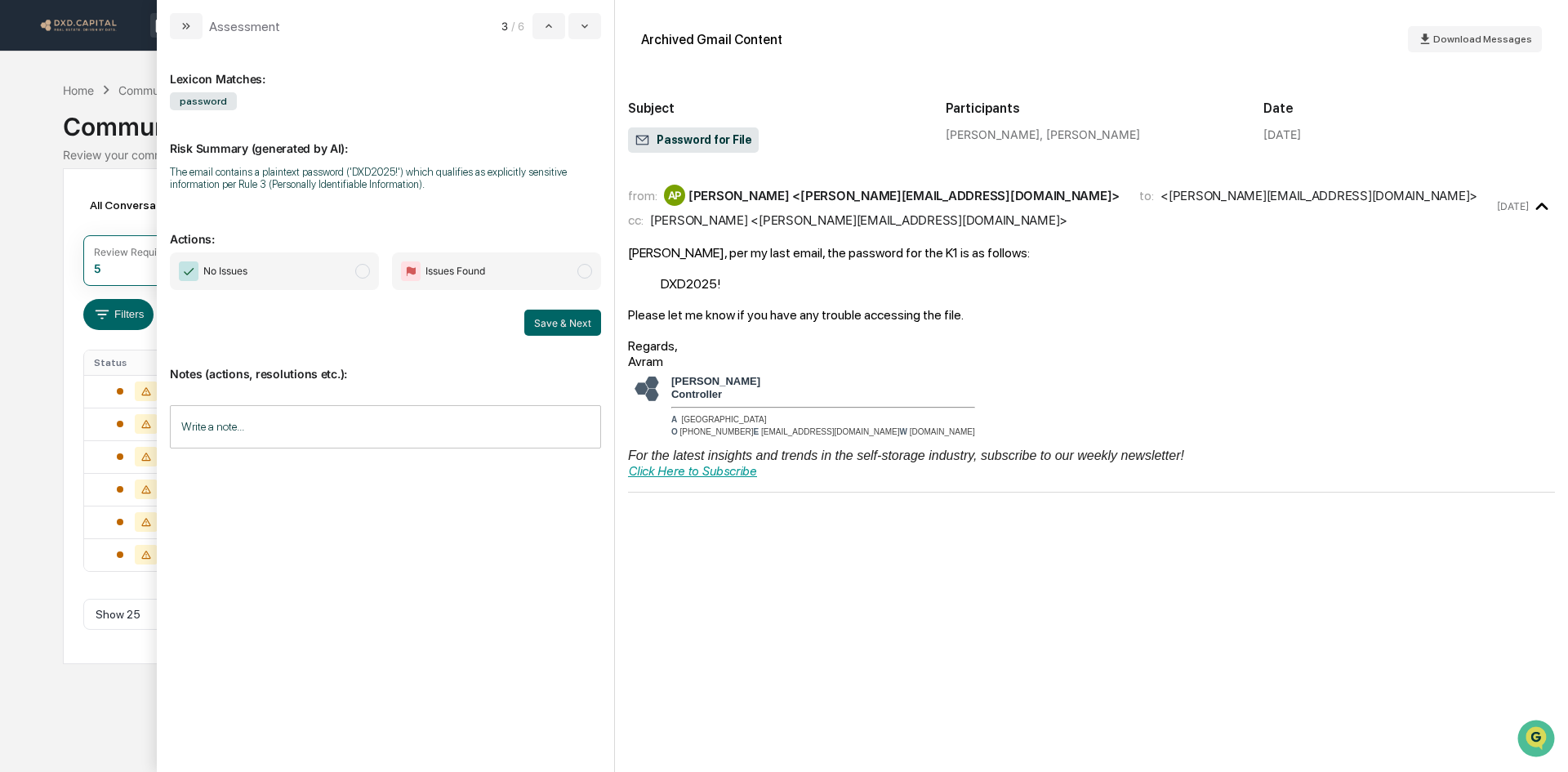
click at [388, 418] on input "Write a note..." at bounding box center [385, 427] width 431 height 43
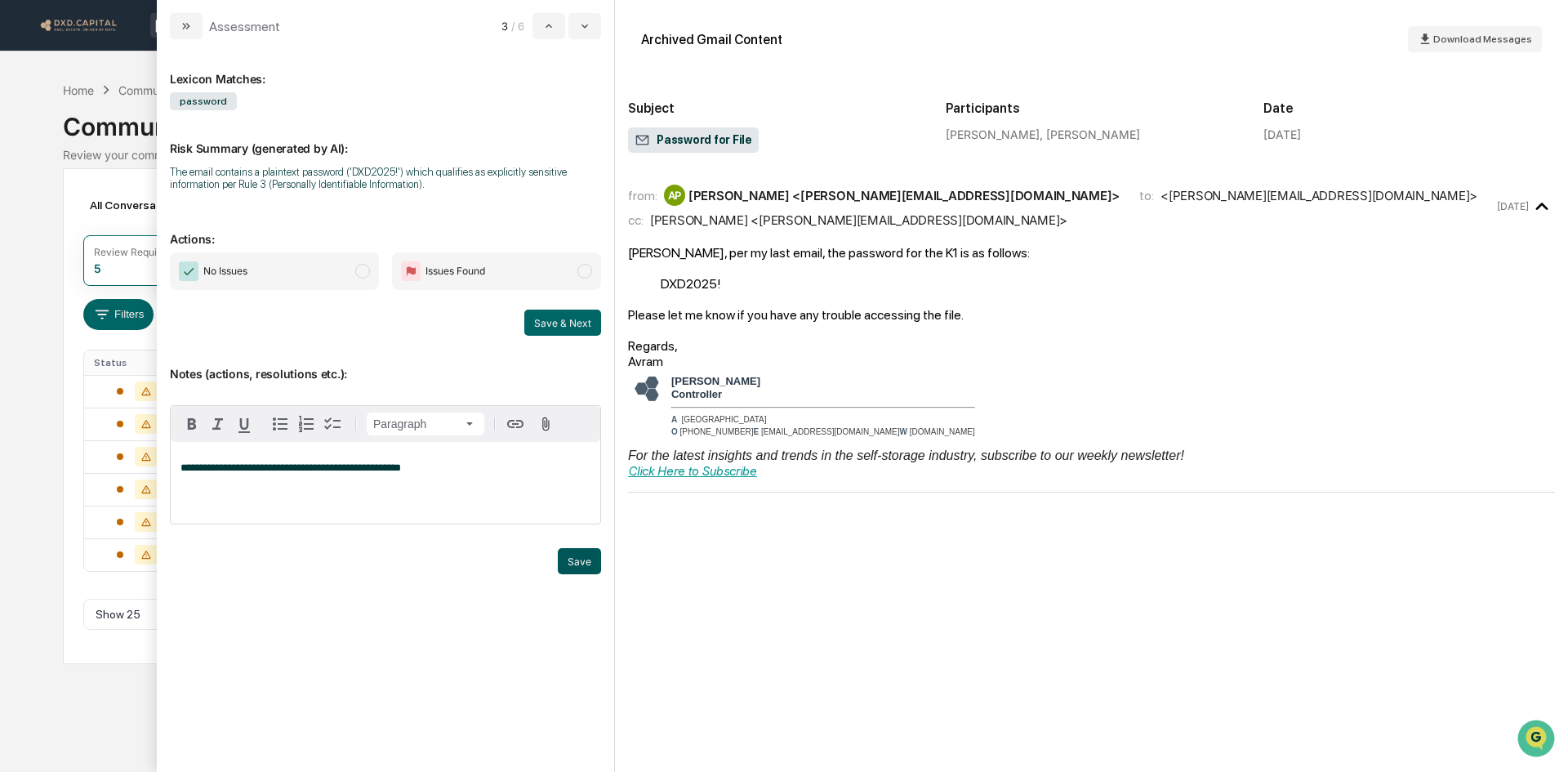
drag, startPoint x: 580, startPoint y: 563, endPoint x: 577, endPoint y: 555, distance: 8.5
click at [580, 563] on button "Save" at bounding box center [580, 561] width 43 height 26
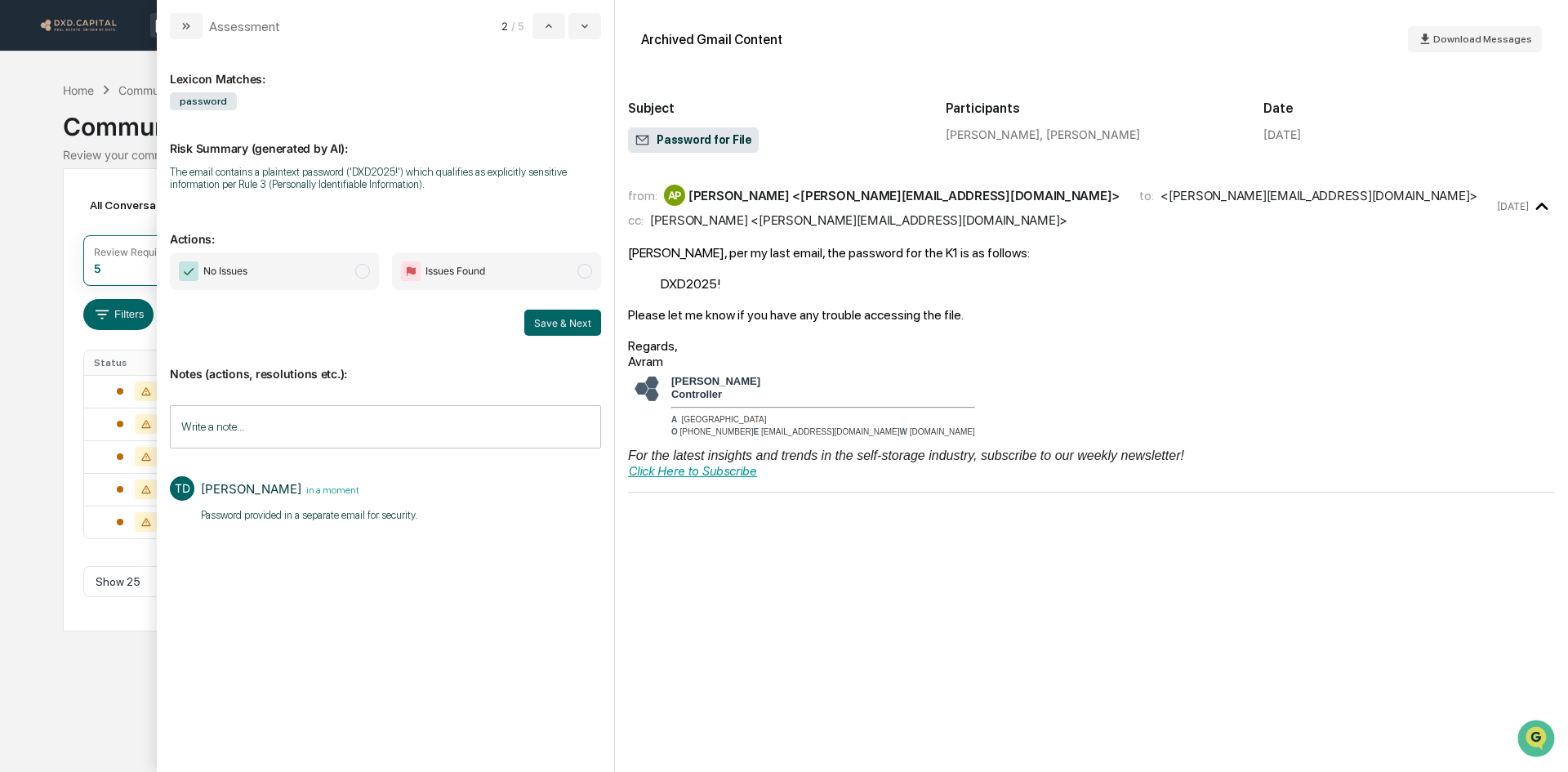
drag, startPoint x: 346, startPoint y: 263, endPoint x: 461, endPoint y: 282, distance: 116.6
click at [346, 264] on span "No Issues" at bounding box center [274, 271] width 209 height 38
click at [560, 318] on button "Save & Next" at bounding box center [562, 322] width 76 height 26
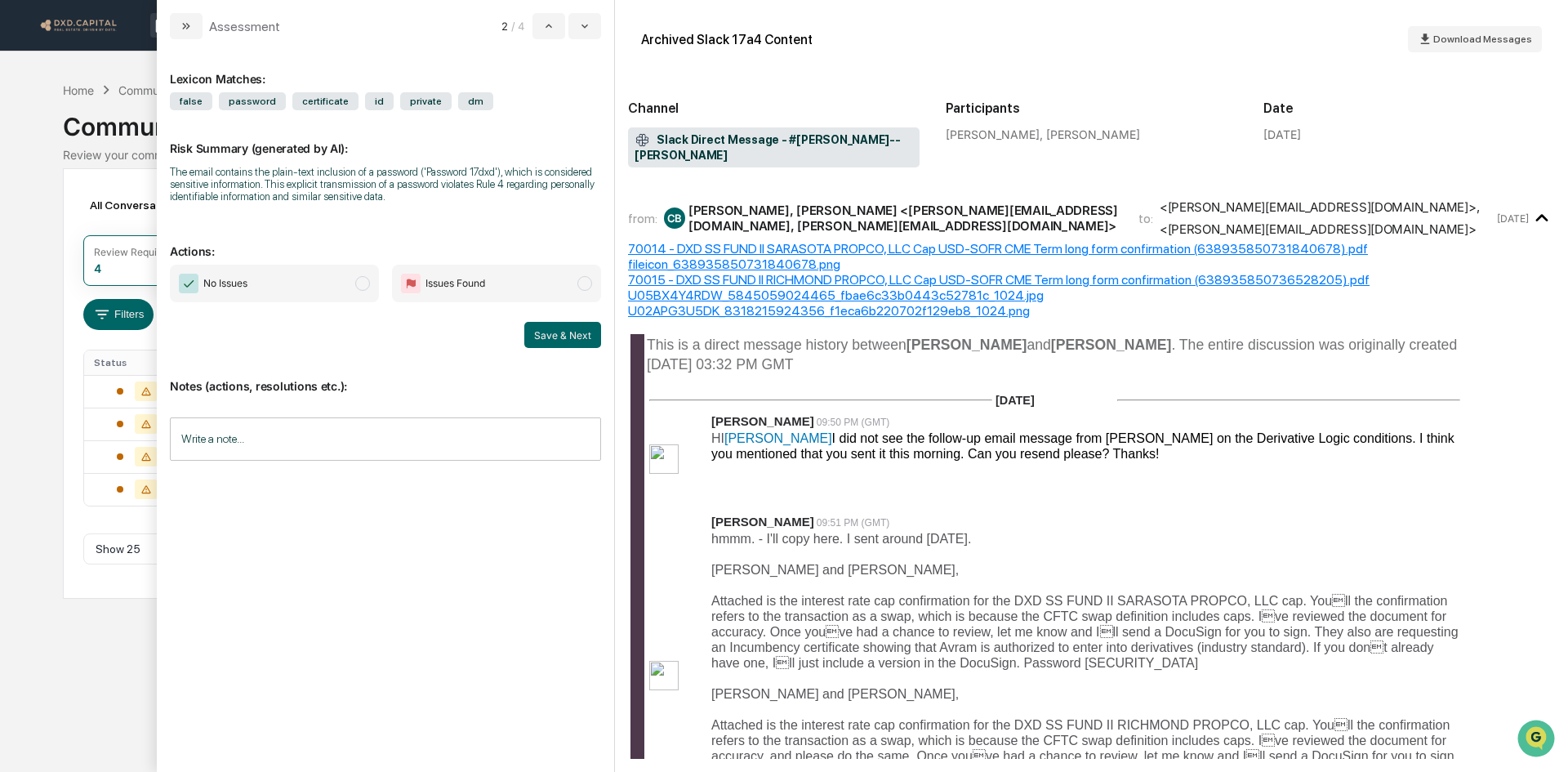
scroll to position [82, 0]
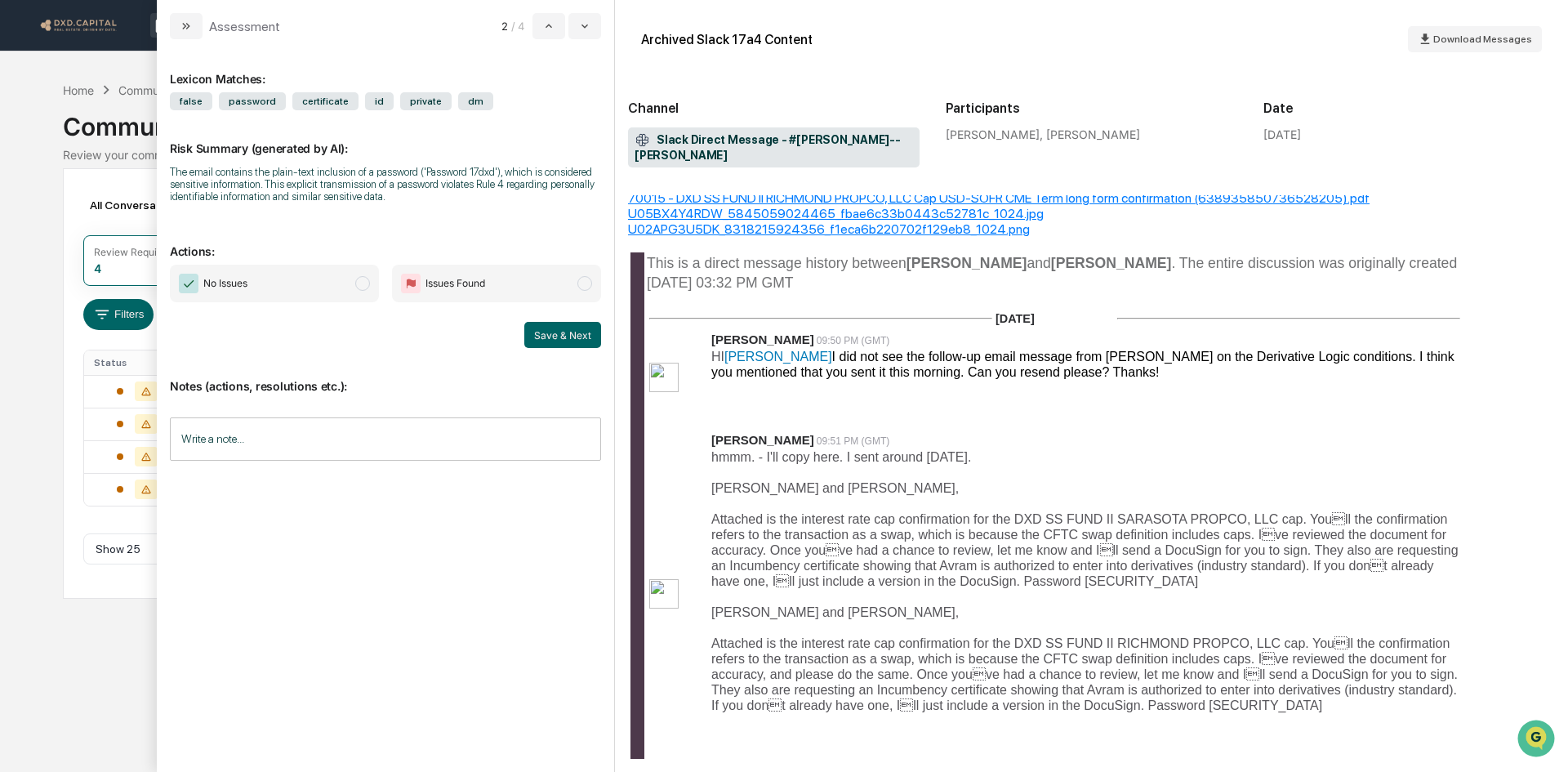
click at [338, 275] on span "No Issues" at bounding box center [274, 283] width 209 height 38
click at [585, 336] on button "Save & Next" at bounding box center [562, 334] width 76 height 26
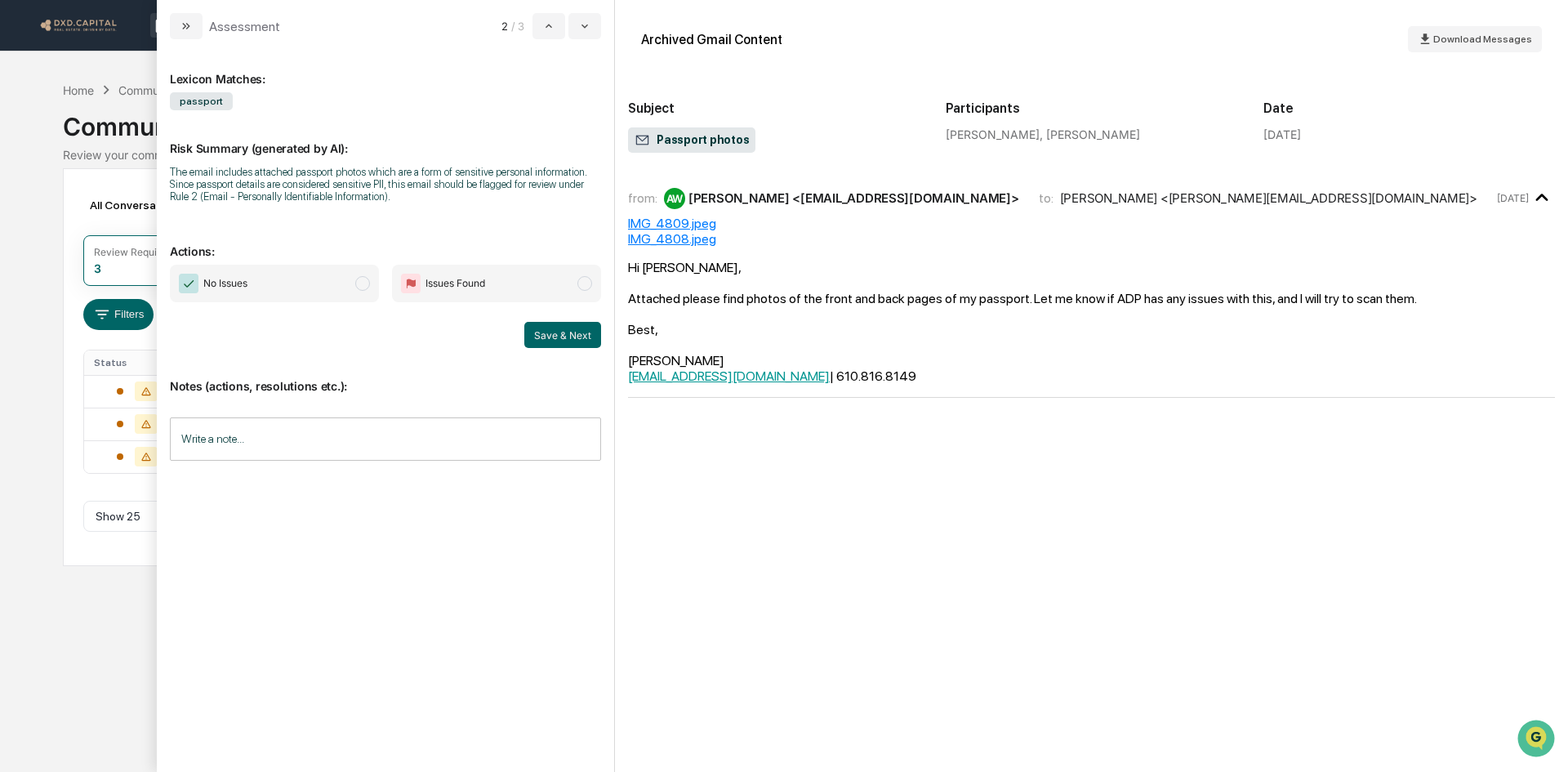
drag, startPoint x: 335, startPoint y: 288, endPoint x: 434, endPoint y: 302, distance: 100.0
click at [340, 291] on span "No Issues" at bounding box center [274, 283] width 209 height 38
click at [554, 335] on button "Save & Next" at bounding box center [562, 334] width 76 height 26
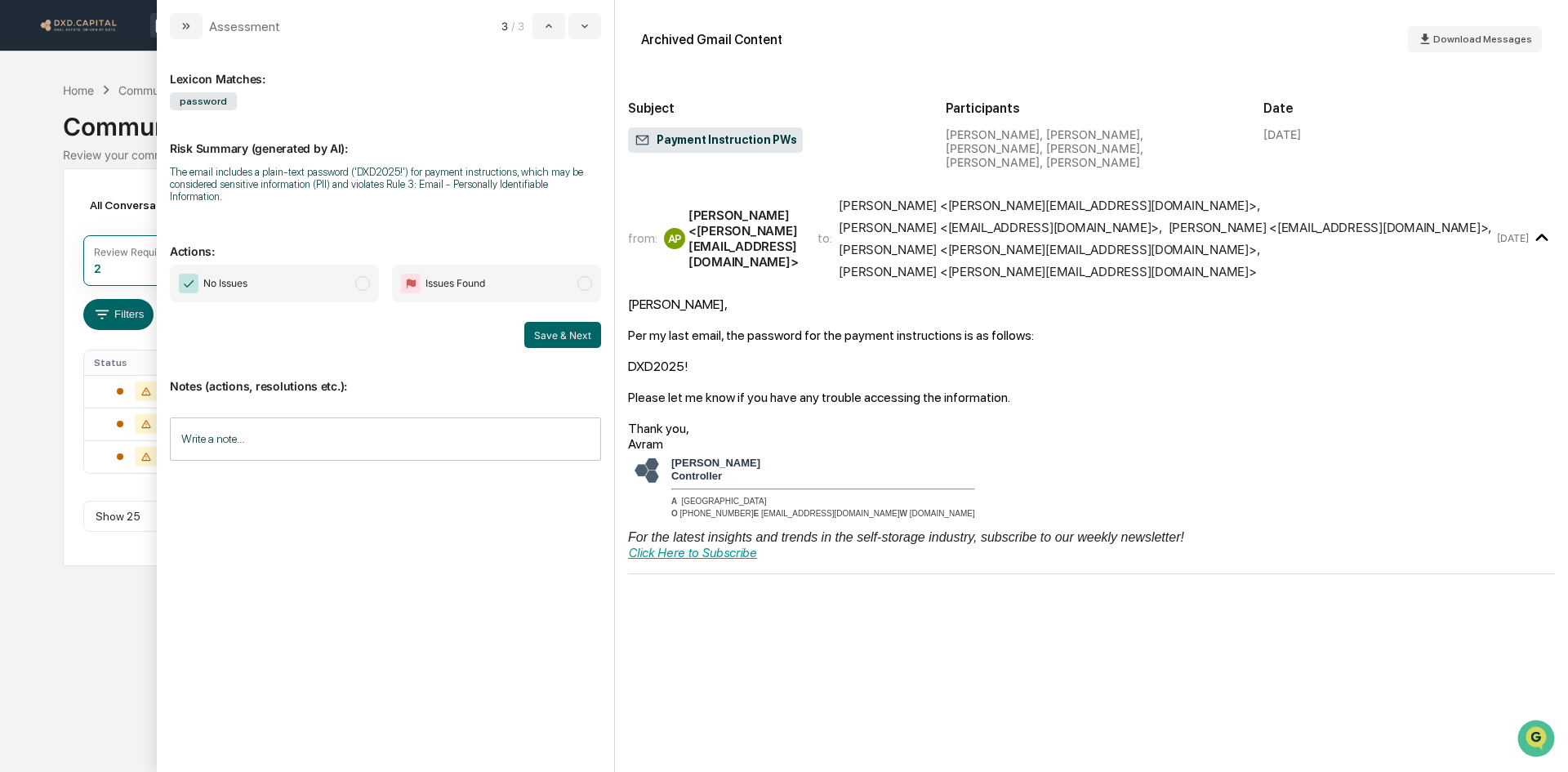
click at [439, 442] on input "Write a note..." at bounding box center [385, 439] width 431 height 43
click at [384, 475] on p "*" at bounding box center [385, 480] width 410 height 12
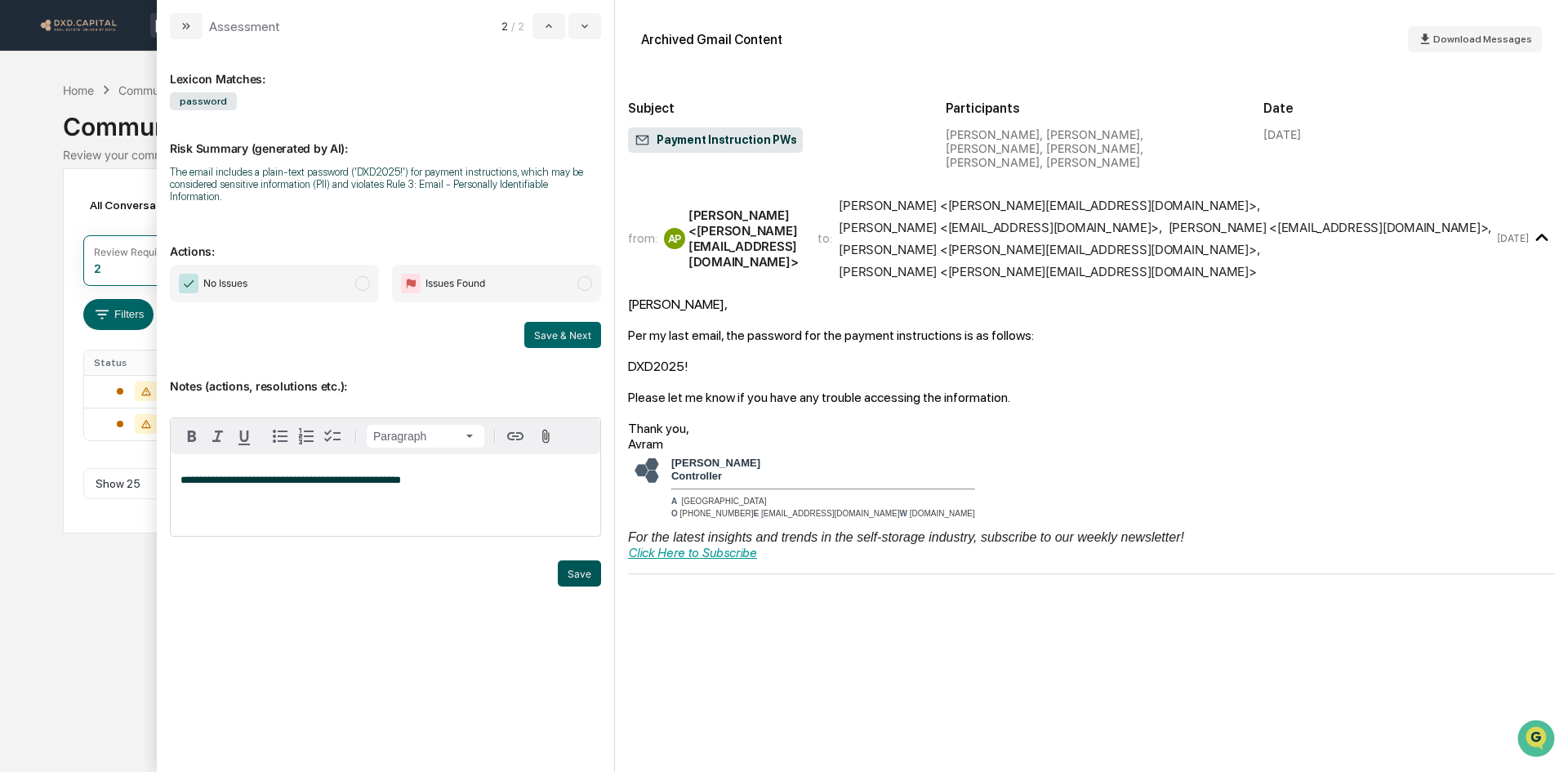
click at [581, 560] on button "Save" at bounding box center [580, 572] width 43 height 26
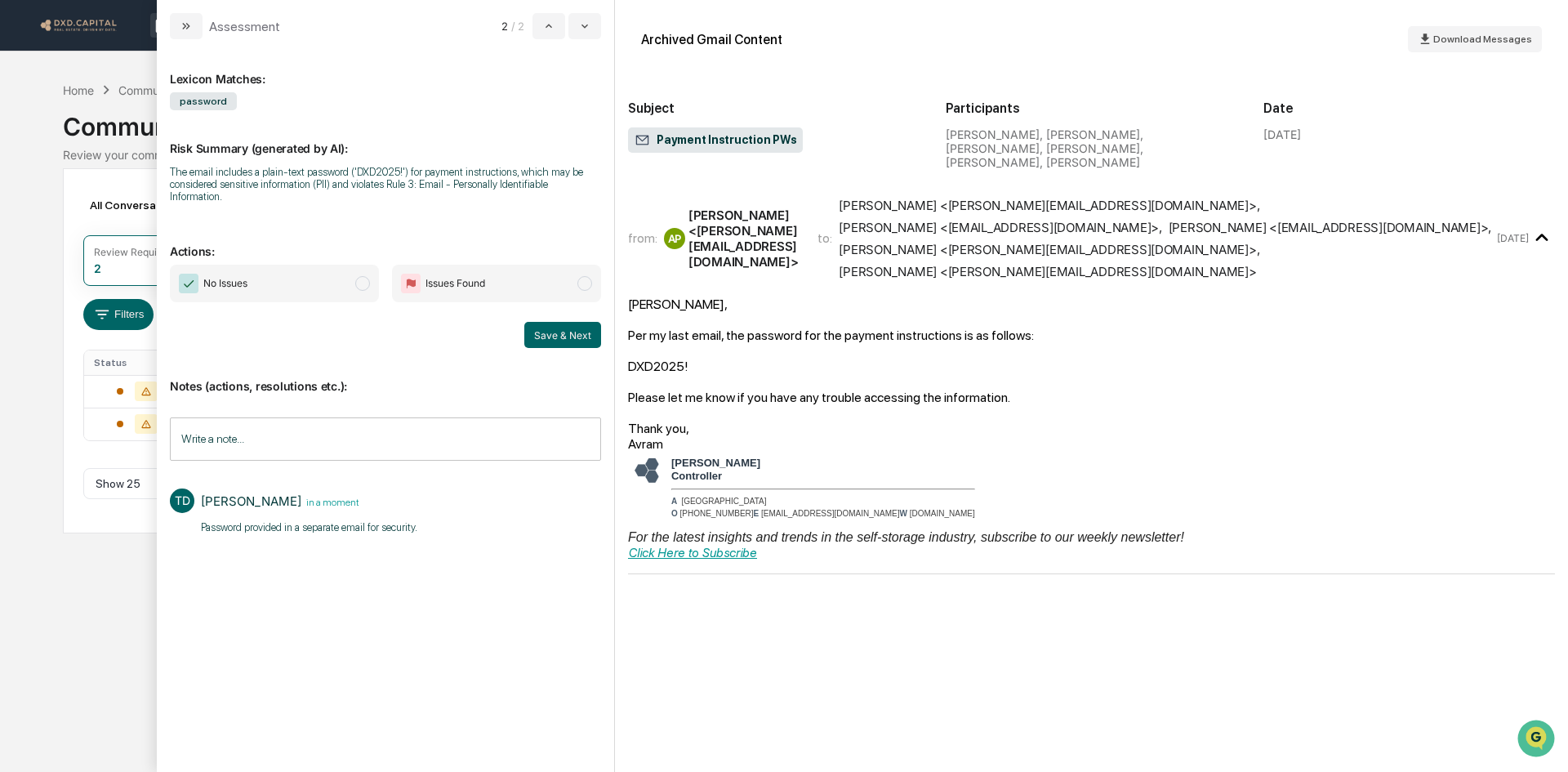
click at [333, 278] on span "No Issues" at bounding box center [274, 283] width 209 height 38
click at [551, 322] on button "Save & Next" at bounding box center [562, 334] width 76 height 26
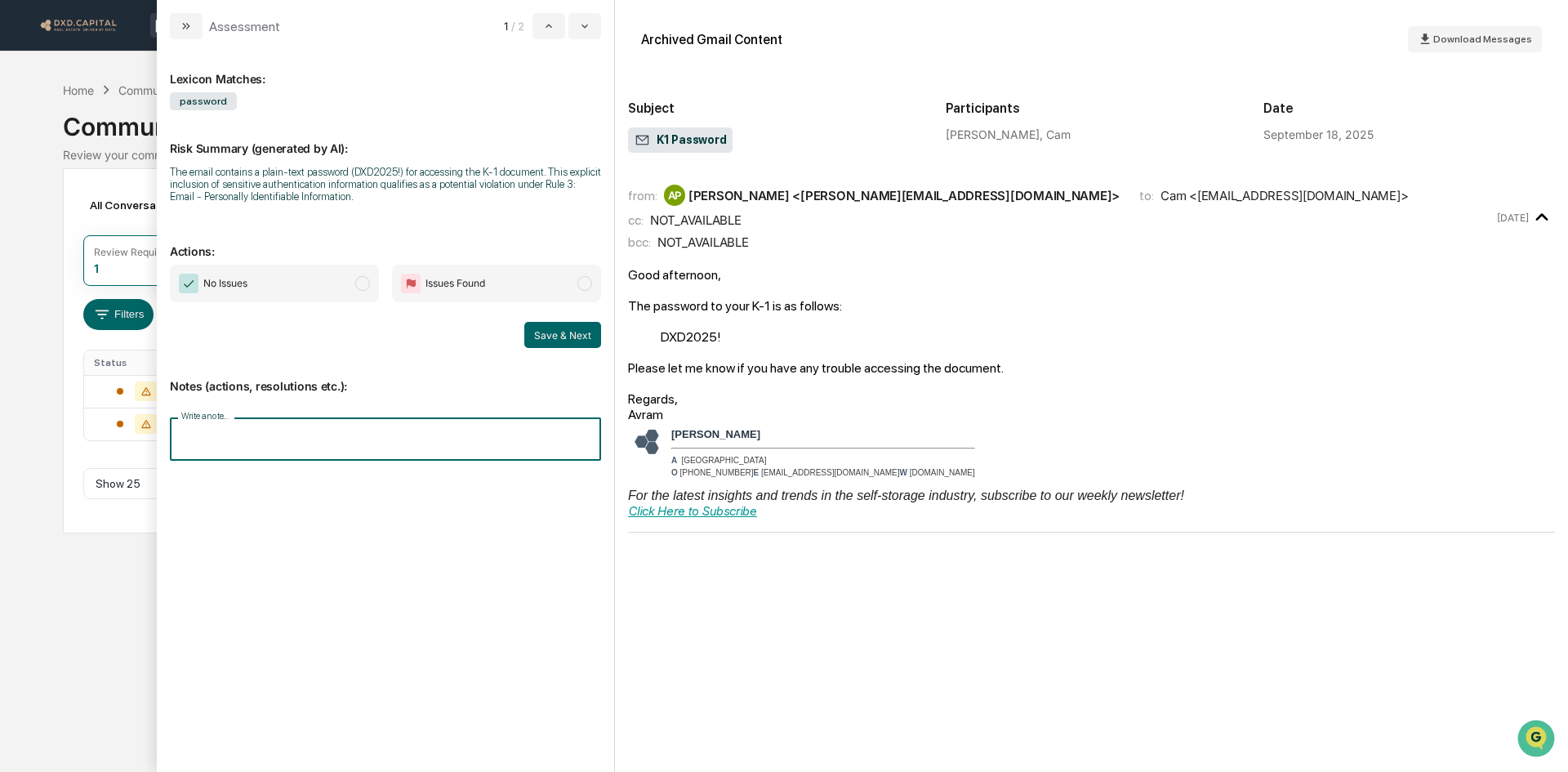
click at [382, 441] on input "Write a note..." at bounding box center [385, 439] width 431 height 43
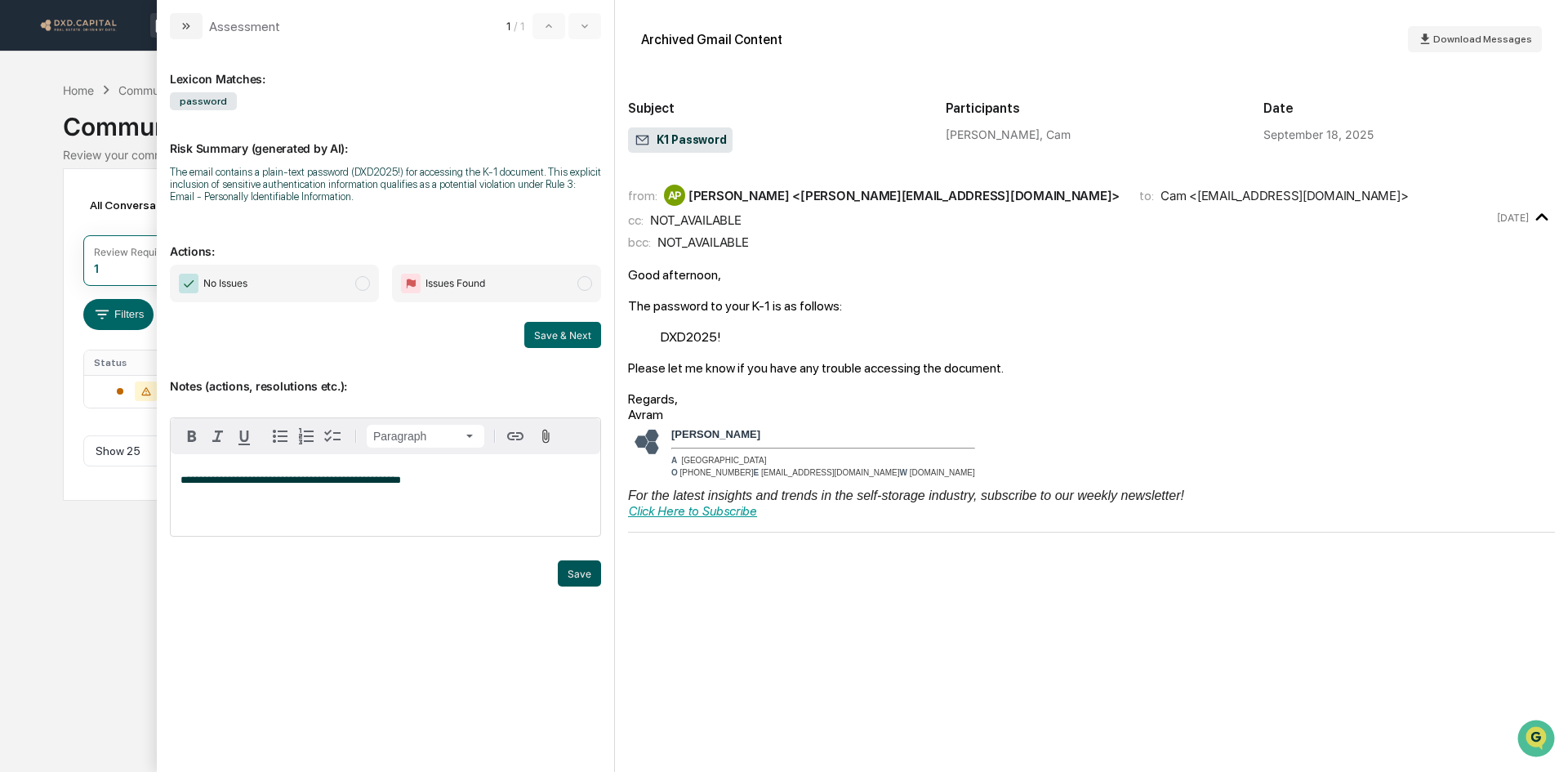
click at [571, 560] on button "Save" at bounding box center [580, 572] width 43 height 26
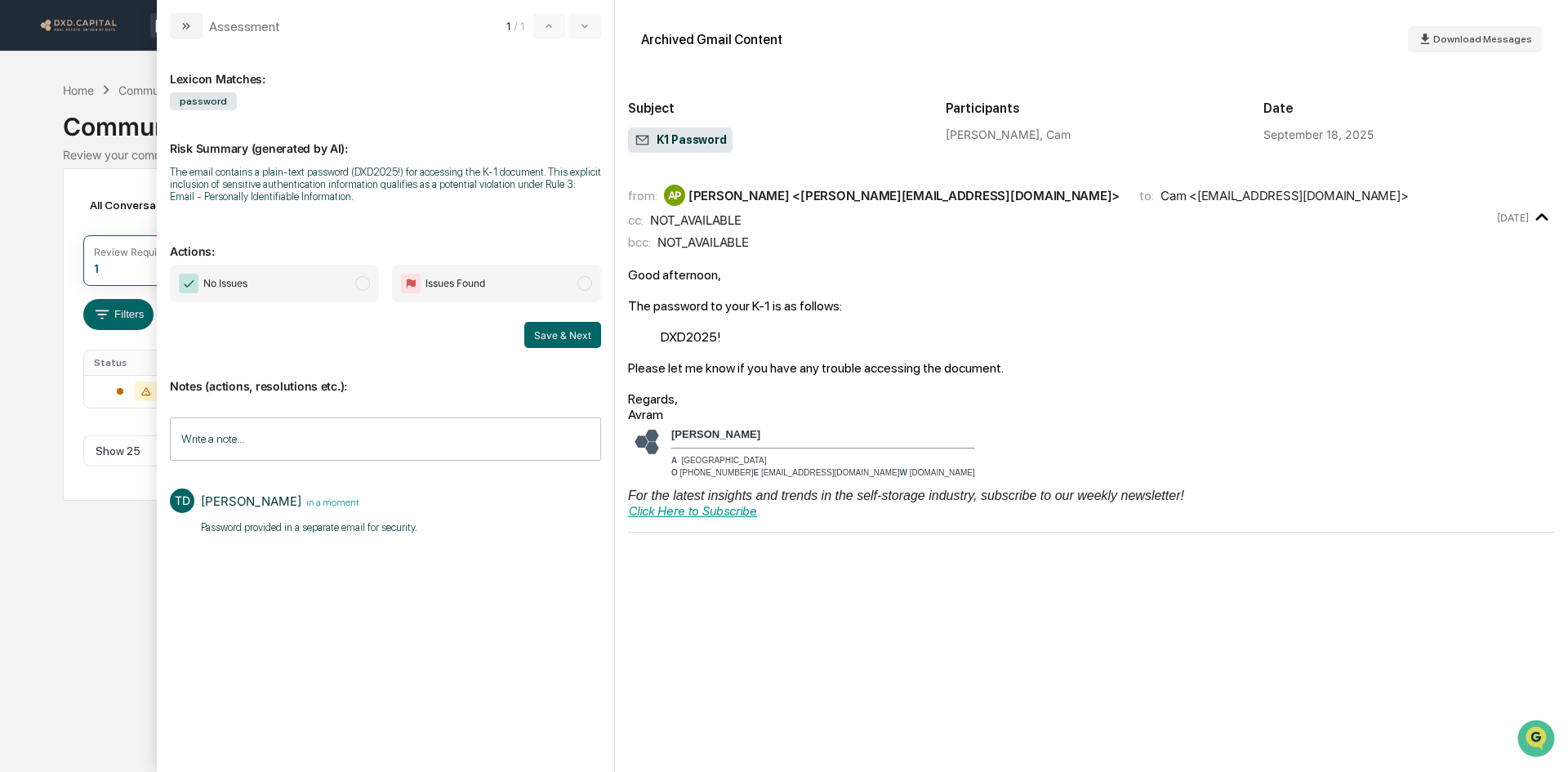
drag, startPoint x: 308, startPoint y: 286, endPoint x: 415, endPoint y: 315, distance: 110.9
click at [309, 286] on span "No Issues" at bounding box center [274, 283] width 209 height 38
click at [570, 338] on button "Save & Next" at bounding box center [562, 334] width 76 height 26
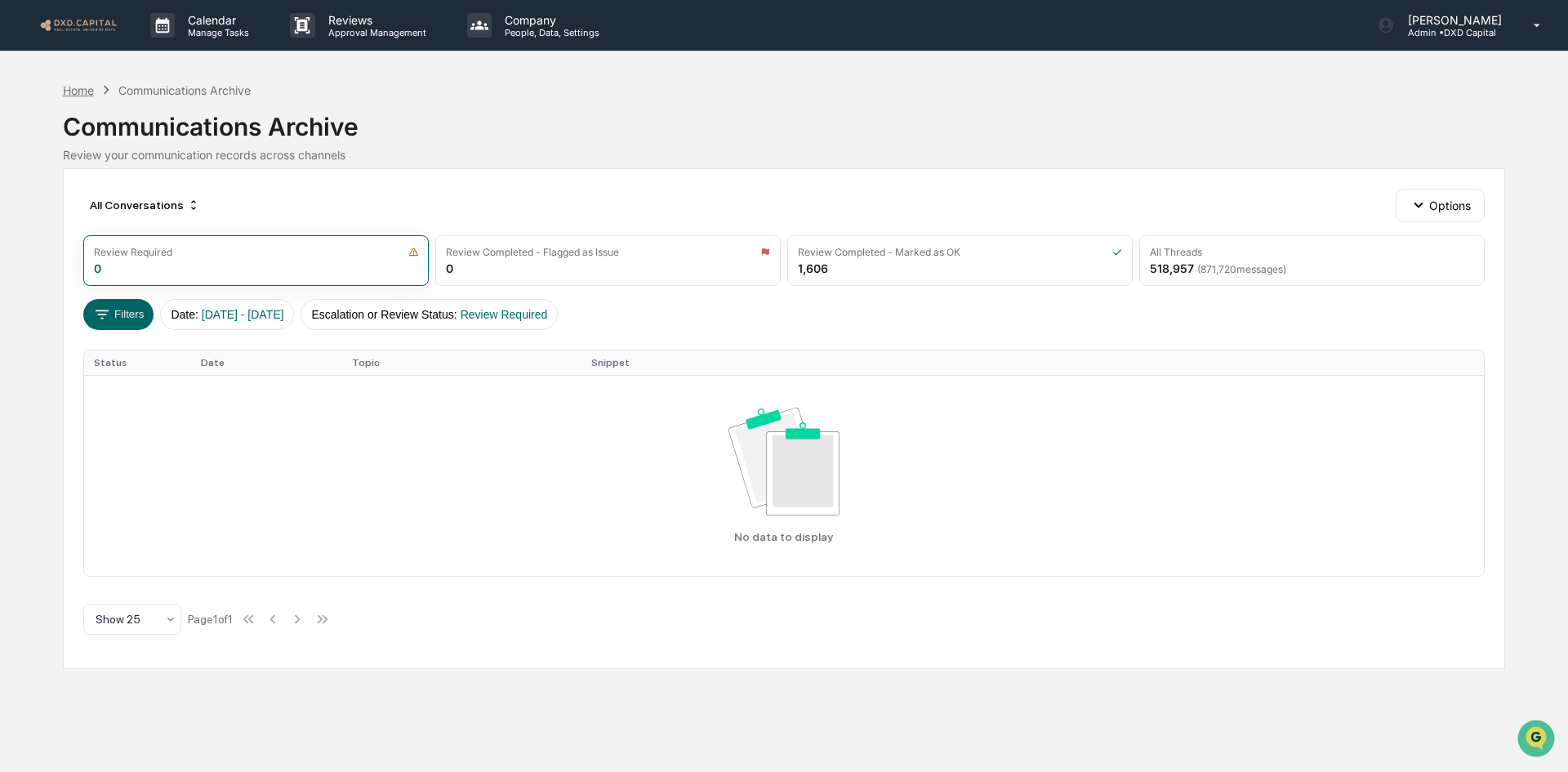
click at [84, 93] on div "Home" at bounding box center [78, 90] width 31 height 13
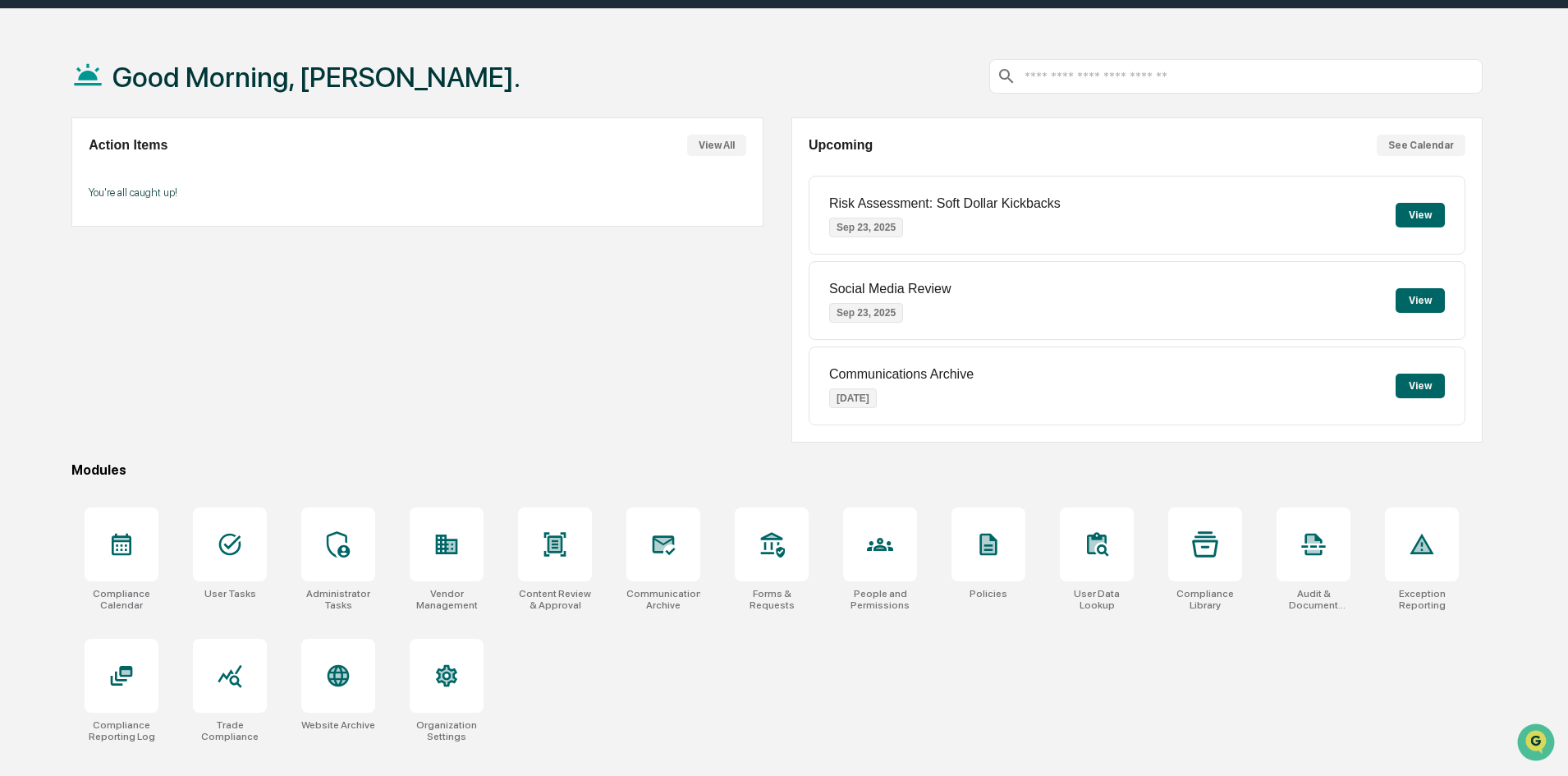
scroll to position [78, 0]
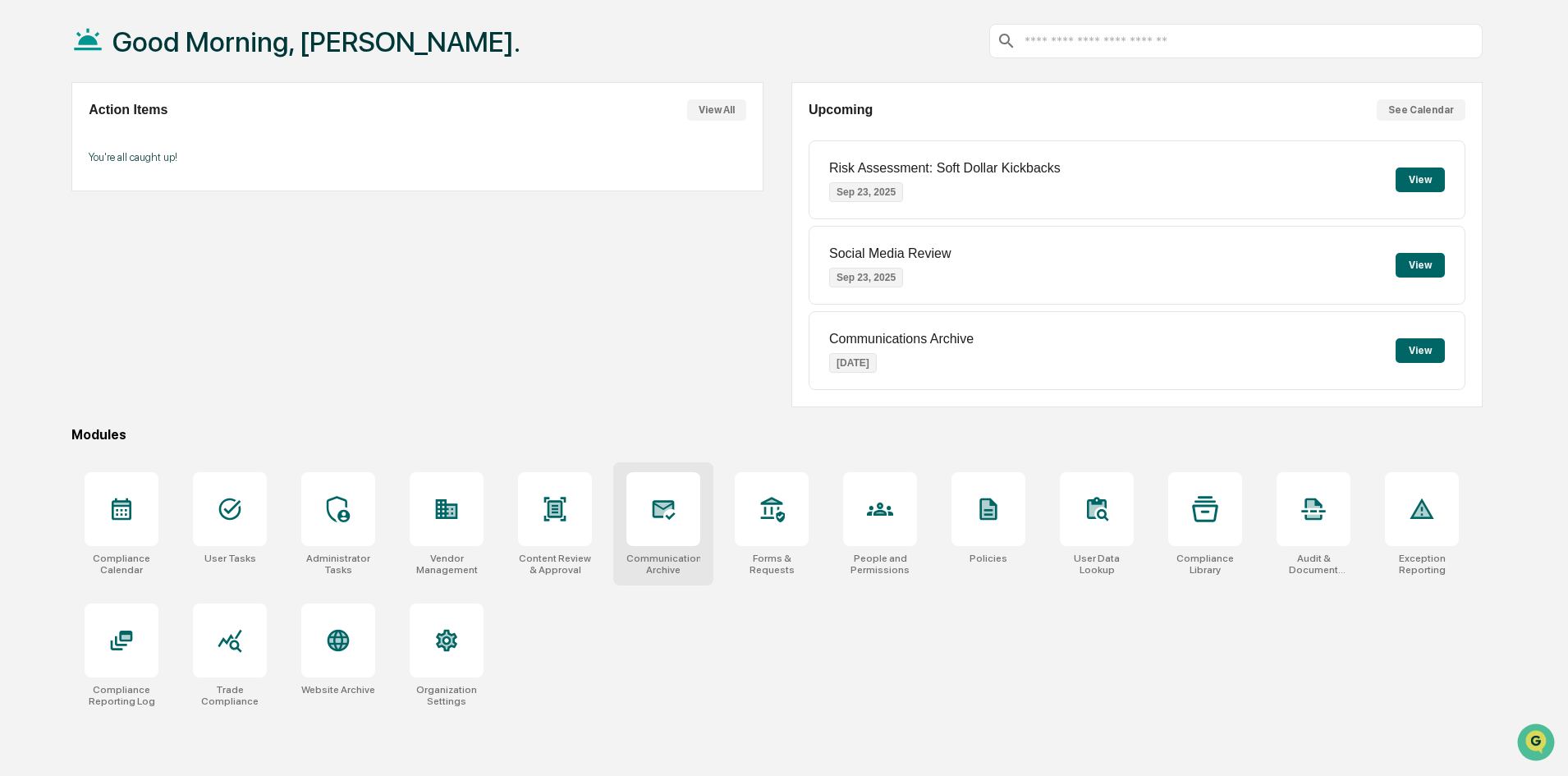
click at [666, 491] on div at bounding box center [663, 510] width 74 height 74
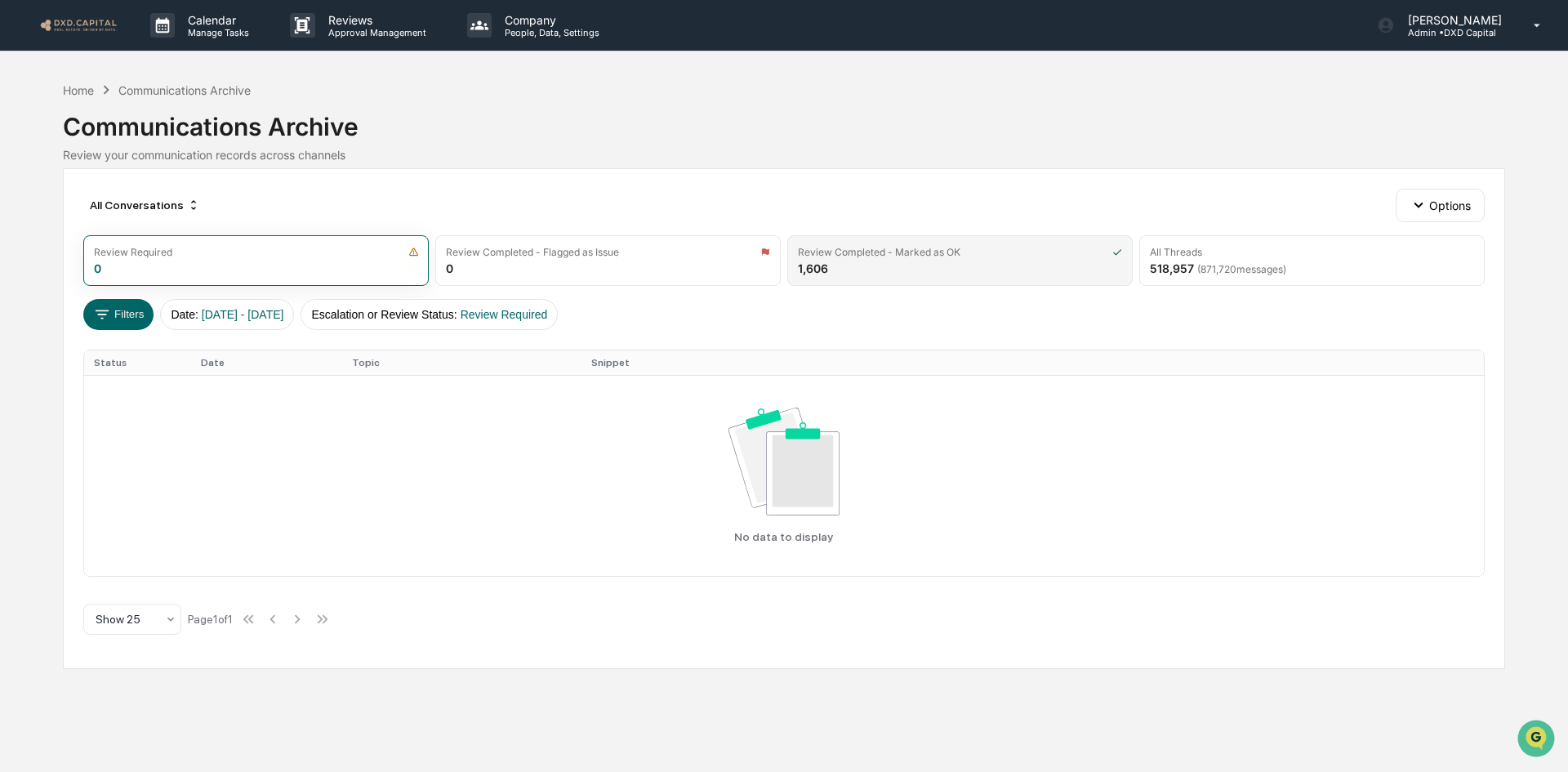
click at [840, 244] on div "Review Completed - Marked as OK 1,606" at bounding box center [960, 261] width 345 height 50
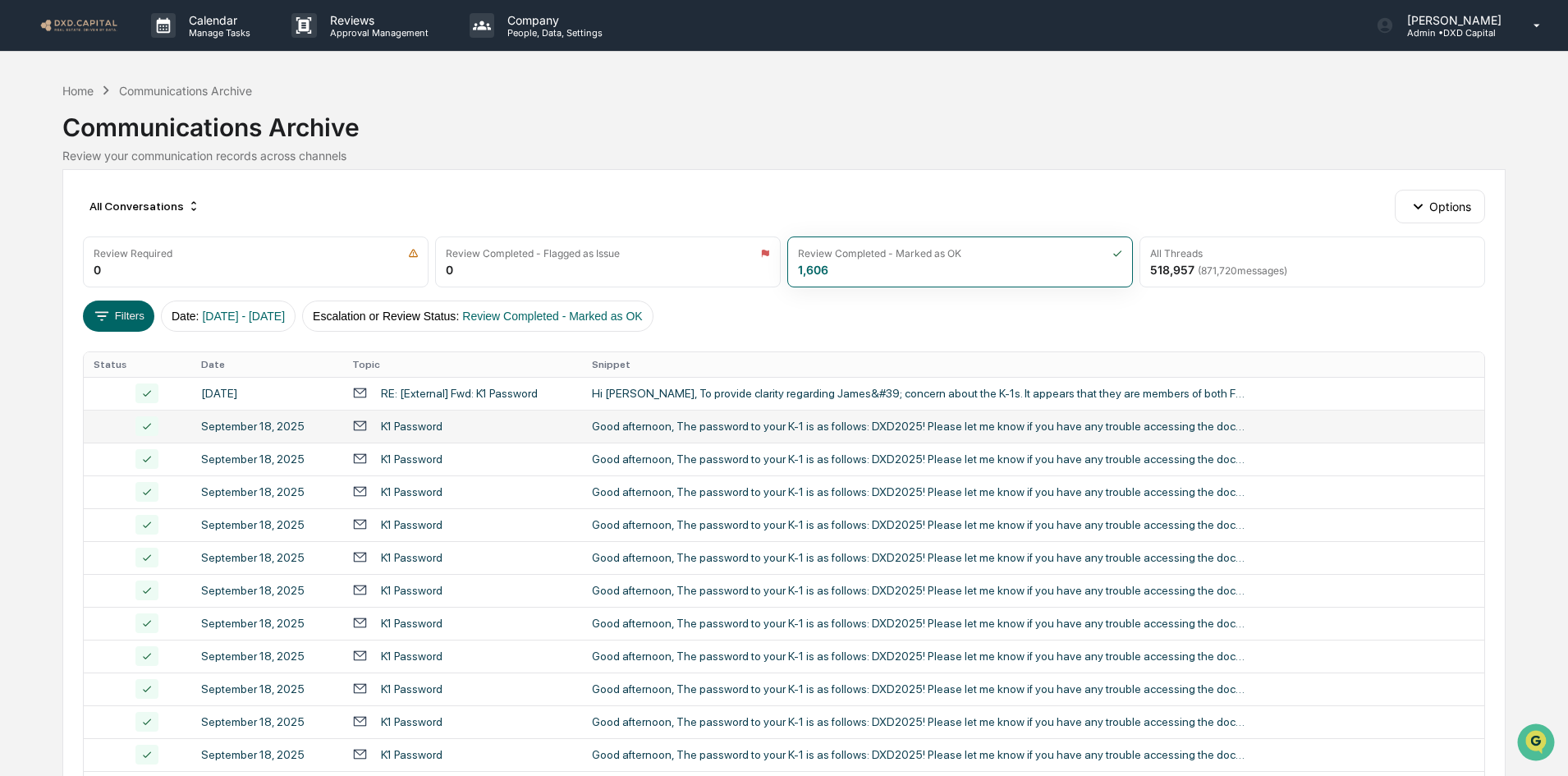
click at [871, 425] on div "Good afternoon, The password to your K-1 is as follows: DXD2025! Please let me …" at bounding box center [919, 425] width 657 height 14
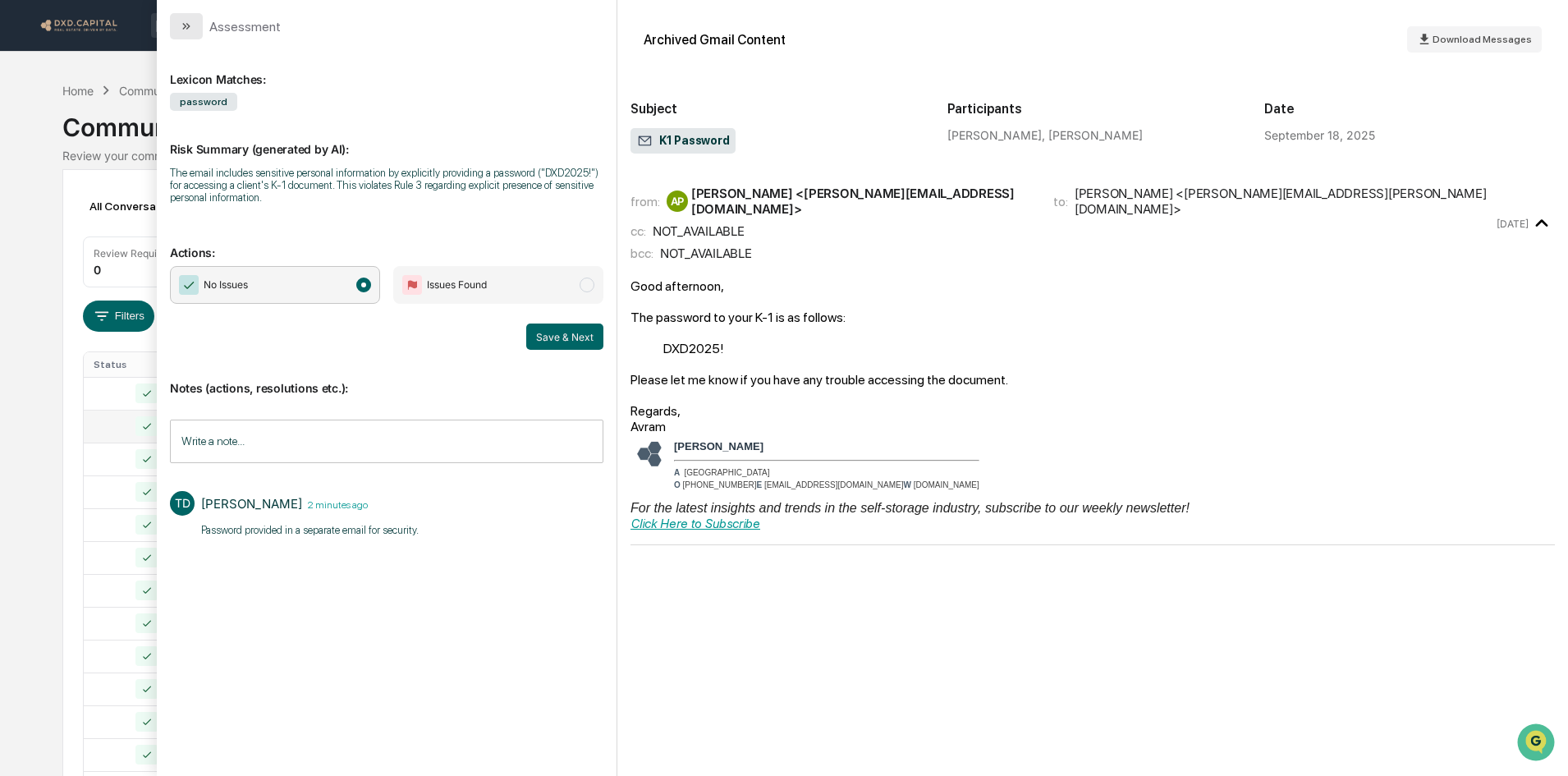
click at [185, 32] on icon "modal" at bounding box center [186, 26] width 14 height 14
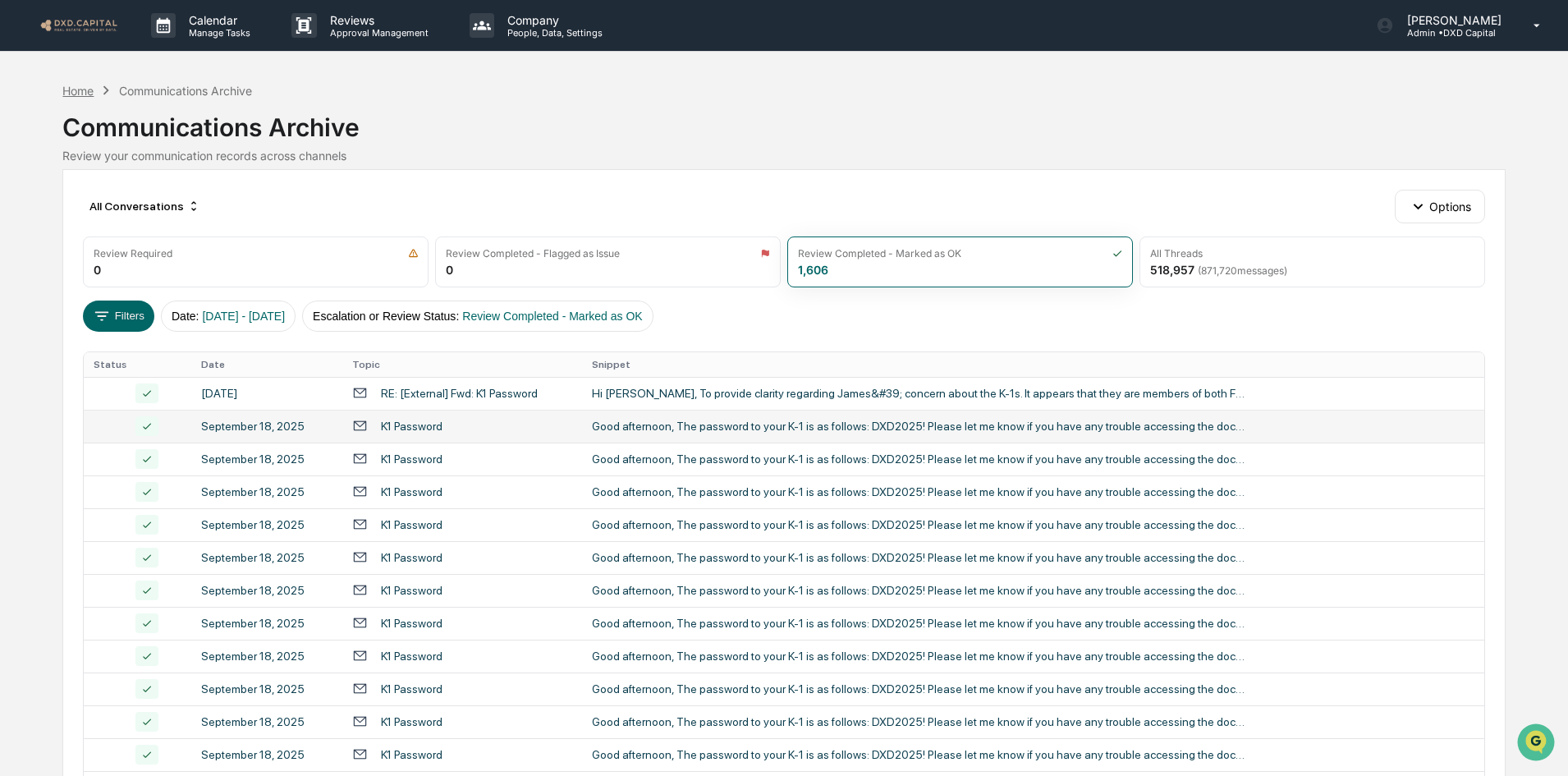
click at [87, 89] on div "Home" at bounding box center [78, 90] width 32 height 14
